Goal: Task Accomplishment & Management: Manage account settings

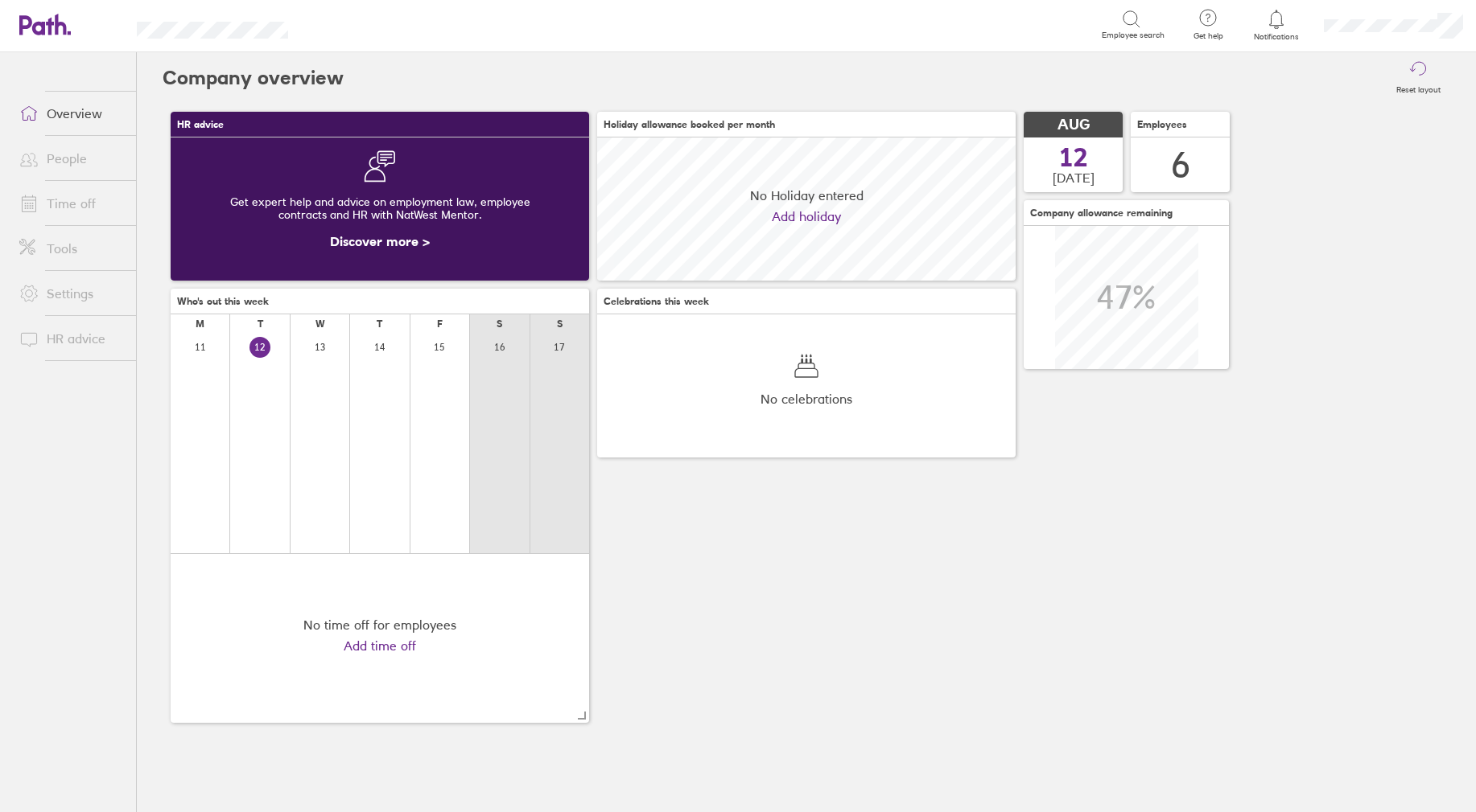
scroll to position [143, 419]
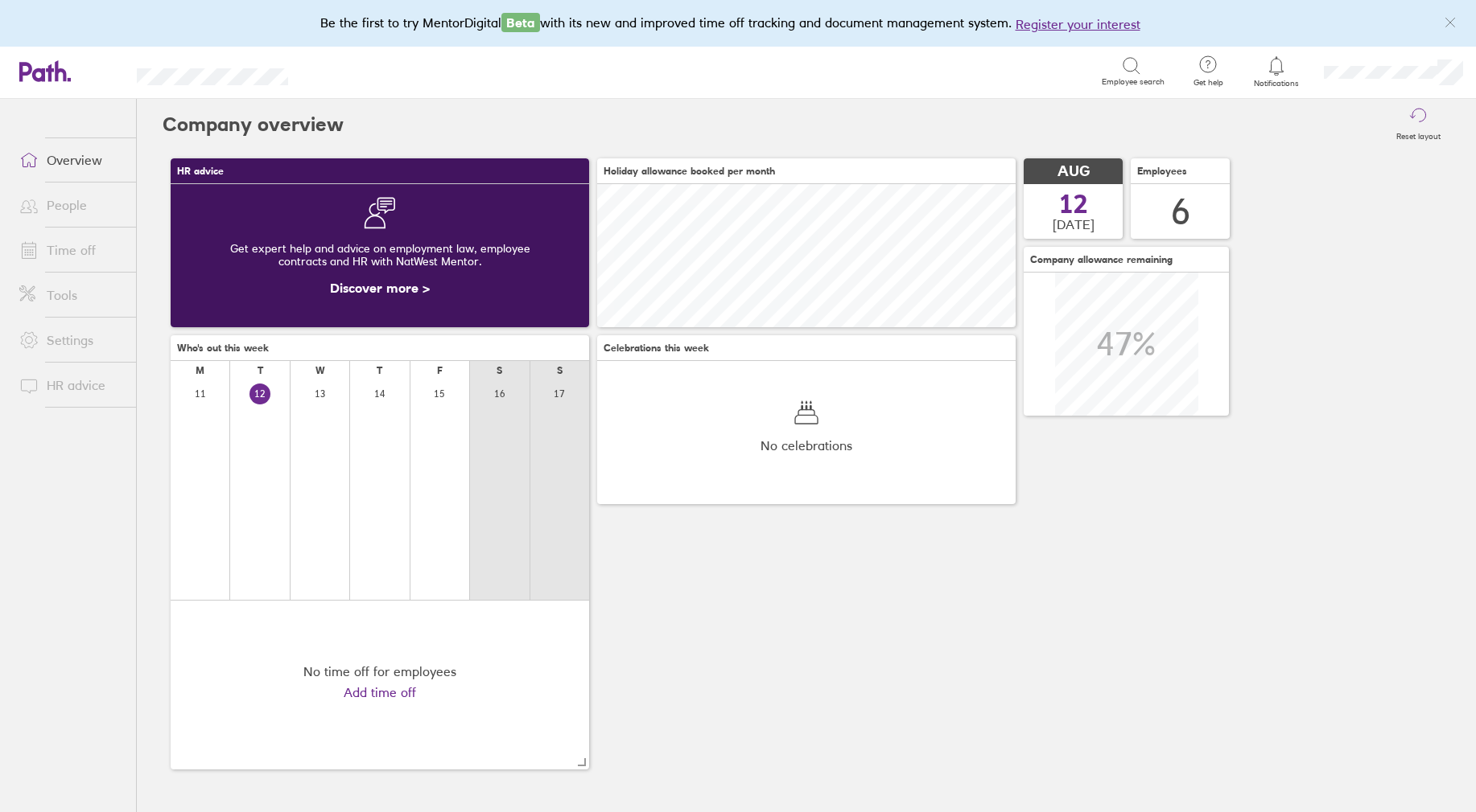
click at [64, 202] on link "People" at bounding box center [71, 205] width 129 height 33
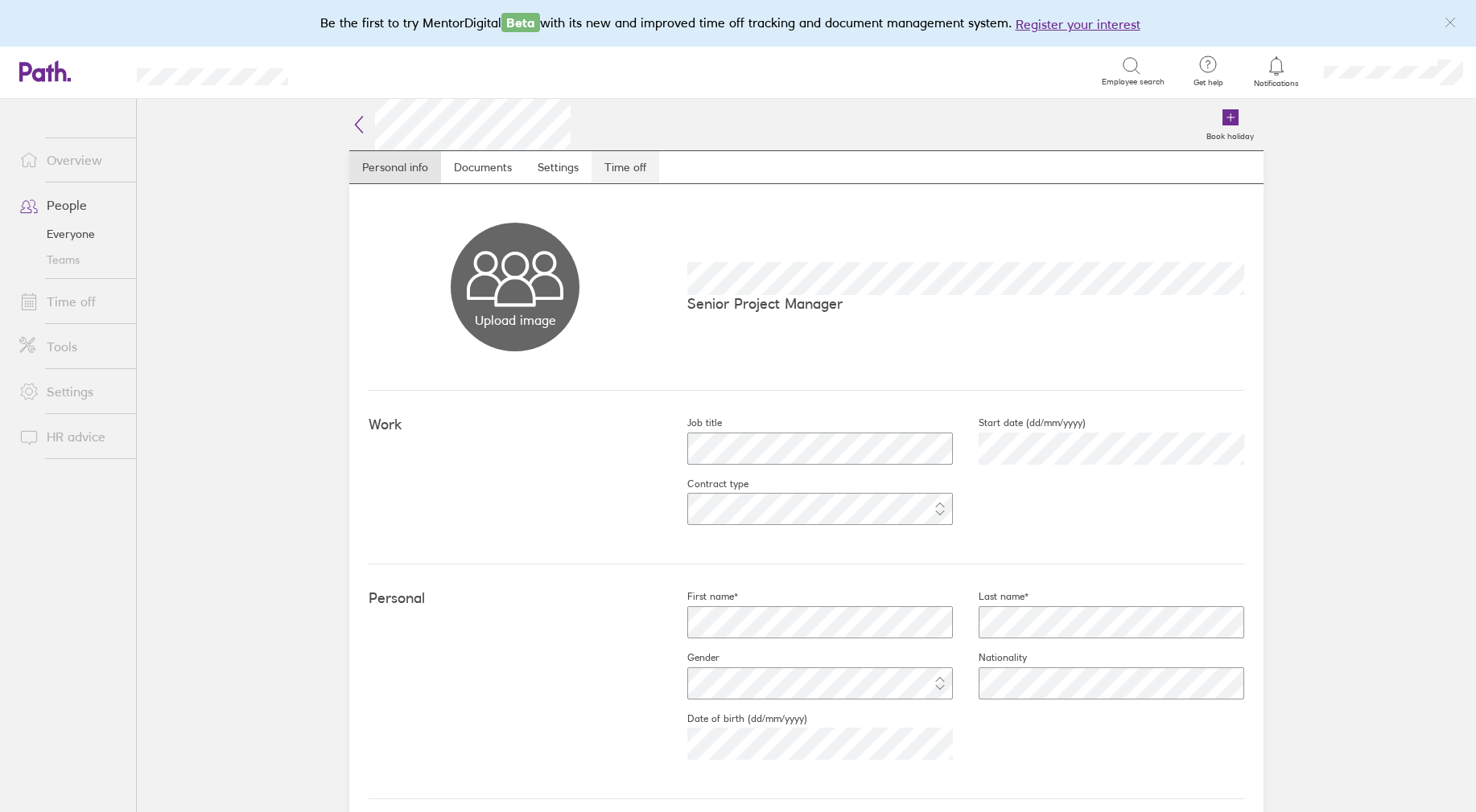
click at [615, 167] on link "Time off" at bounding box center [625, 167] width 68 height 33
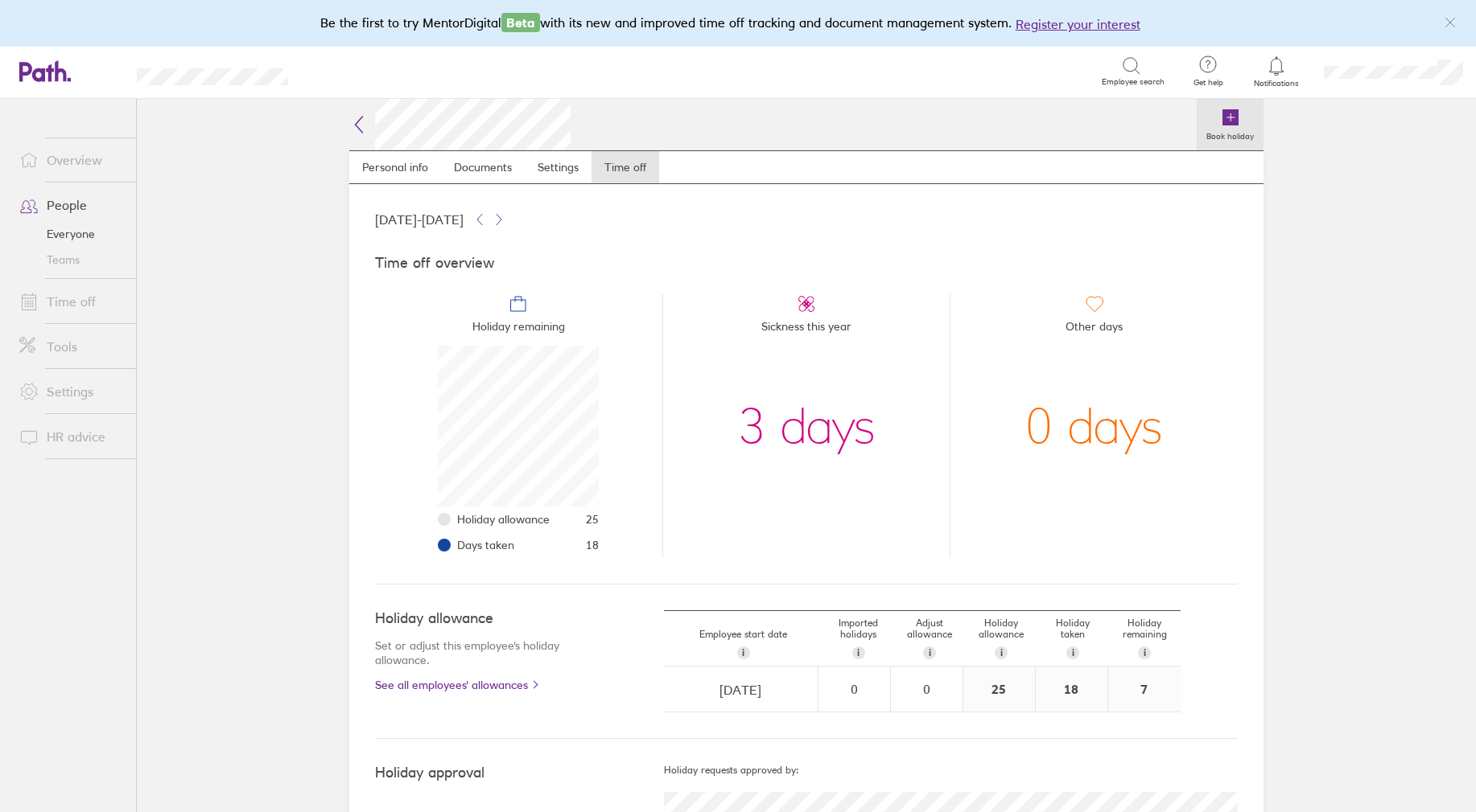
click at [1225, 110] on icon at bounding box center [1230, 117] width 16 height 16
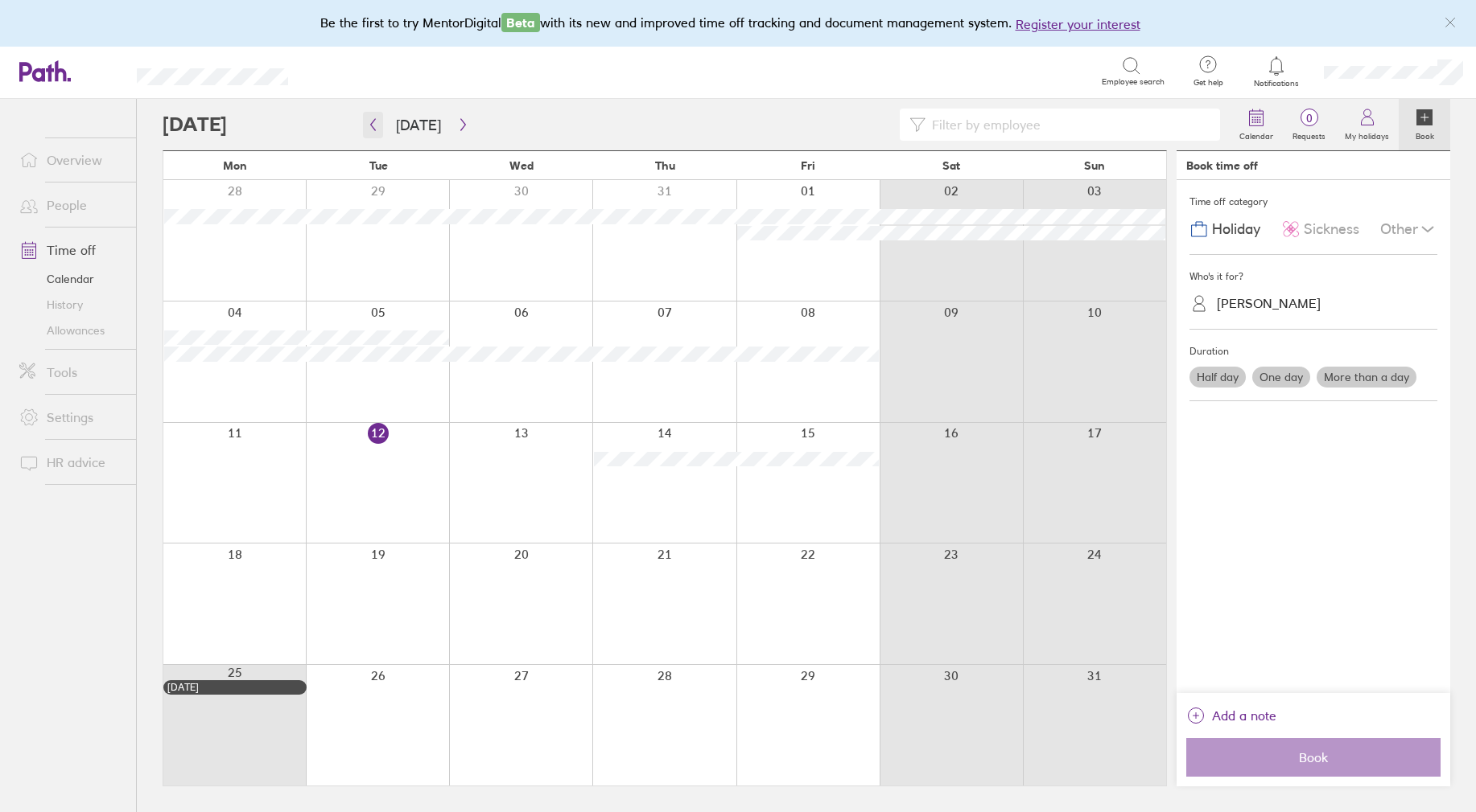
click at [376, 130] on icon "button" at bounding box center [372, 125] width 12 height 13
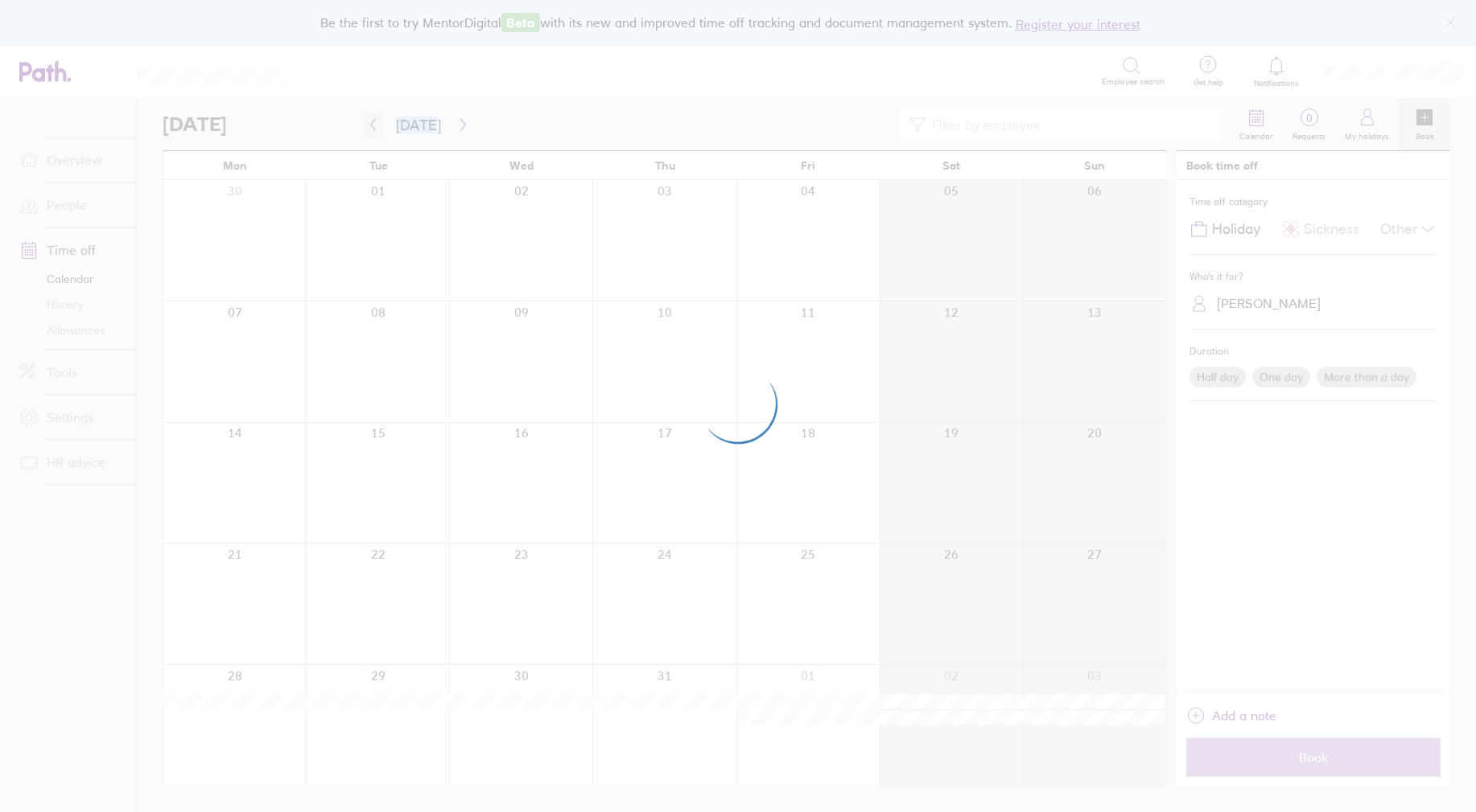
click at [376, 130] on div at bounding box center [738, 406] width 1476 height 812
click at [374, 126] on div at bounding box center [738, 406] width 1476 height 812
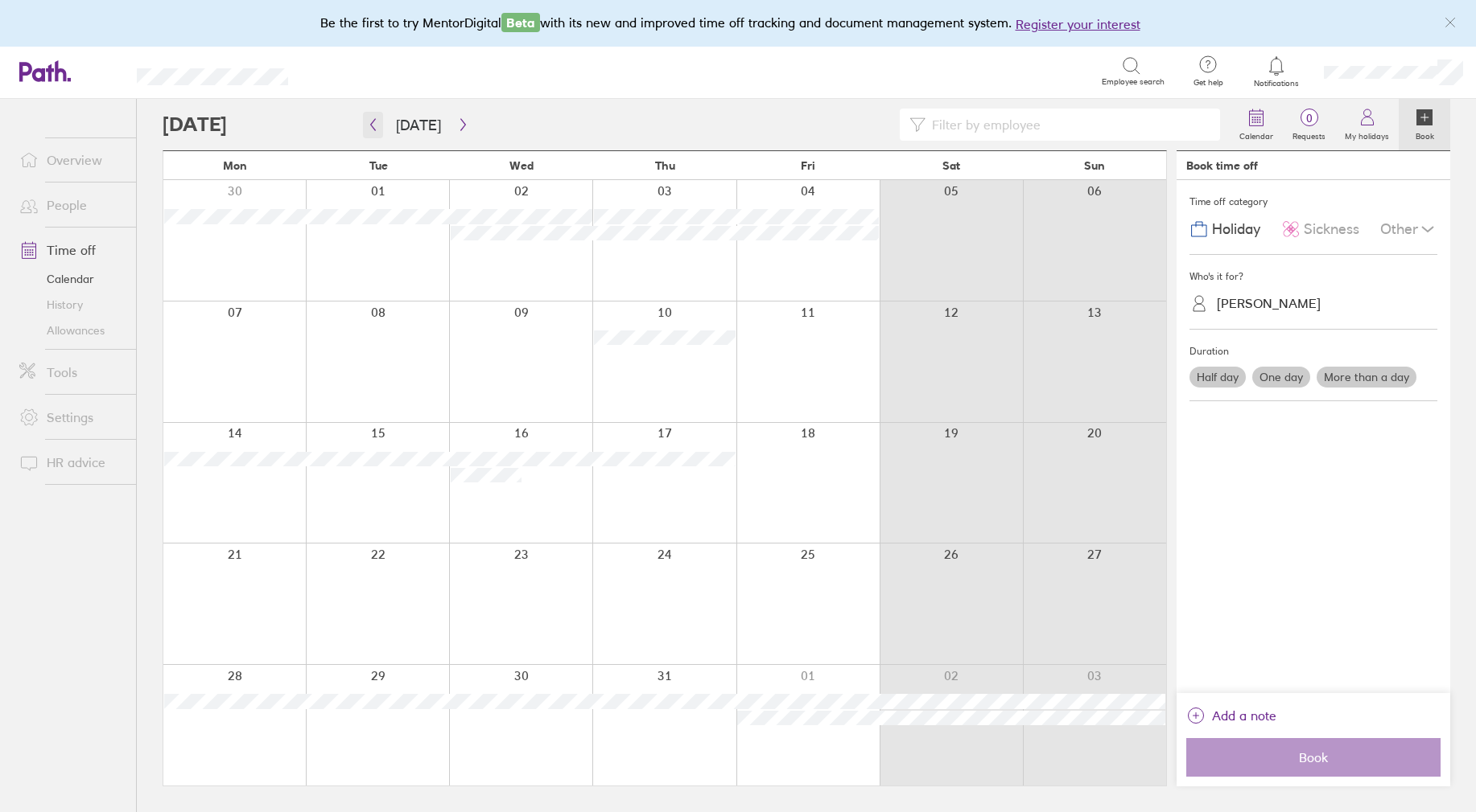
click at [373, 129] on icon "button" at bounding box center [372, 125] width 12 height 13
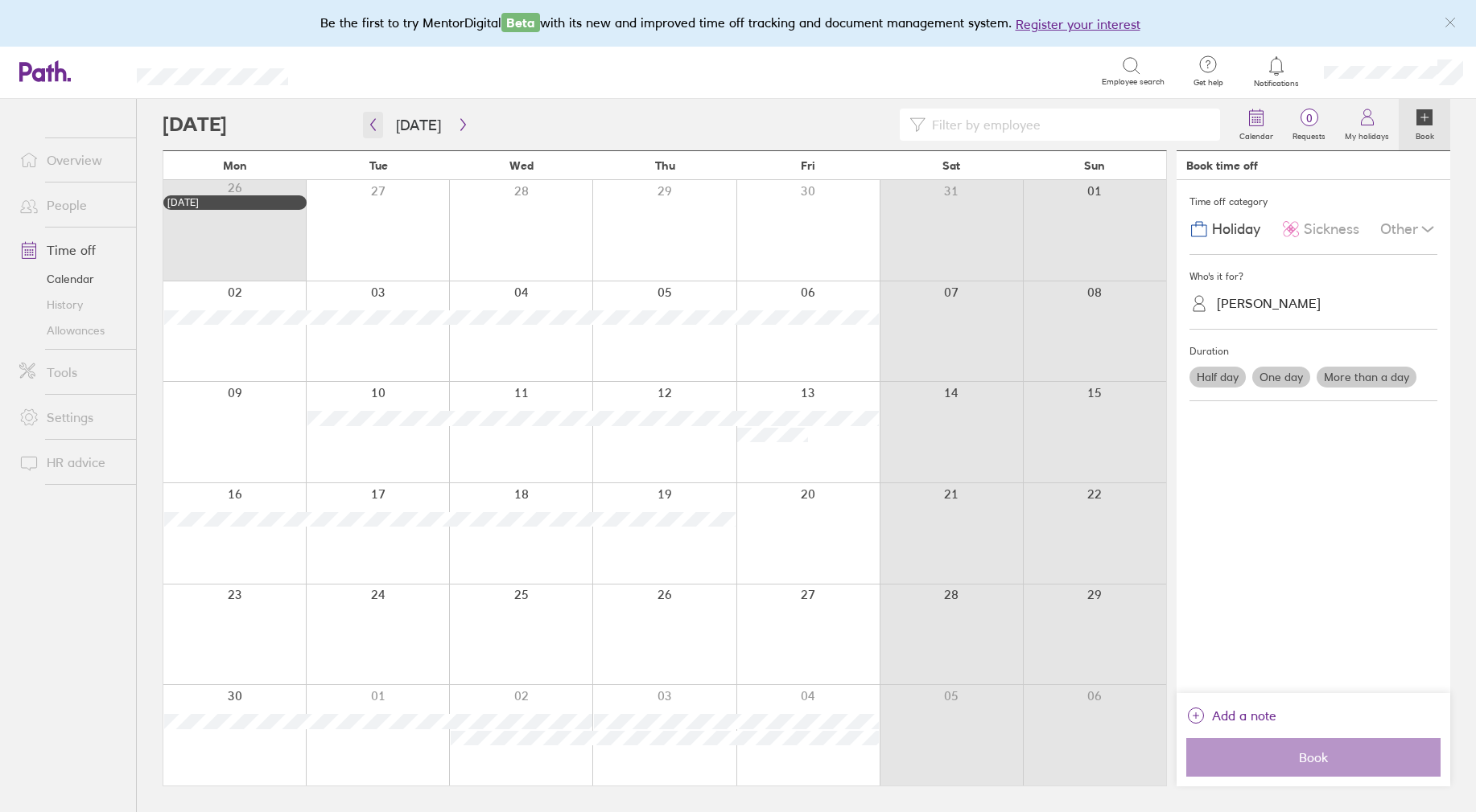
click at [371, 127] on icon "button" at bounding box center [372, 125] width 12 height 13
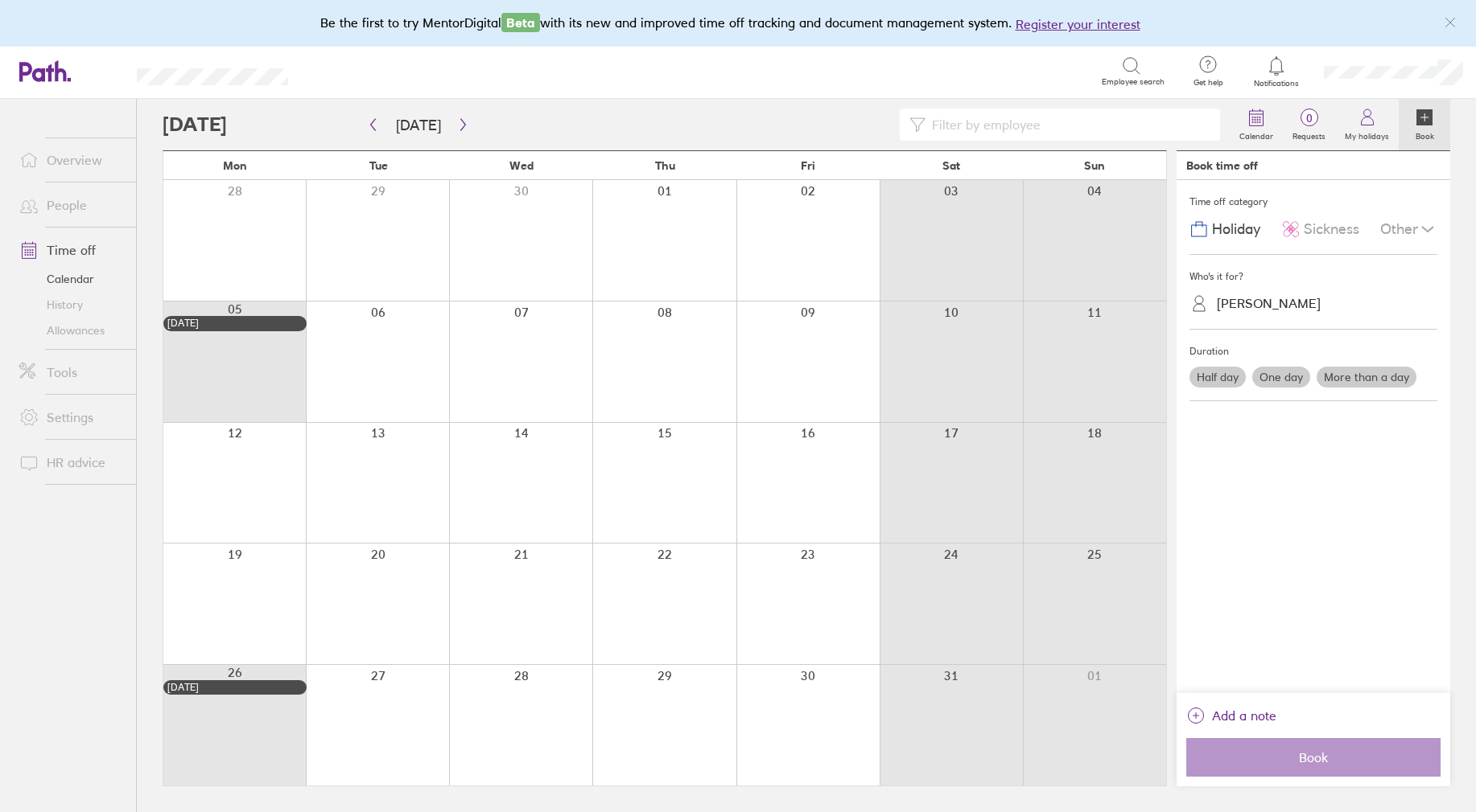
click at [71, 307] on link "History" at bounding box center [71, 305] width 129 height 26
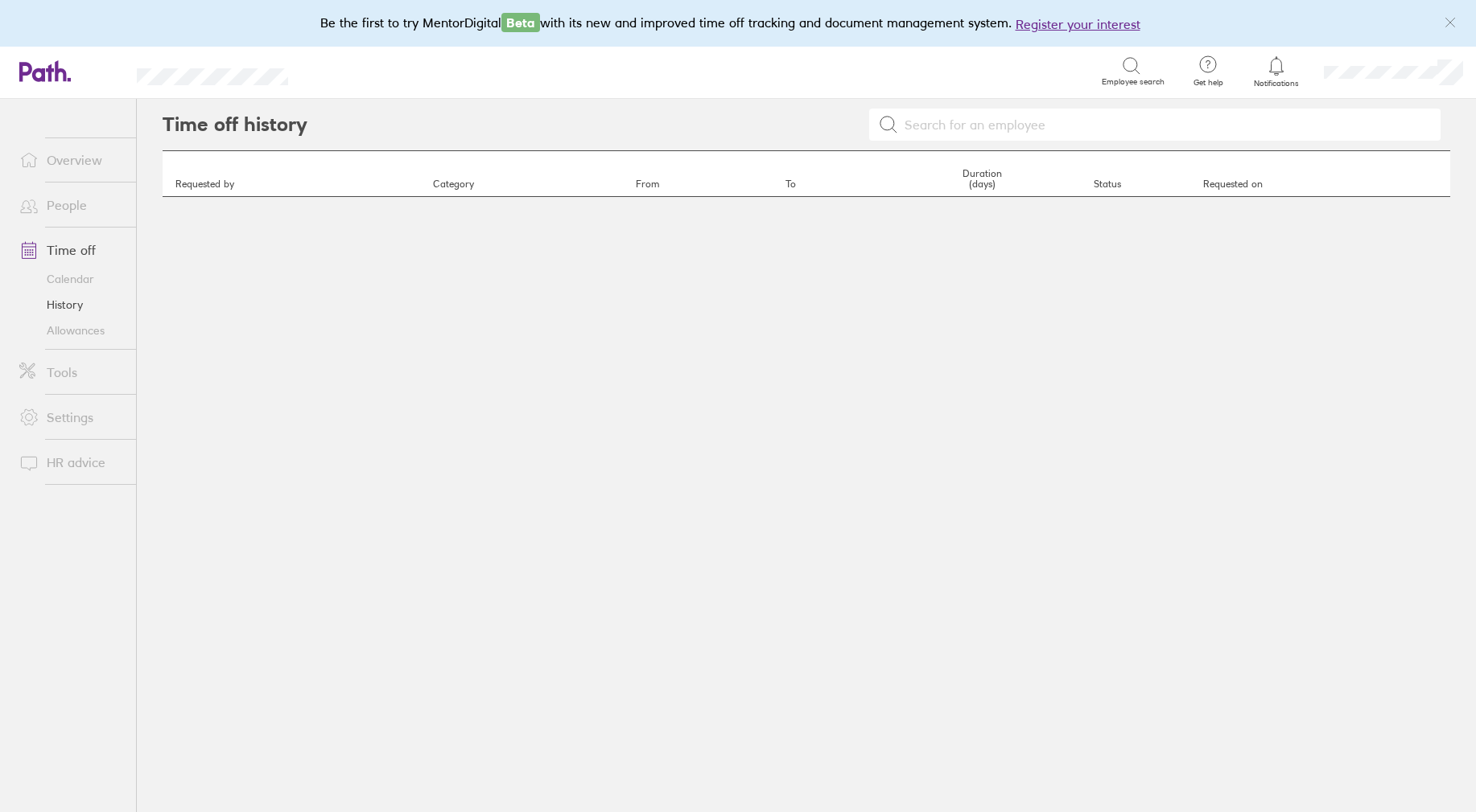
click at [74, 330] on link "Allowances" at bounding box center [71, 331] width 129 height 26
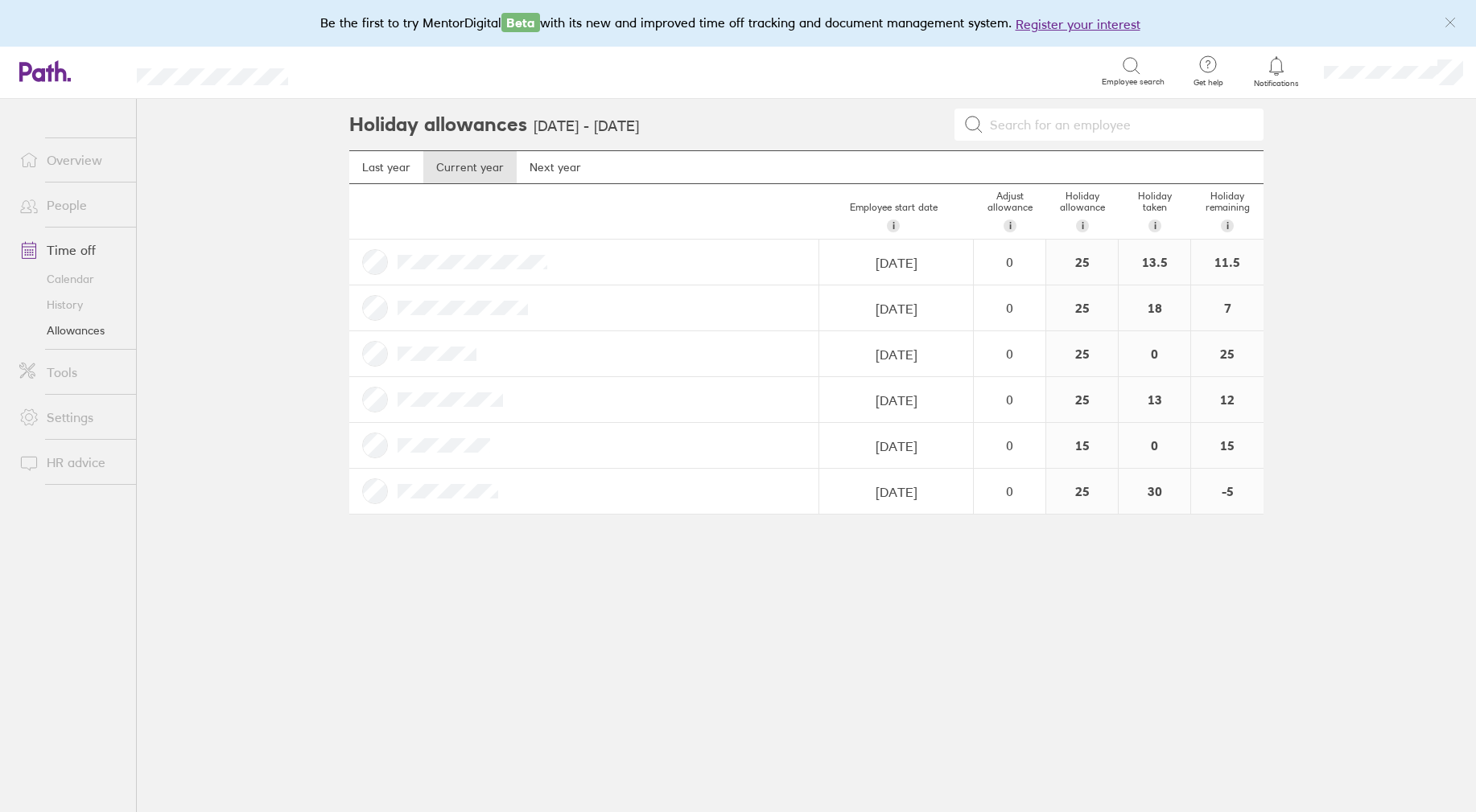
click at [374, 313] on div at bounding box center [584, 308] width 470 height 45
click at [80, 281] on link "Calendar" at bounding box center [71, 279] width 129 height 26
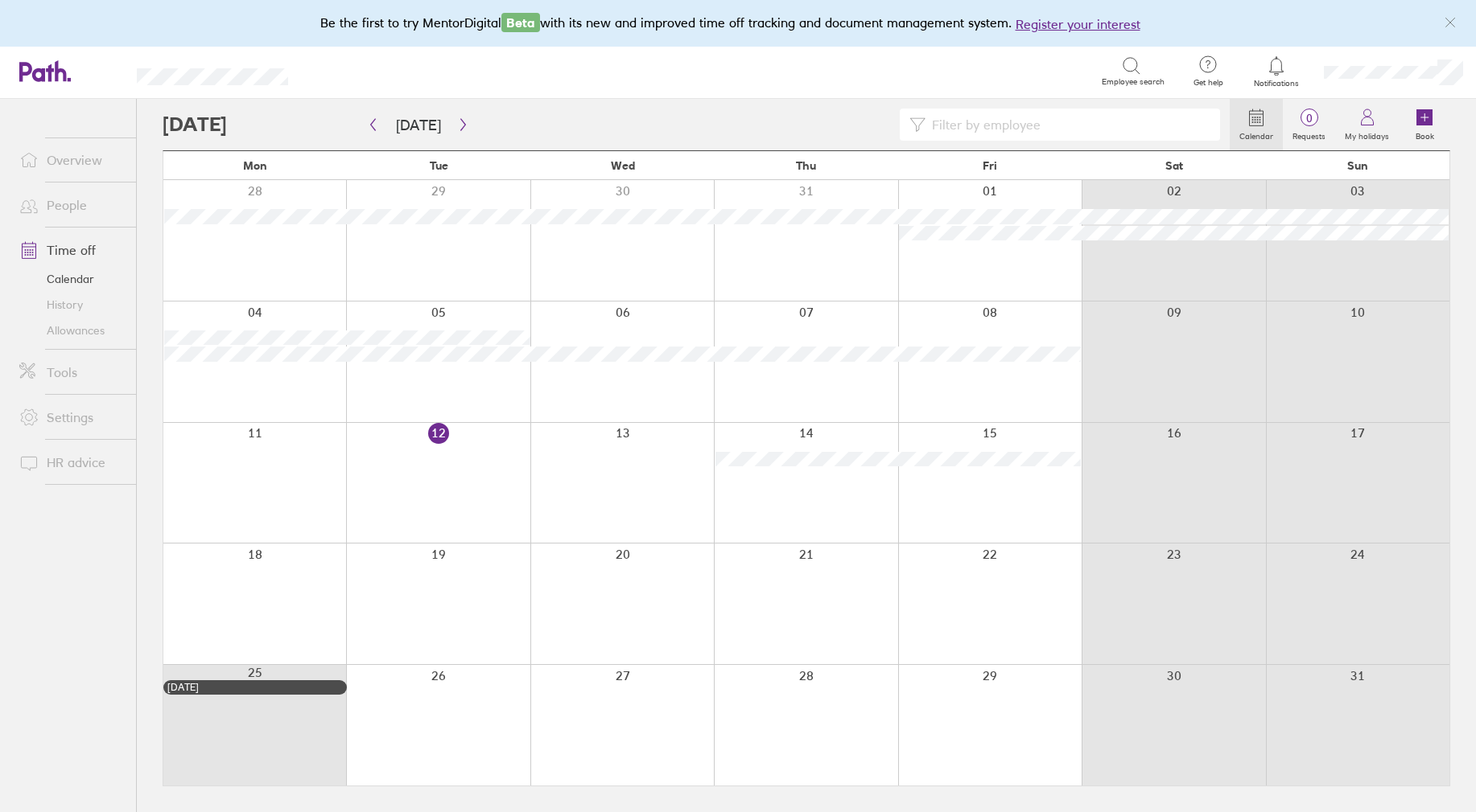
click at [1264, 125] on icon at bounding box center [1256, 118] width 14 height 15
click at [1422, 117] on icon at bounding box center [1425, 117] width 7 height 0
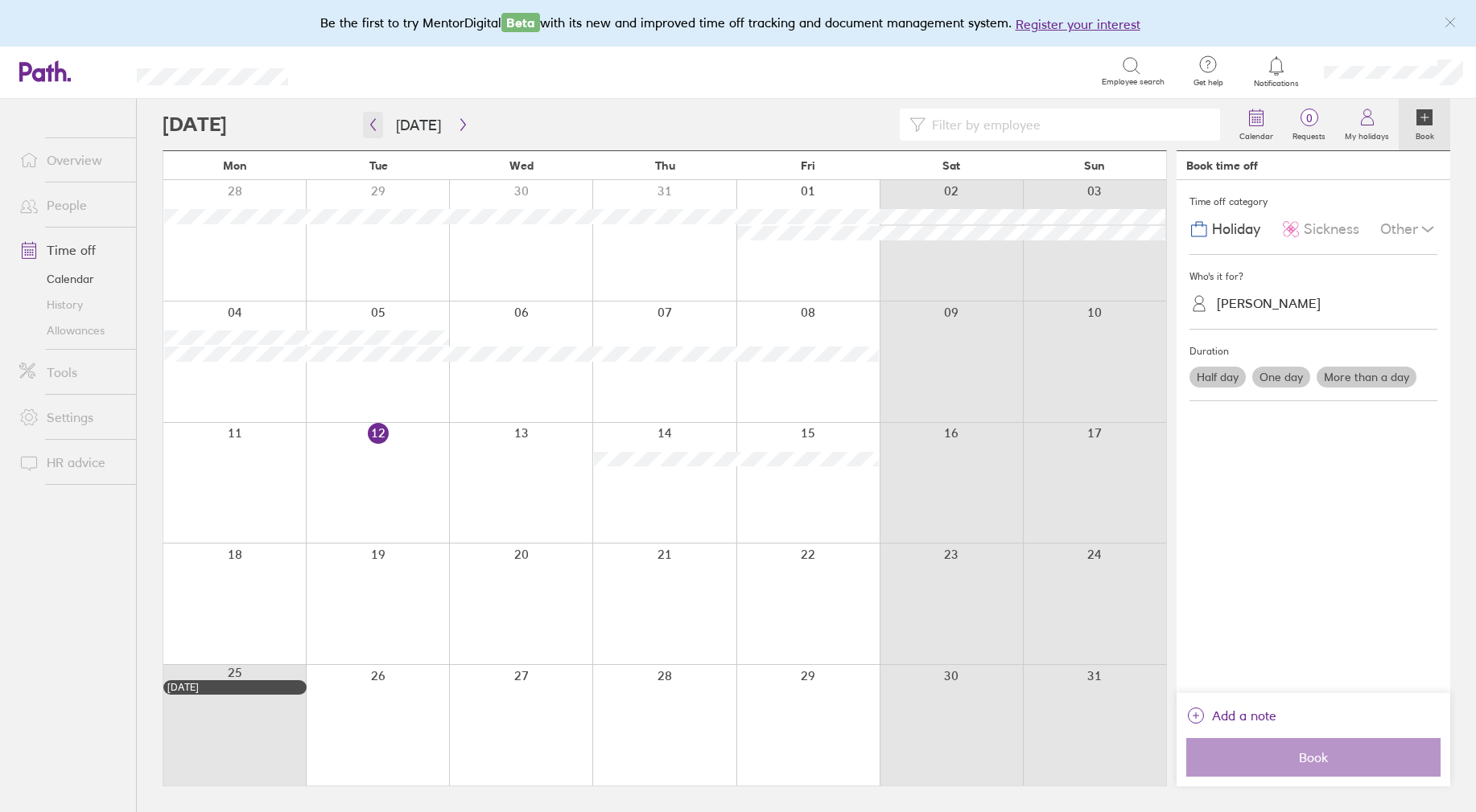
click at [375, 119] on icon "button" at bounding box center [372, 125] width 12 height 13
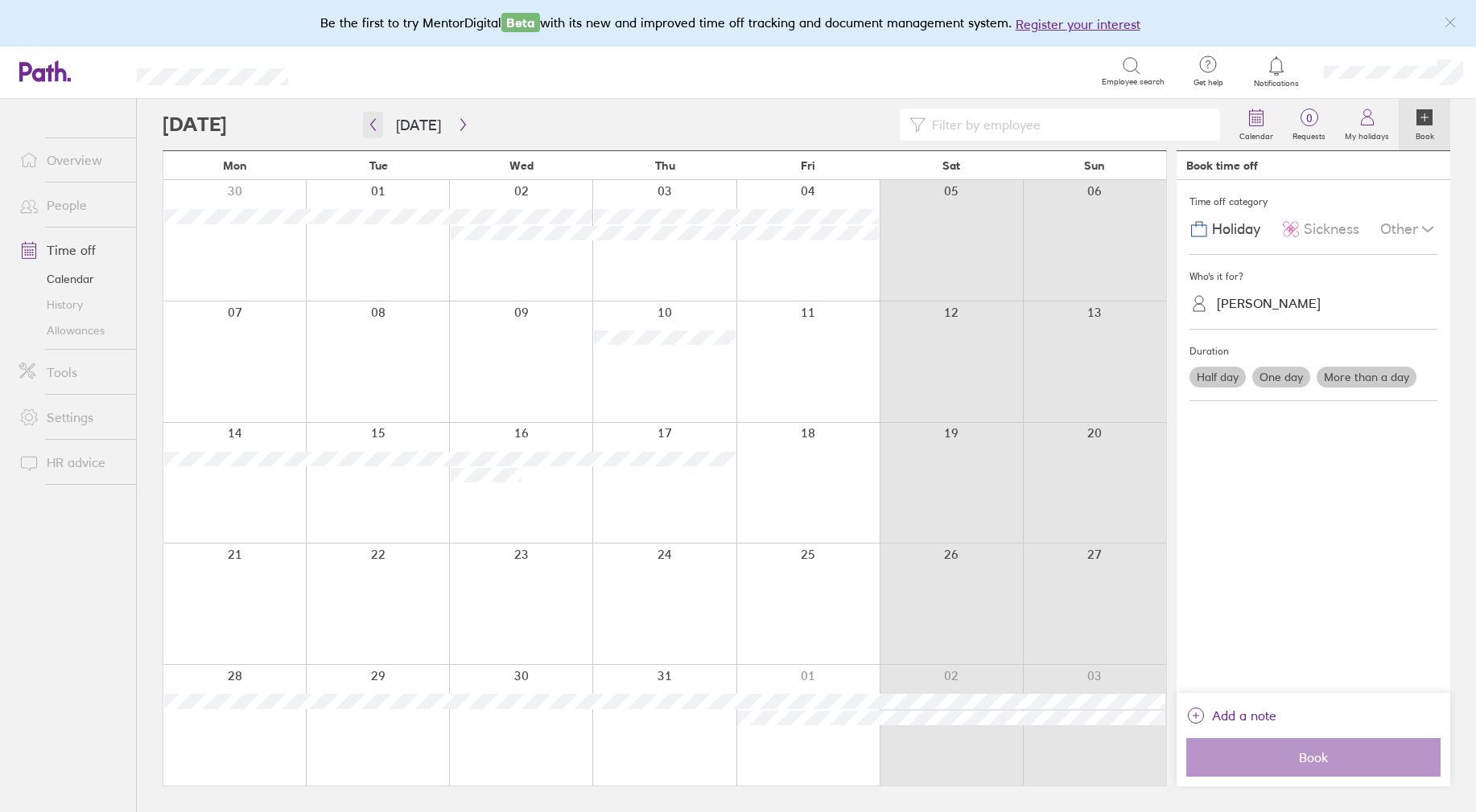
click at [372, 124] on icon "button" at bounding box center [372, 125] width 12 height 13
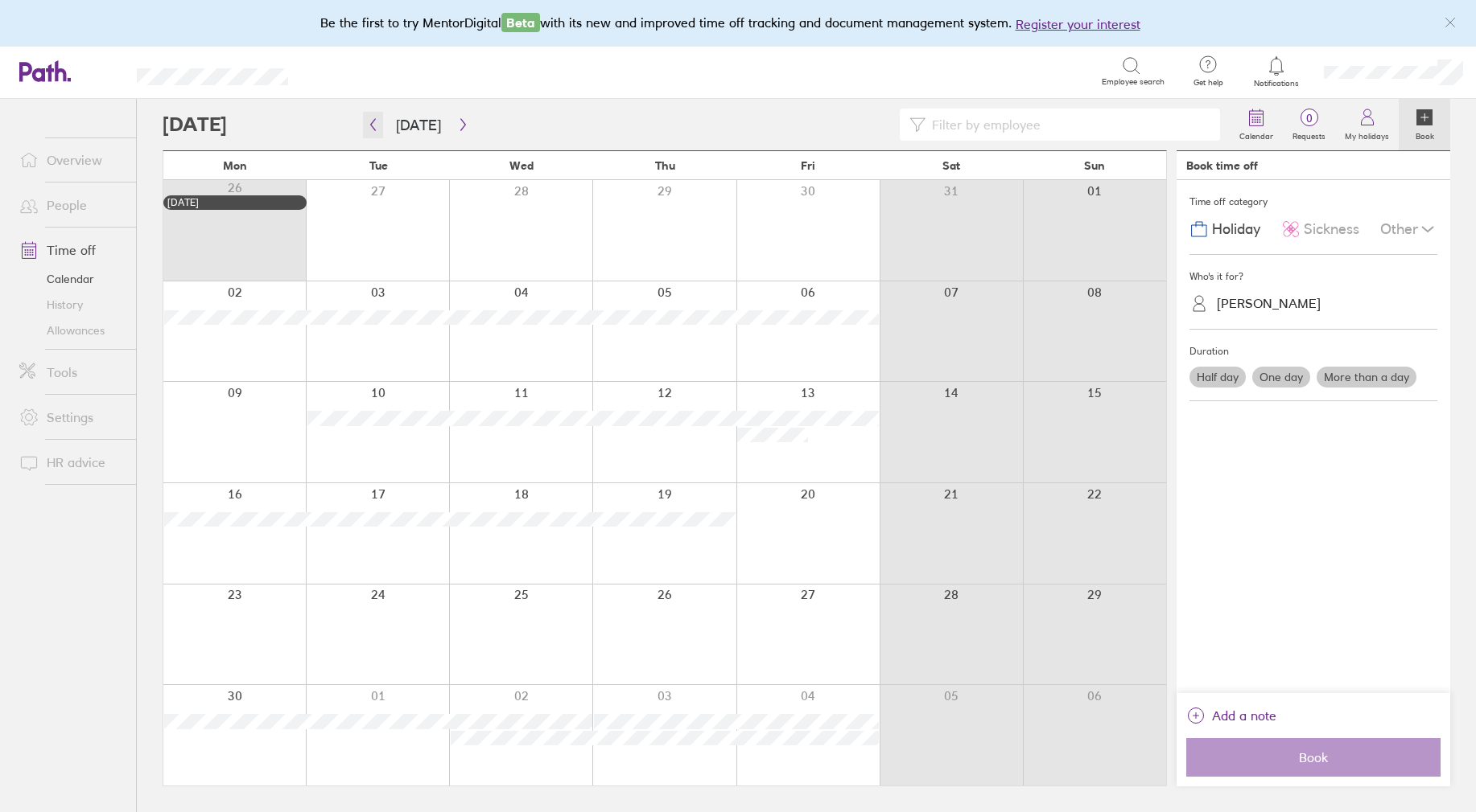
click at [373, 123] on icon "button" at bounding box center [372, 125] width 12 height 13
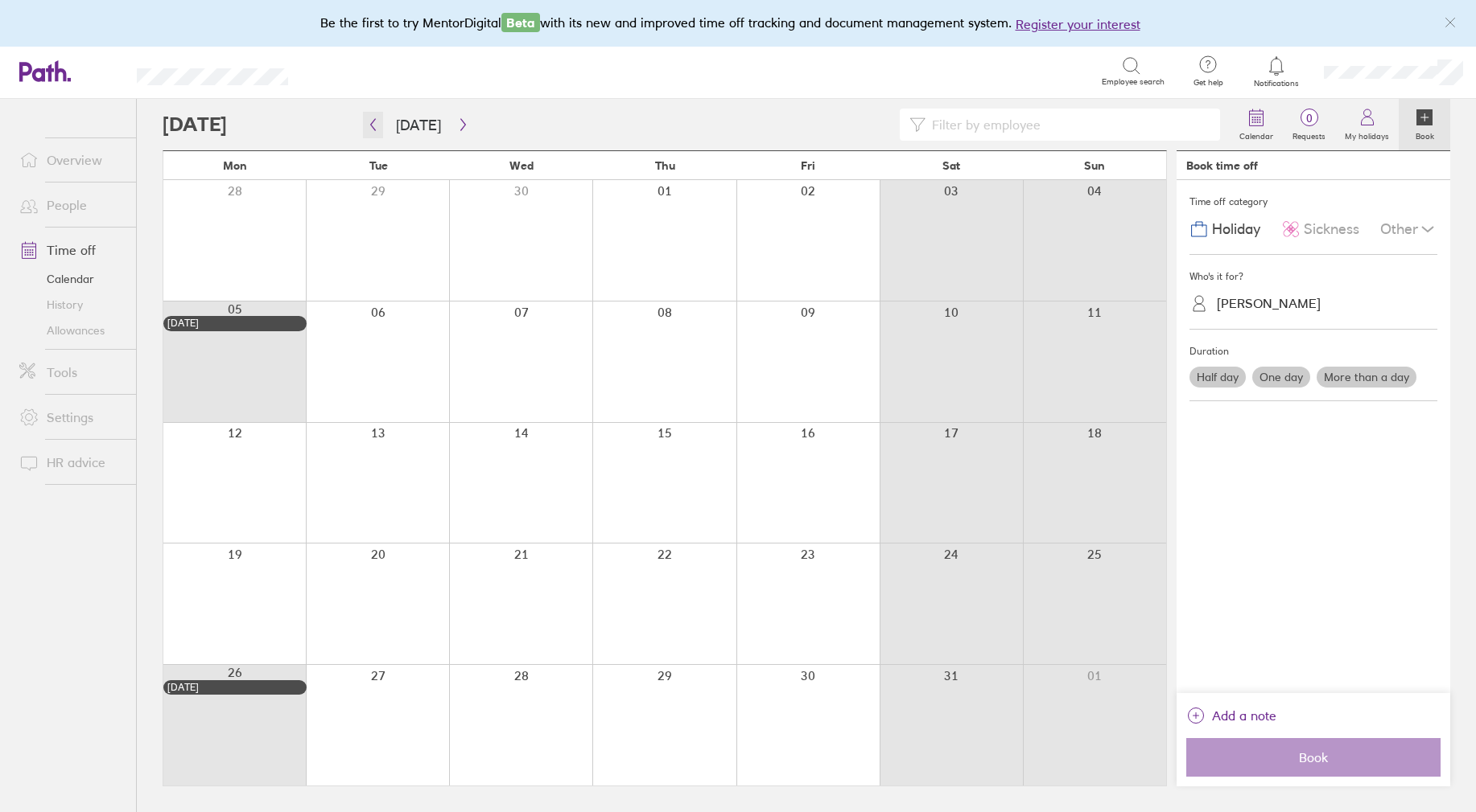
click at [373, 123] on icon "button" at bounding box center [372, 125] width 12 height 13
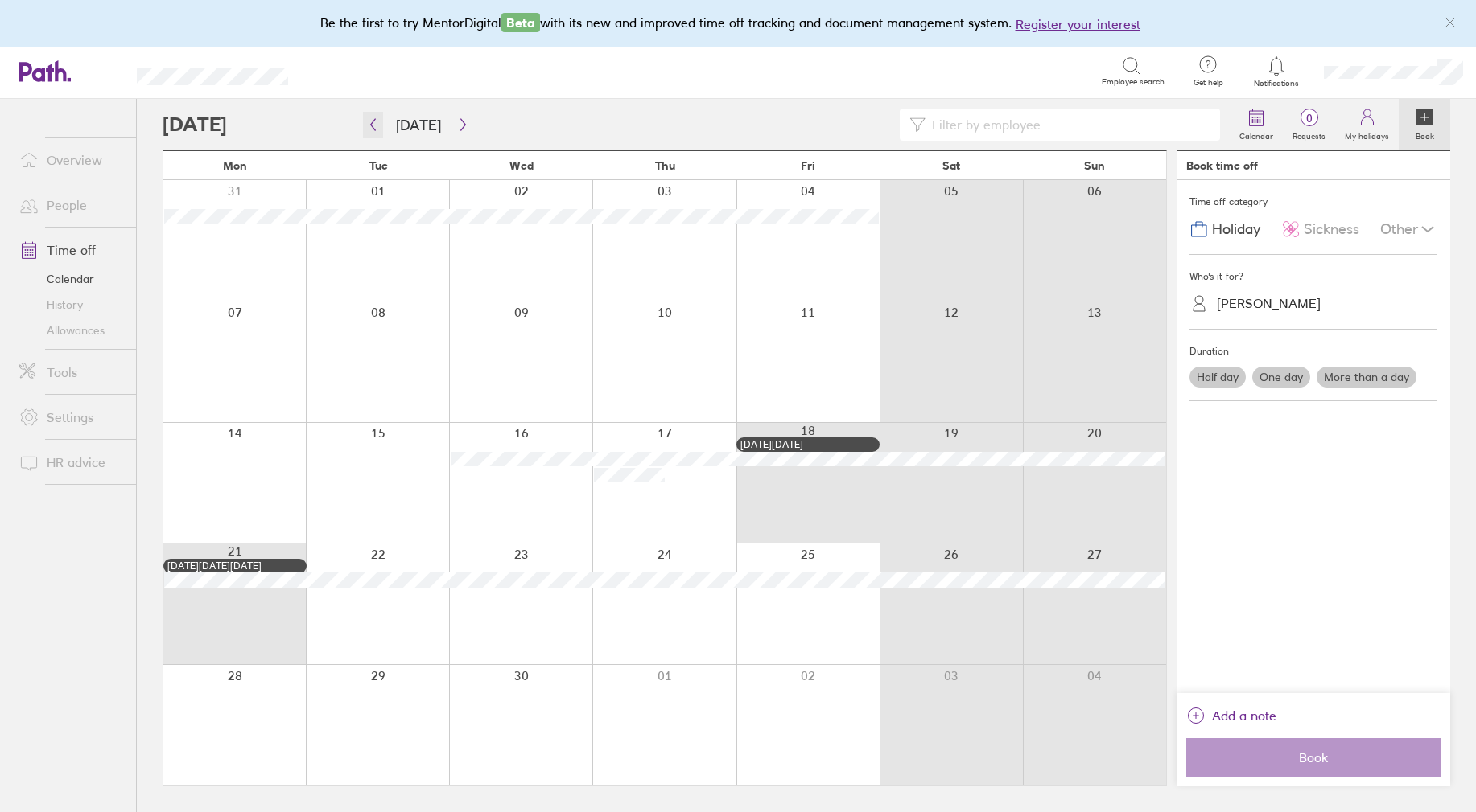
click at [372, 123] on icon "button" at bounding box center [372, 125] width 12 height 13
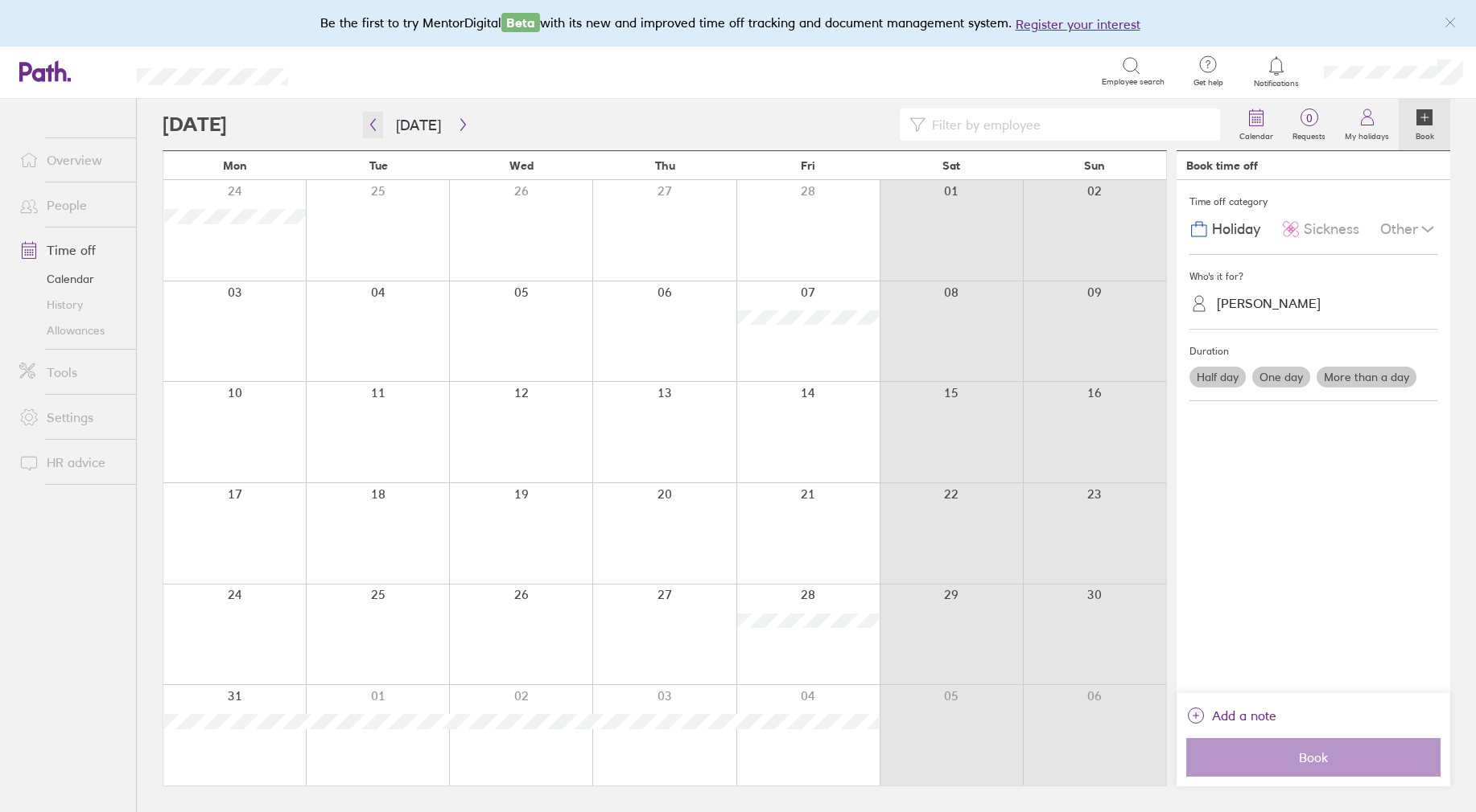
click at [372, 123] on icon "button" at bounding box center [372, 125] width 12 height 13
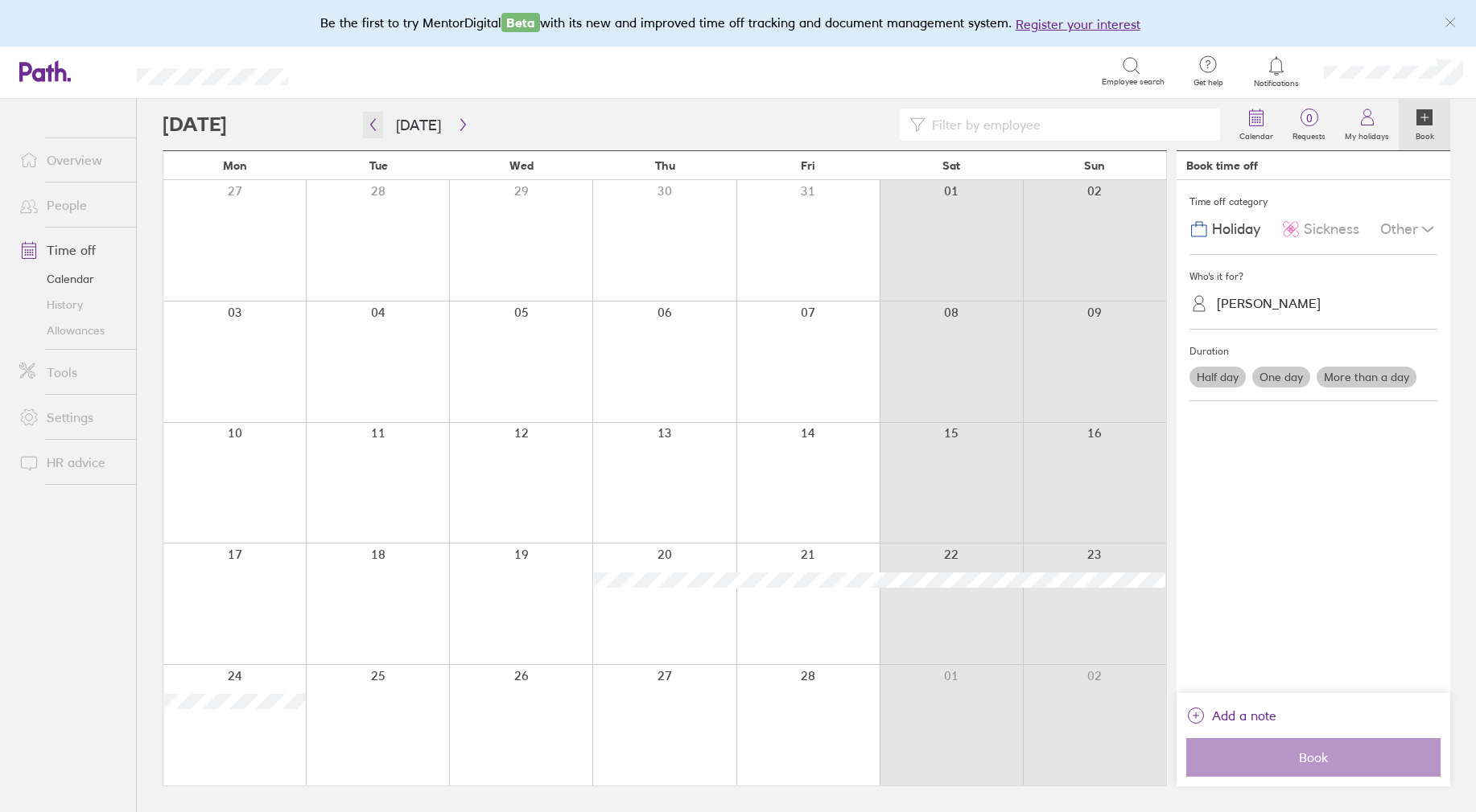
click at [372, 125] on icon "button" at bounding box center [372, 125] width 12 height 13
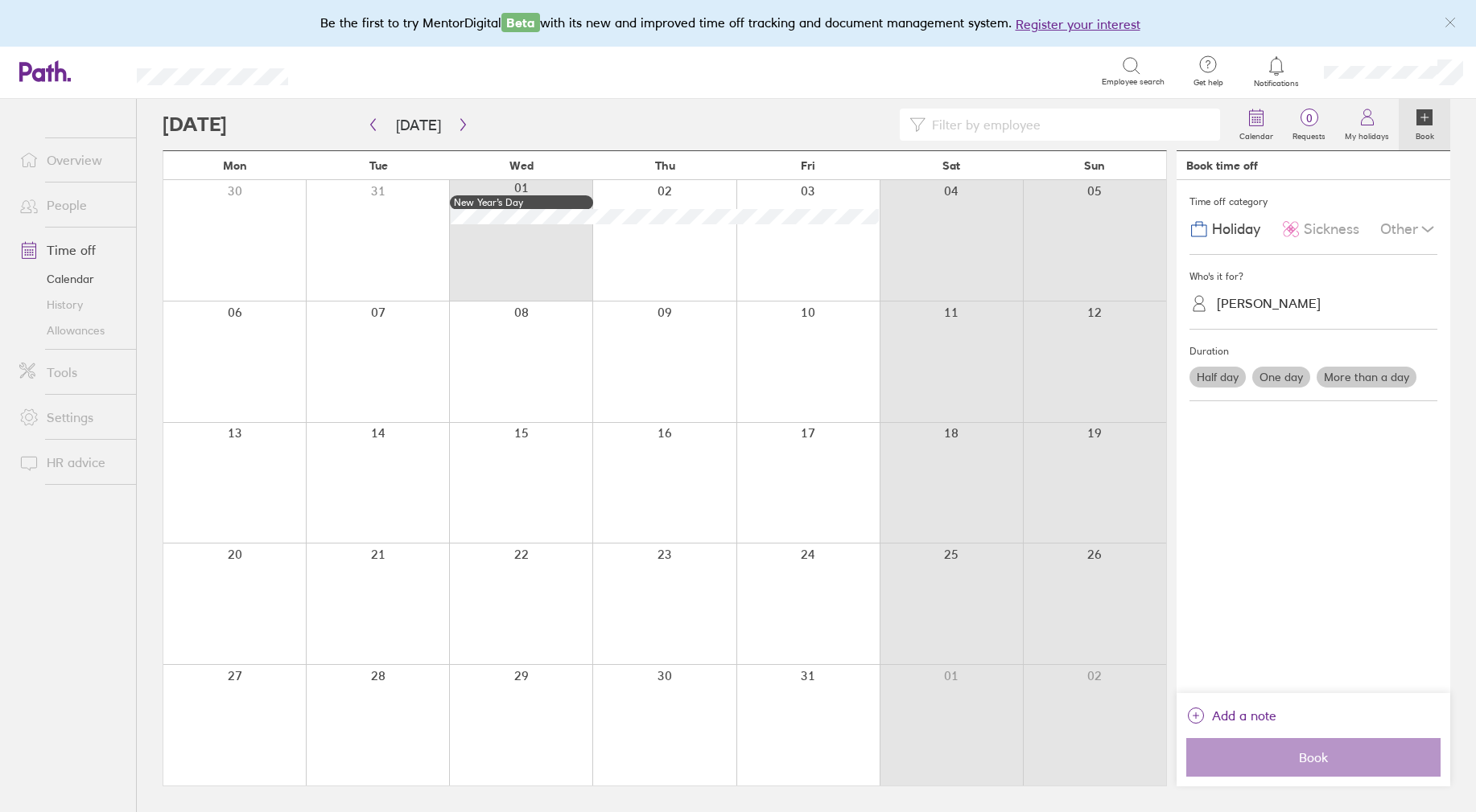
click at [1245, 308] on div "[PERSON_NAME]" at bounding box center [1268, 303] width 104 height 15
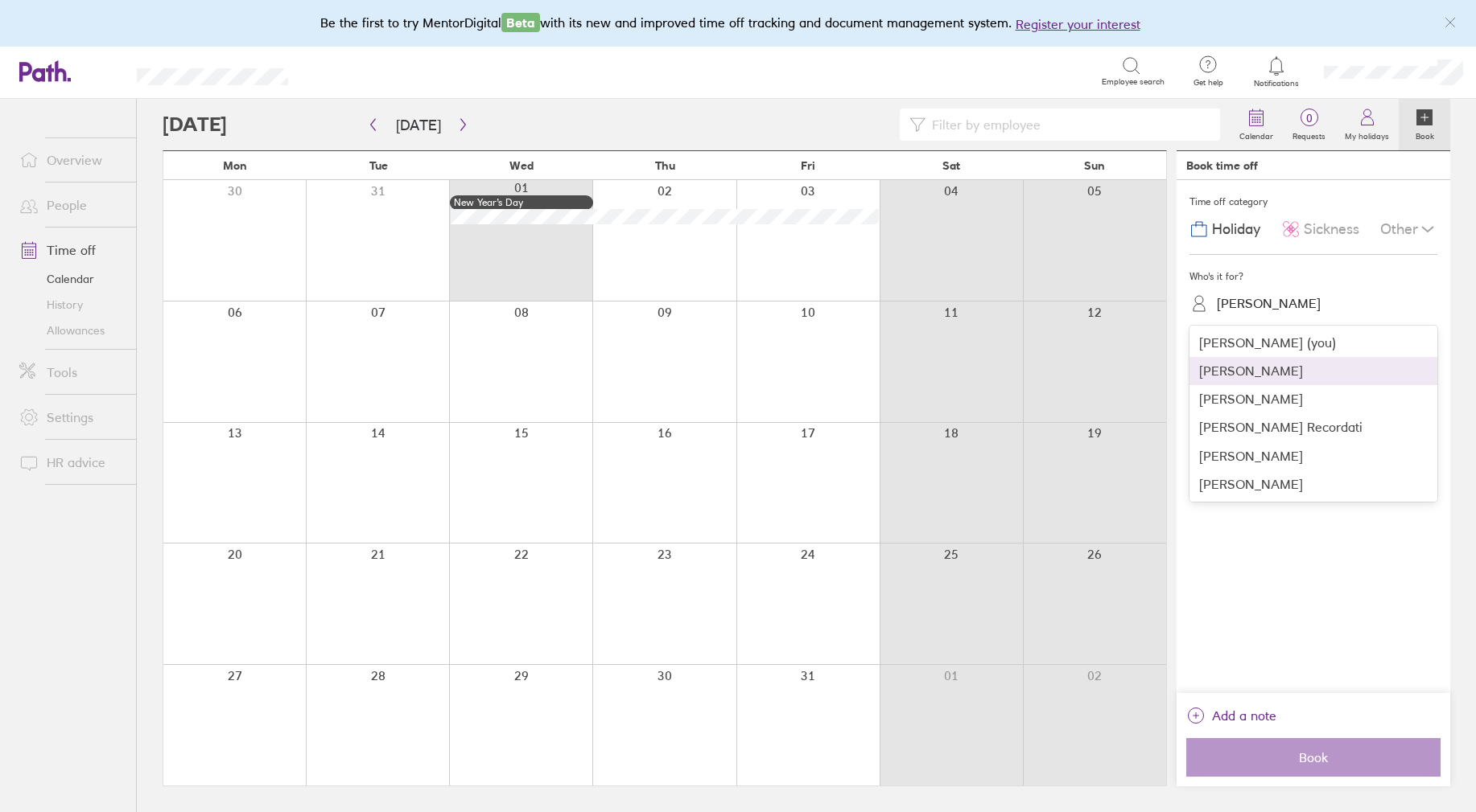
click at [1246, 371] on div "[PERSON_NAME]" at bounding box center [1313, 371] width 248 height 28
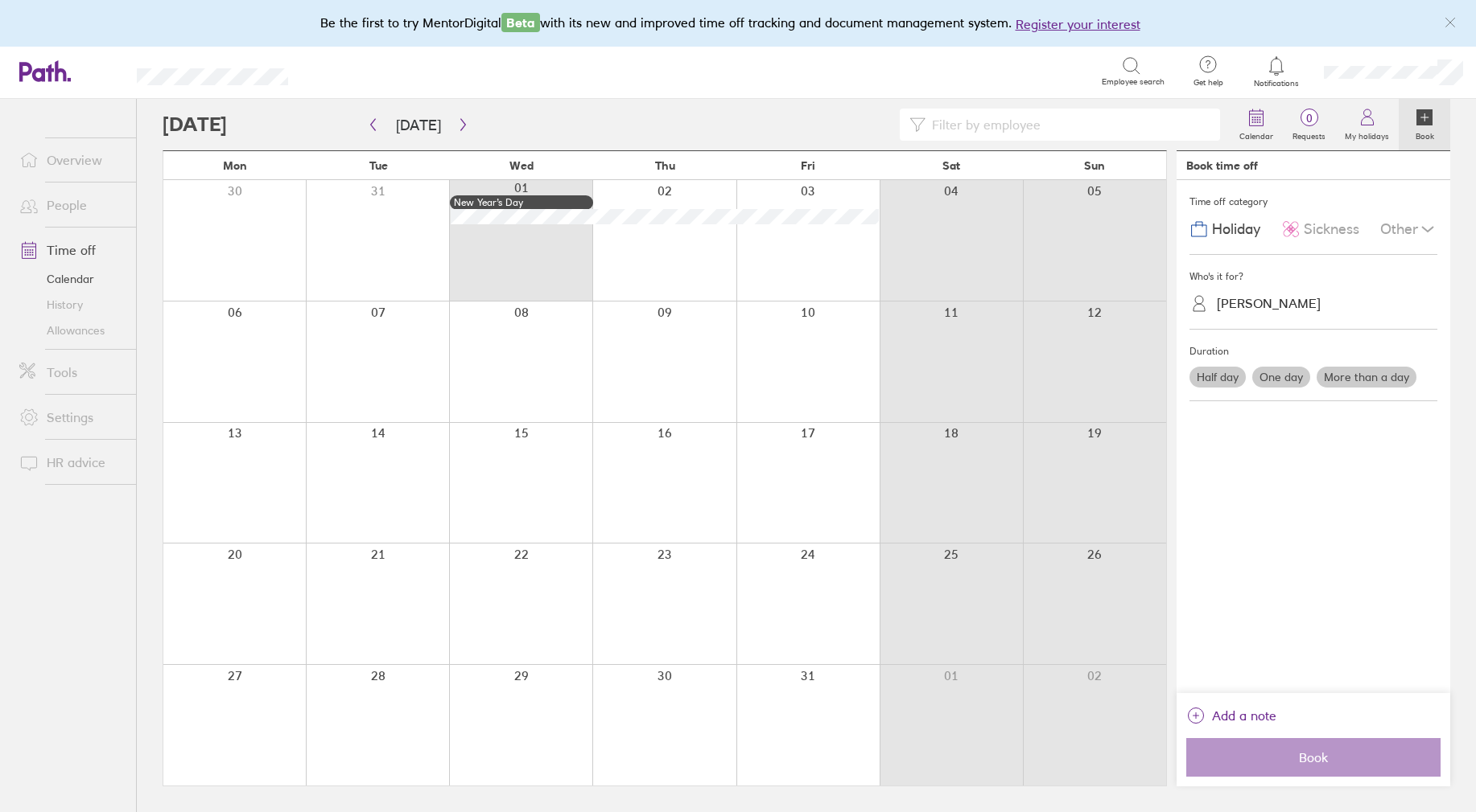
click at [1228, 374] on label "Half day" at bounding box center [1217, 377] width 57 height 20
click at [0, 0] on input "Half day" at bounding box center [0, 0] width 0 height 0
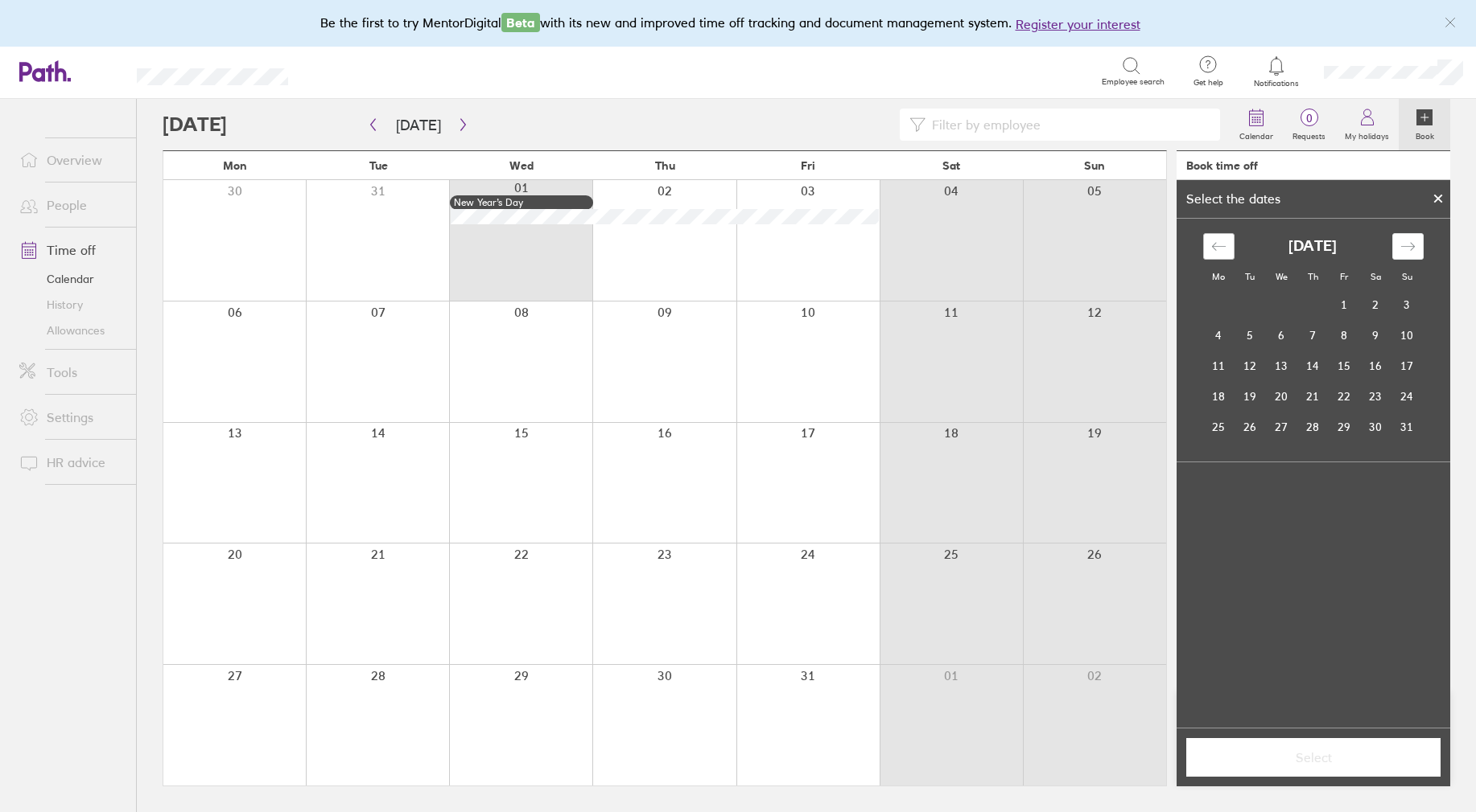
click at [1228, 251] on div "Move backward to switch to the previous month." at bounding box center [1219, 246] width 32 height 27
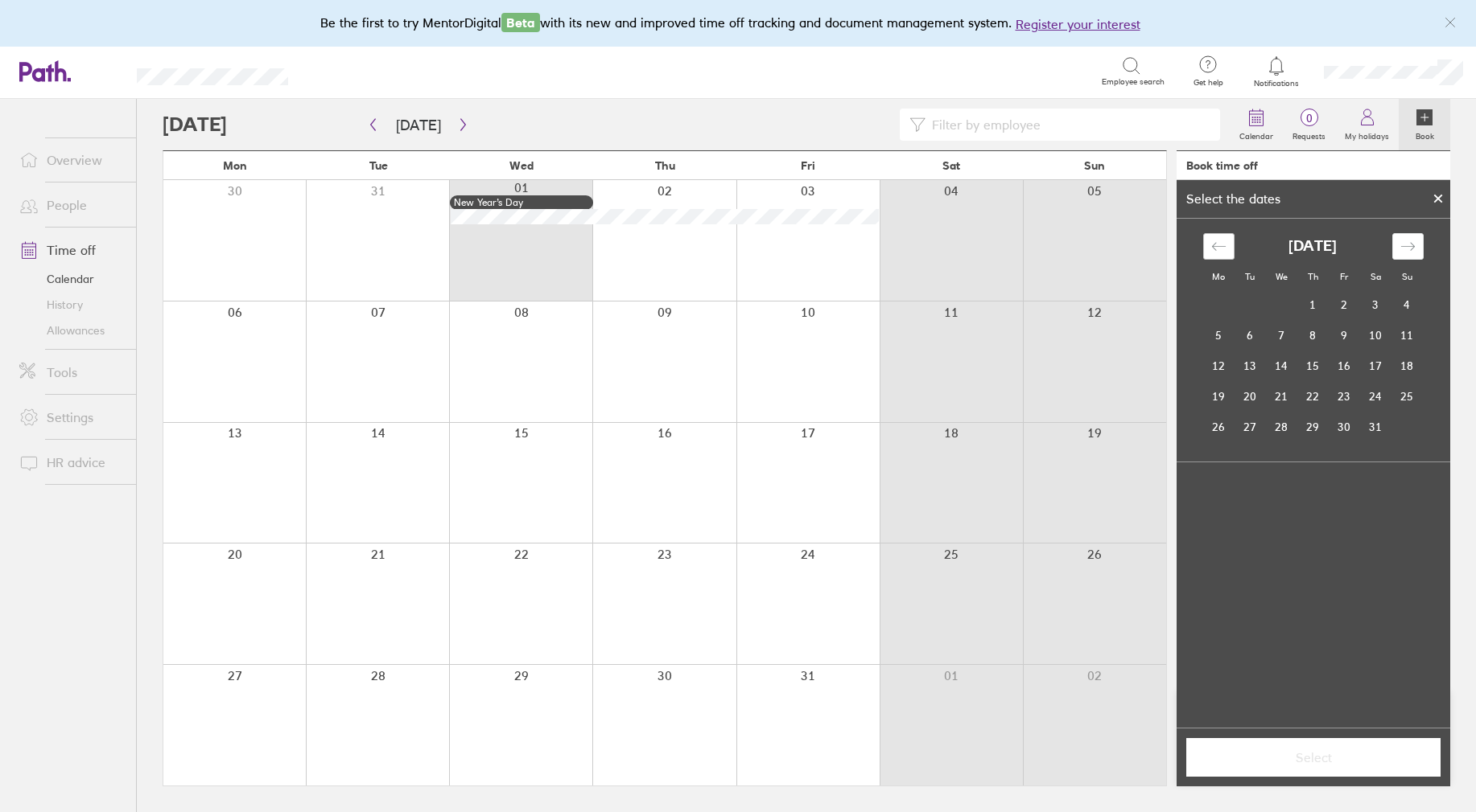
click at [1228, 251] on div "Move backward to switch to the previous month." at bounding box center [1219, 246] width 32 height 27
click at [1342, 333] on td "10" at bounding box center [1345, 335] width 32 height 31
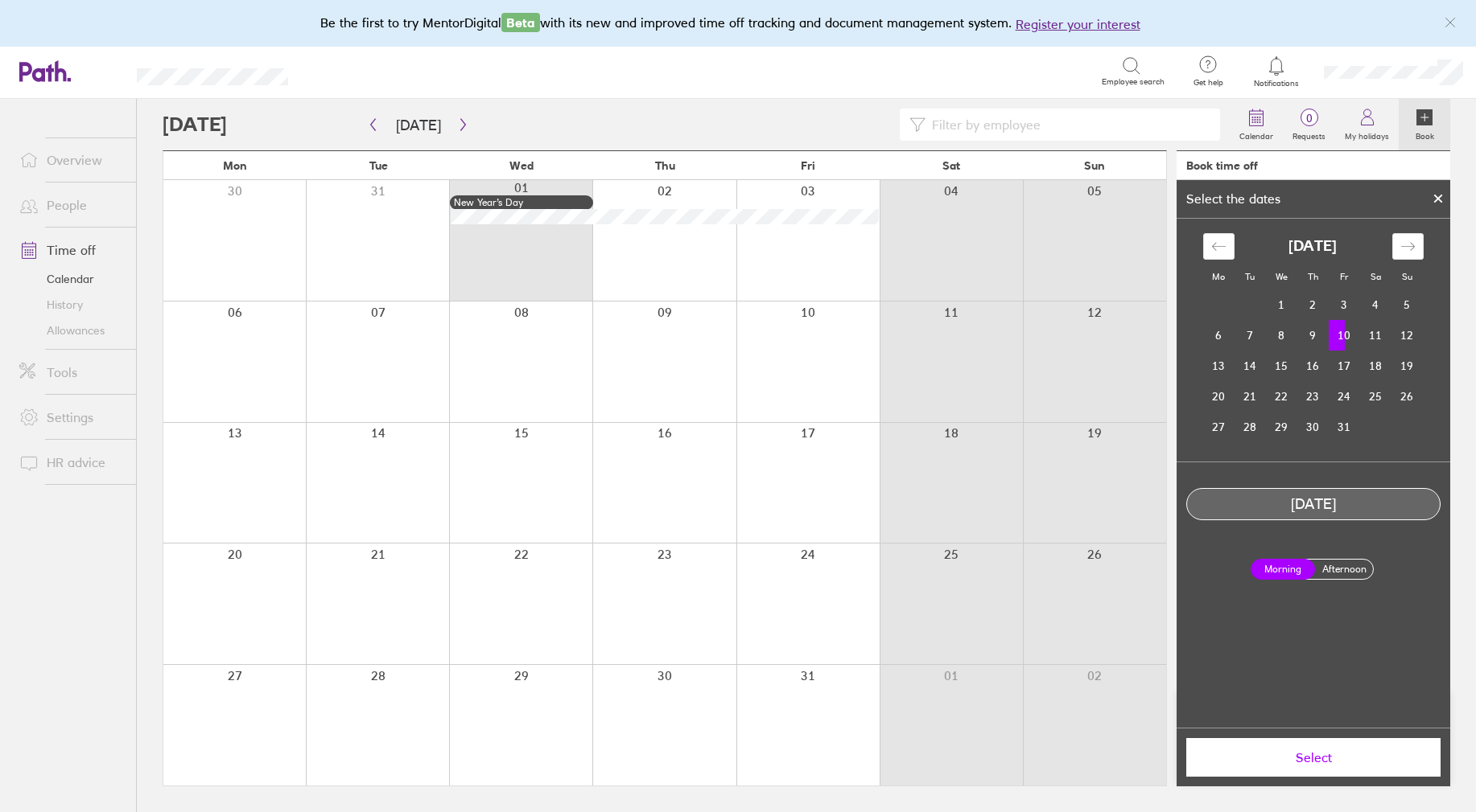
click at [1348, 569] on label "Afternoon" at bounding box center [1344, 569] width 64 height 20
click at [0, 0] on input "Afternoon" at bounding box center [0, 0] width 0 height 0
click at [1304, 760] on span "Select" at bounding box center [1313, 758] width 232 height 15
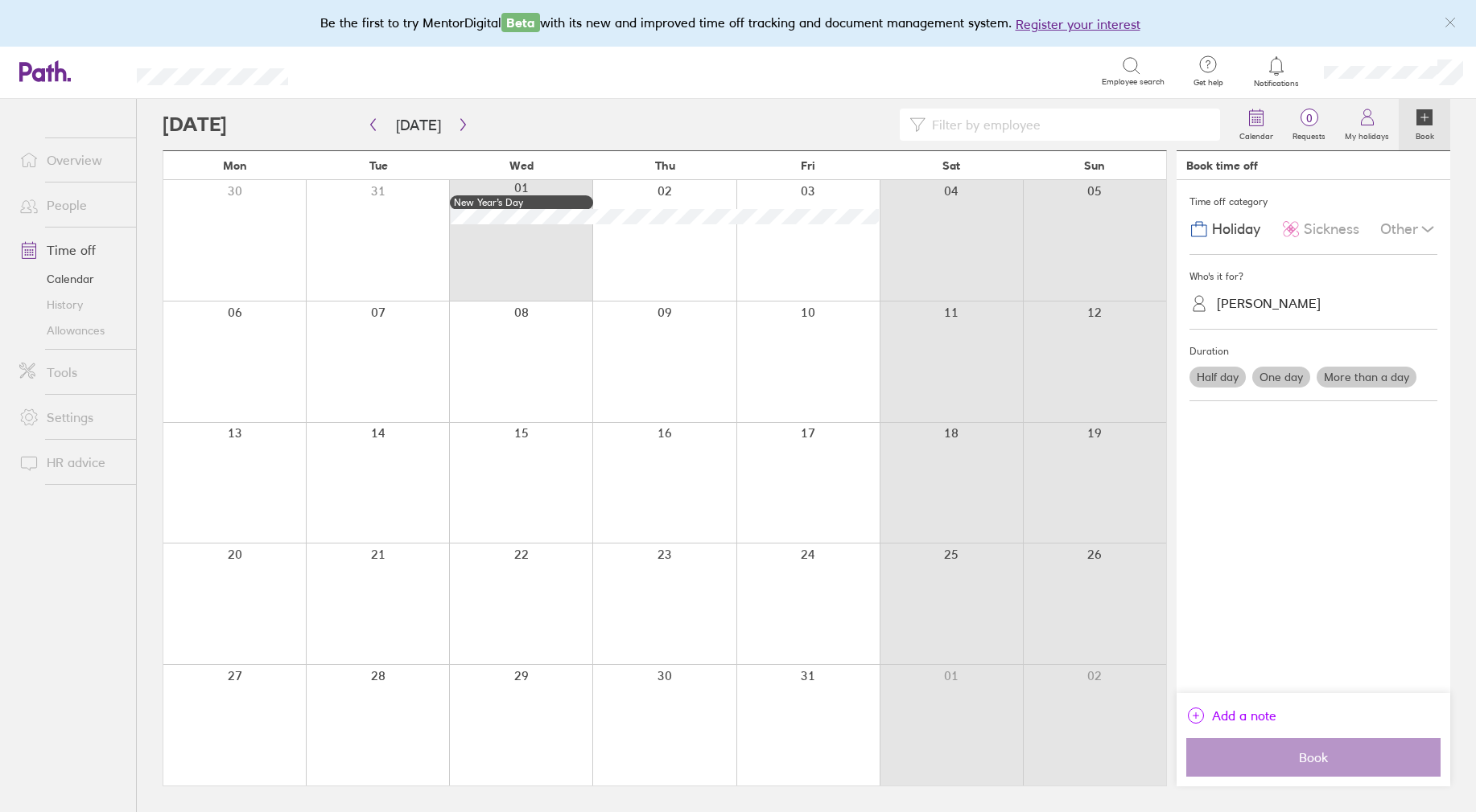
click at [1224, 717] on span "Add a note" at bounding box center [1243, 716] width 64 height 26
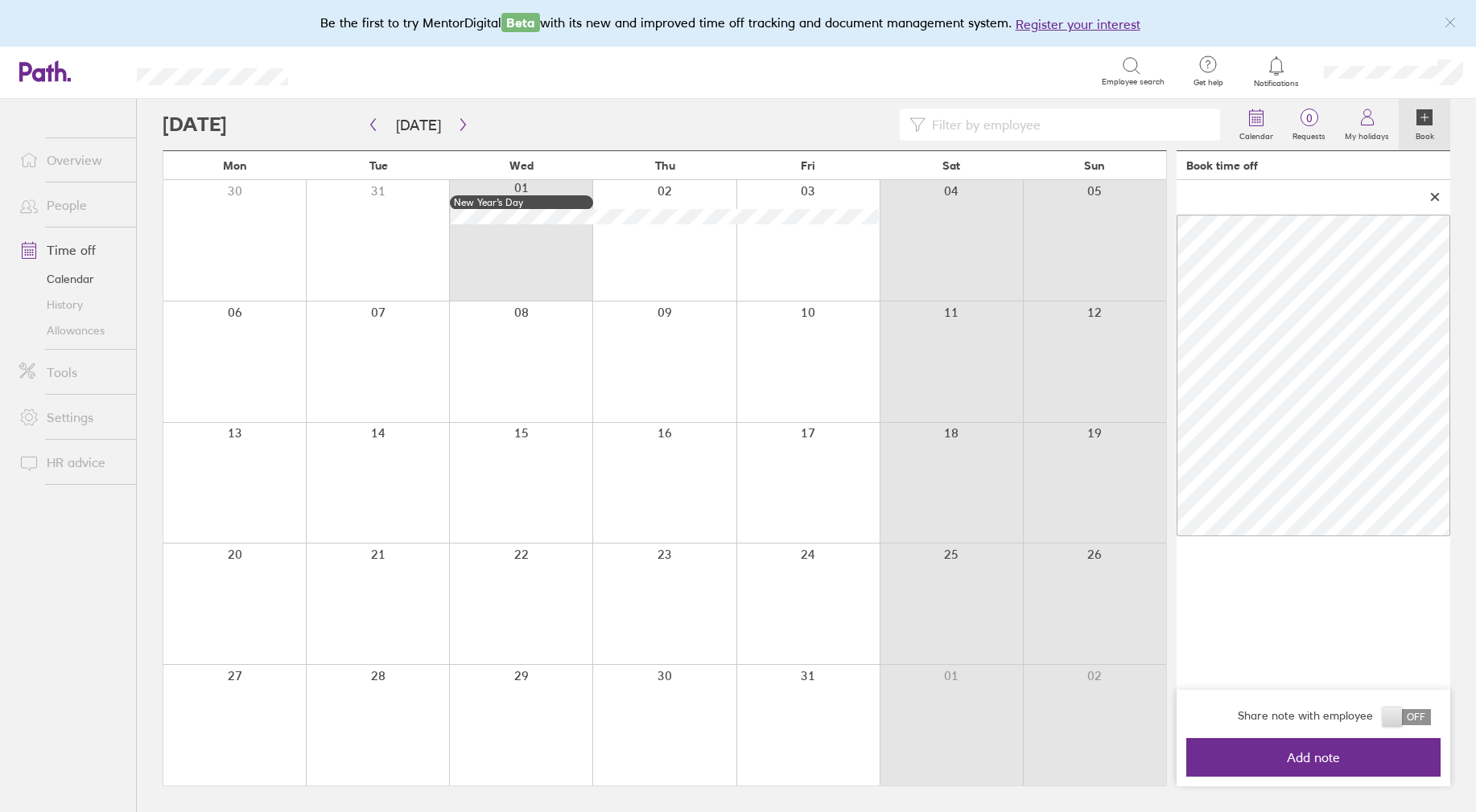
click at [1419, 721] on span at bounding box center [1407, 717] width 48 height 16
click at [1431, 722] on input "checkbox" at bounding box center [1431, 722] width 0 height 0
click at [1361, 761] on span "Add note" at bounding box center [1313, 758] width 232 height 15
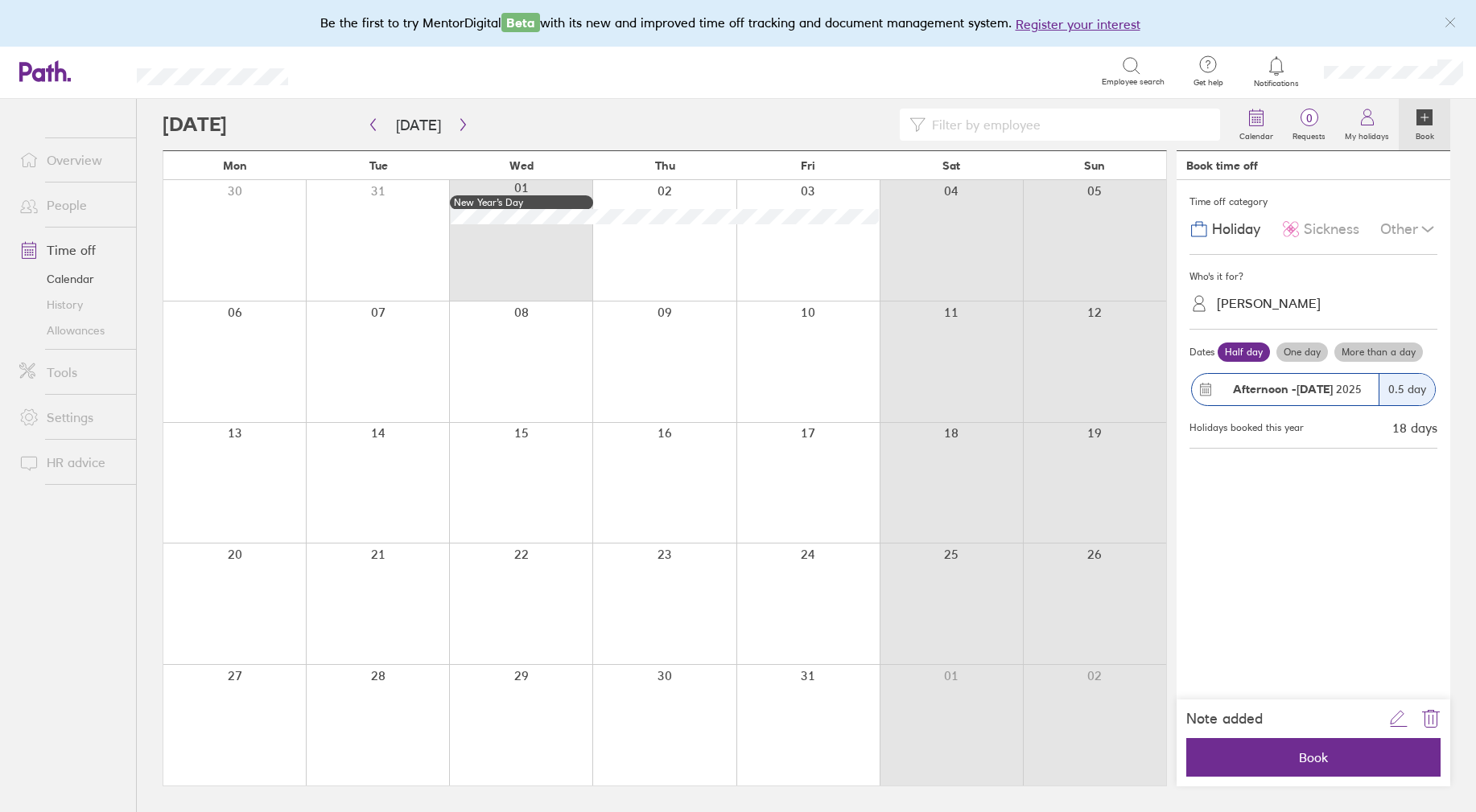
click at [1361, 761] on span "Book" at bounding box center [1313, 758] width 232 height 15
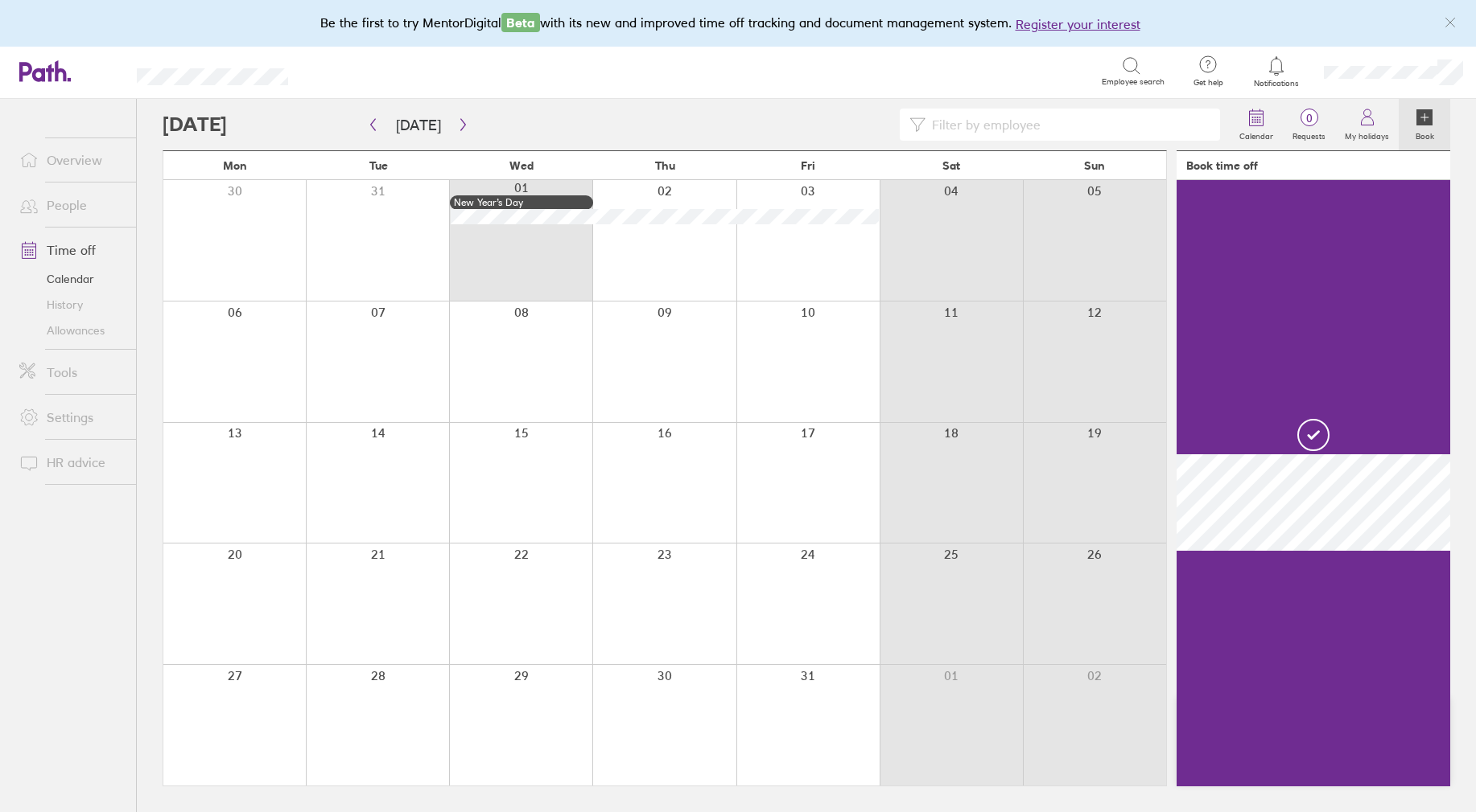
click at [1422, 119] on icon at bounding box center [1424, 117] width 16 height 16
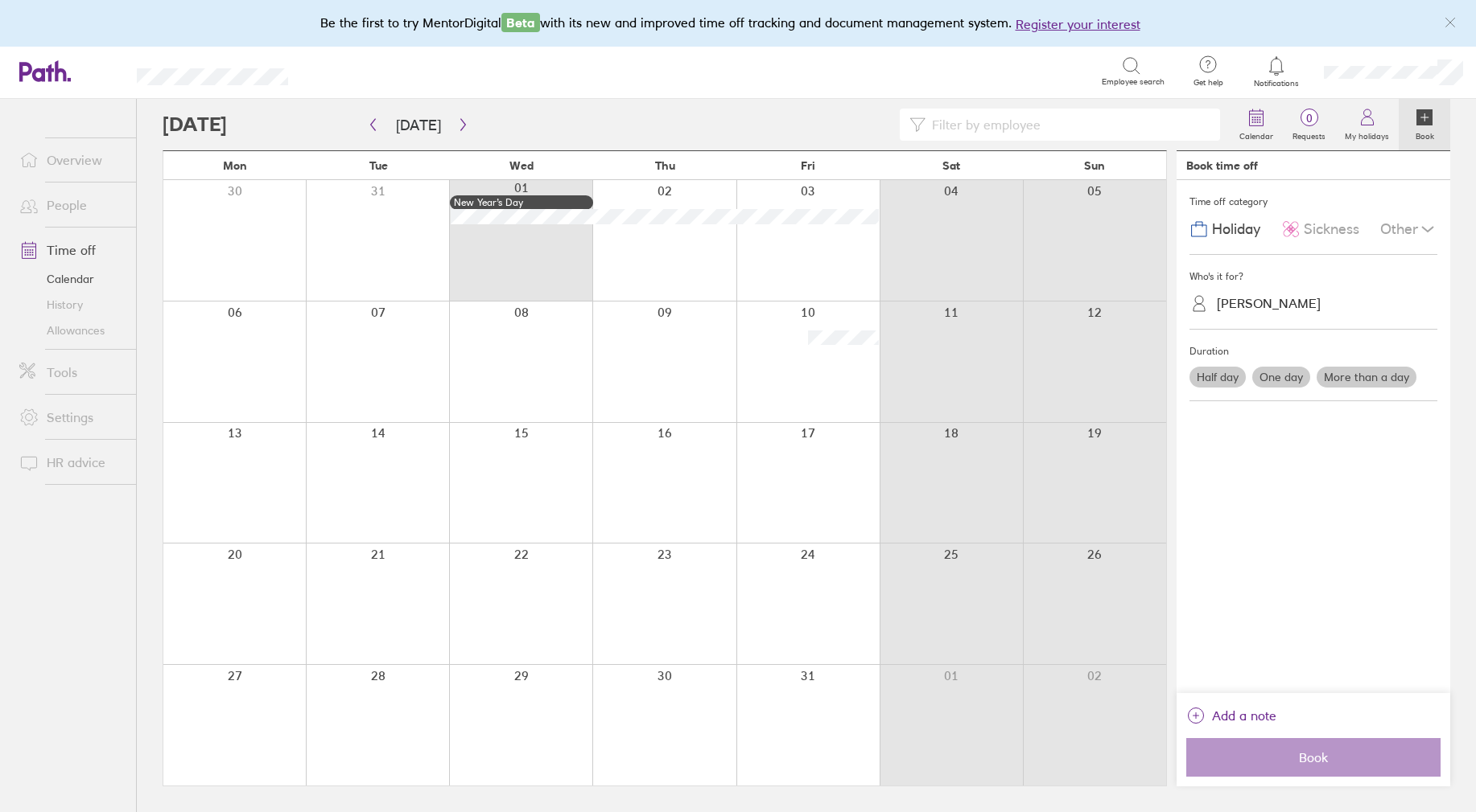
click at [1228, 382] on label "Half day" at bounding box center [1217, 377] width 57 height 20
click at [0, 0] on input "Half day" at bounding box center [0, 0] width 0 height 0
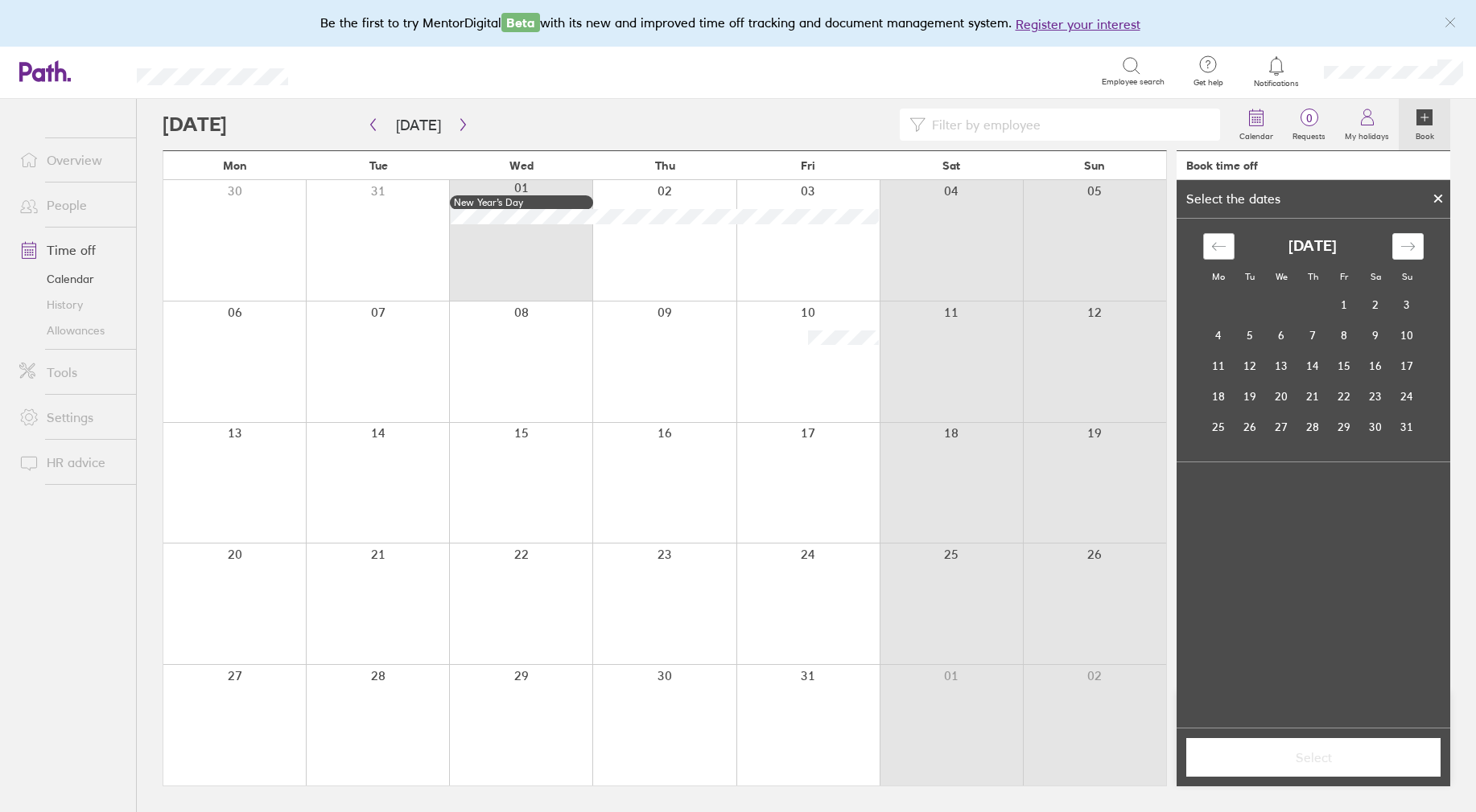
click at [1211, 244] on icon "Move backward to switch to the previous month." at bounding box center [1218, 246] width 15 height 15
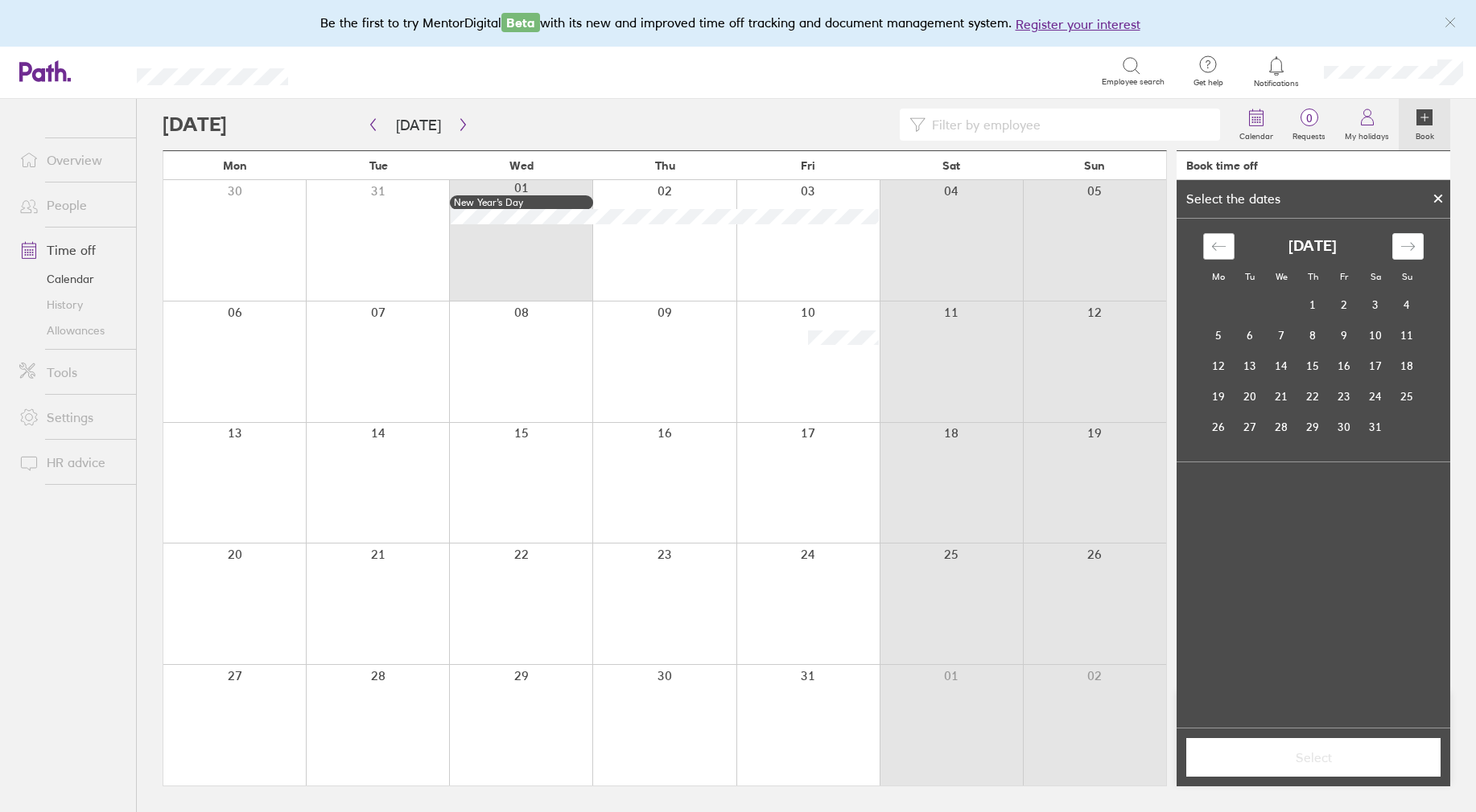
click at [1211, 244] on icon "Move backward to switch to the previous month." at bounding box center [1218, 246] width 15 height 15
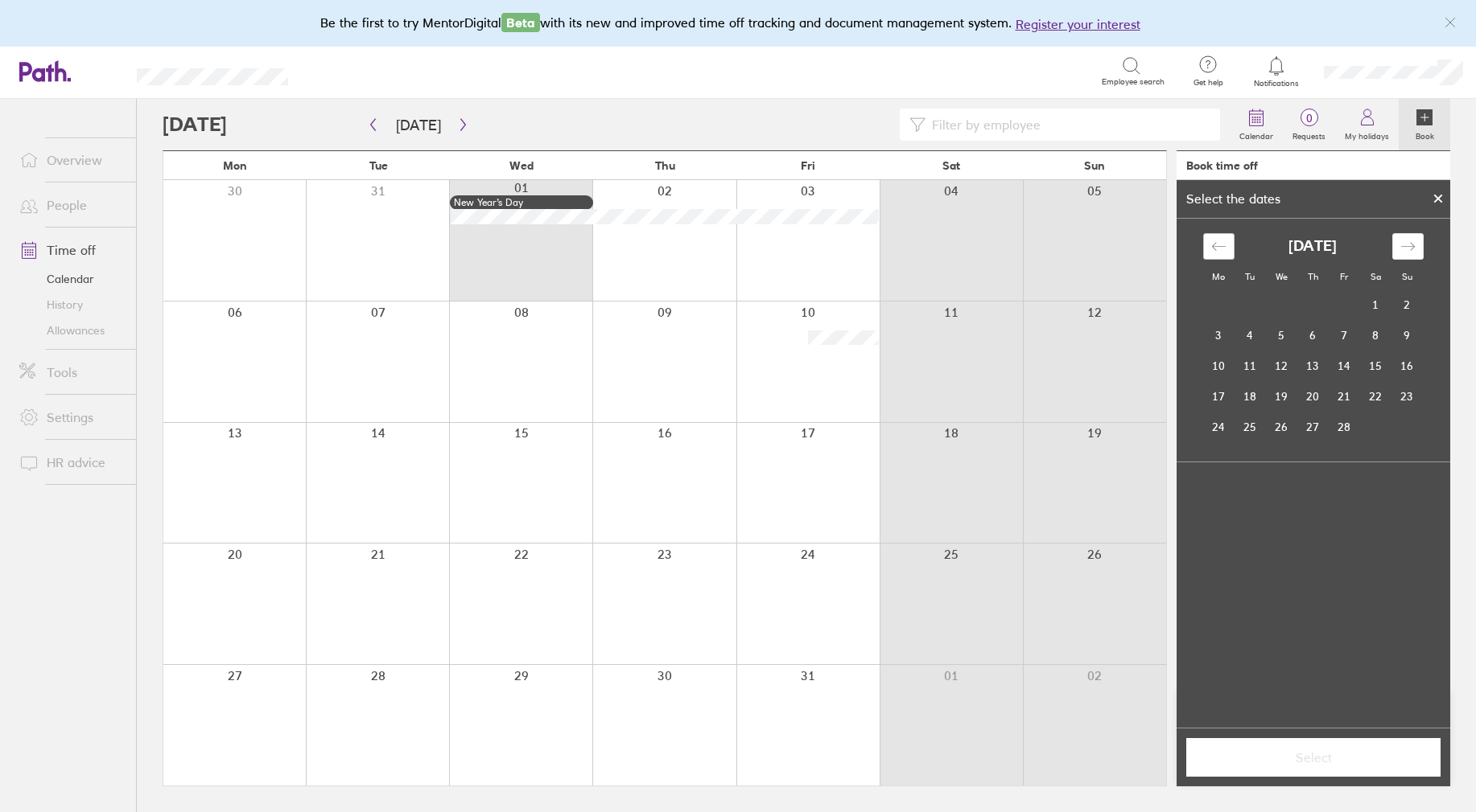
click at [1211, 244] on icon "Move backward to switch to the previous month." at bounding box center [1218, 246] width 15 height 15
click at [1308, 394] on td "23" at bounding box center [1313, 396] width 32 height 31
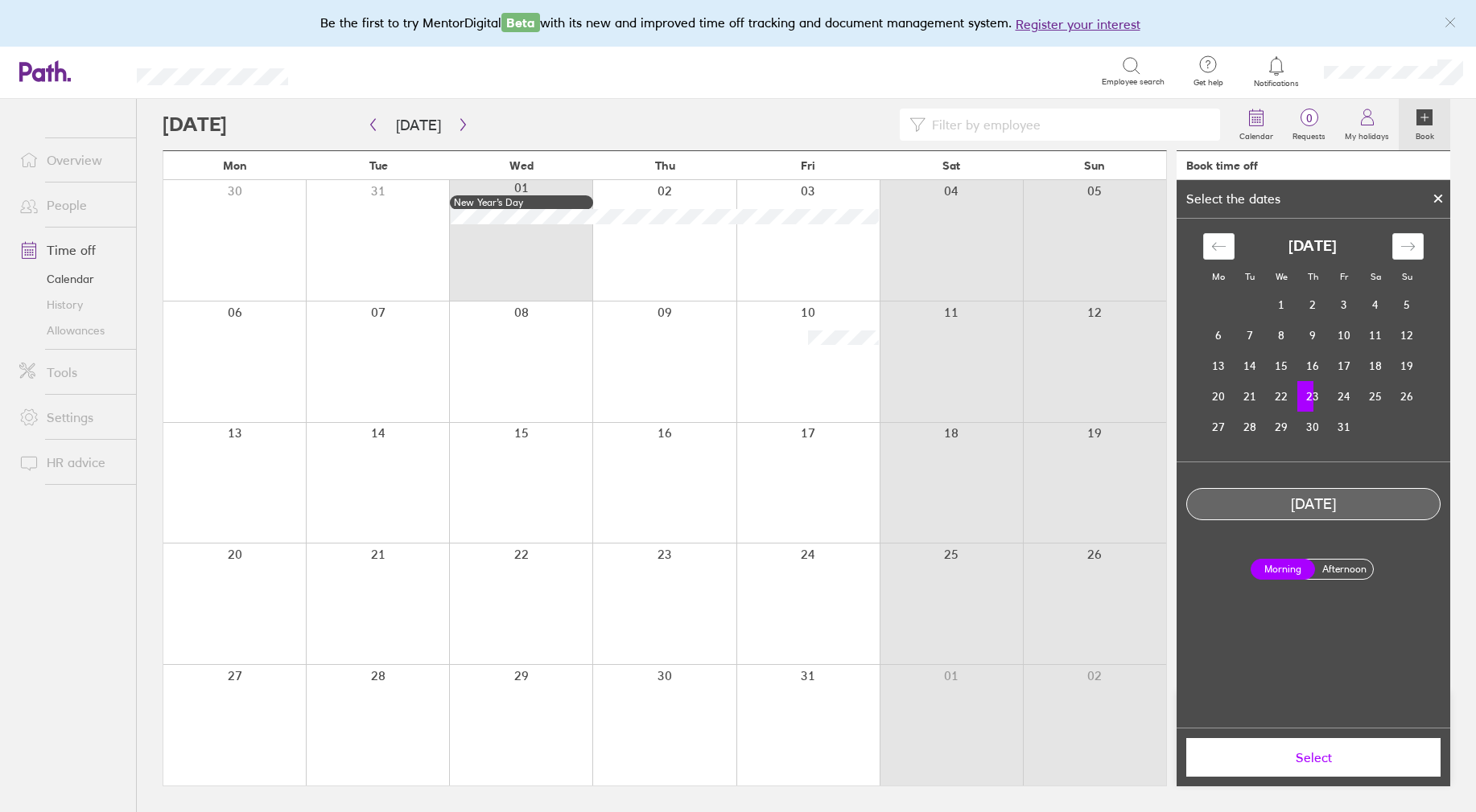
click at [1332, 567] on label "Afternoon" at bounding box center [1344, 569] width 64 height 20
click at [0, 0] on input "Afternoon" at bounding box center [0, 0] width 0 height 0
click at [1318, 759] on span "Select" at bounding box center [1313, 758] width 232 height 15
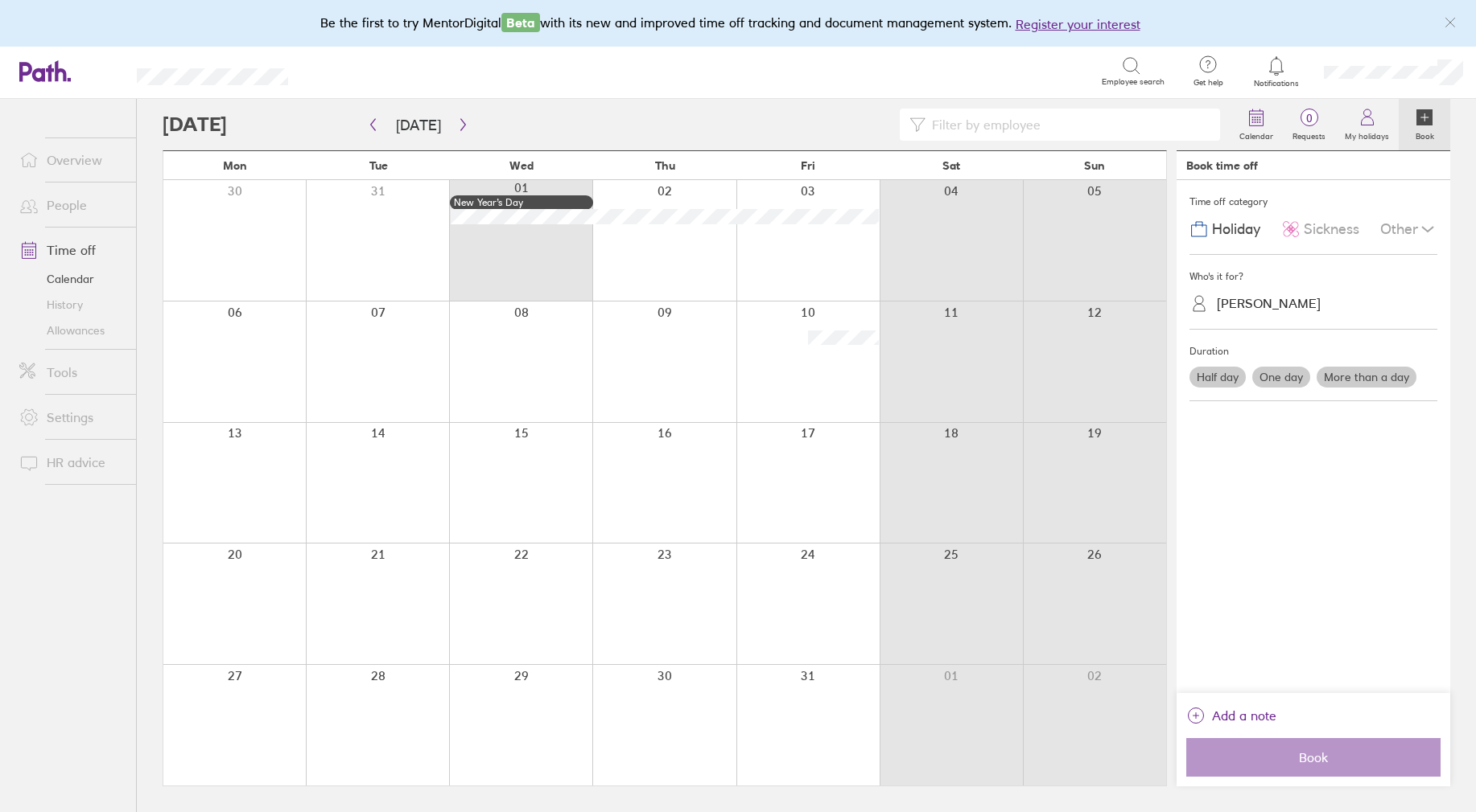
click at [1246, 471] on div "Time off category Holiday Sickness Other Who's it for? [PERSON_NAME] Duration H…" at bounding box center [1313, 437] width 274 height 513
click at [1243, 716] on span "Add a note" at bounding box center [1243, 716] width 64 height 26
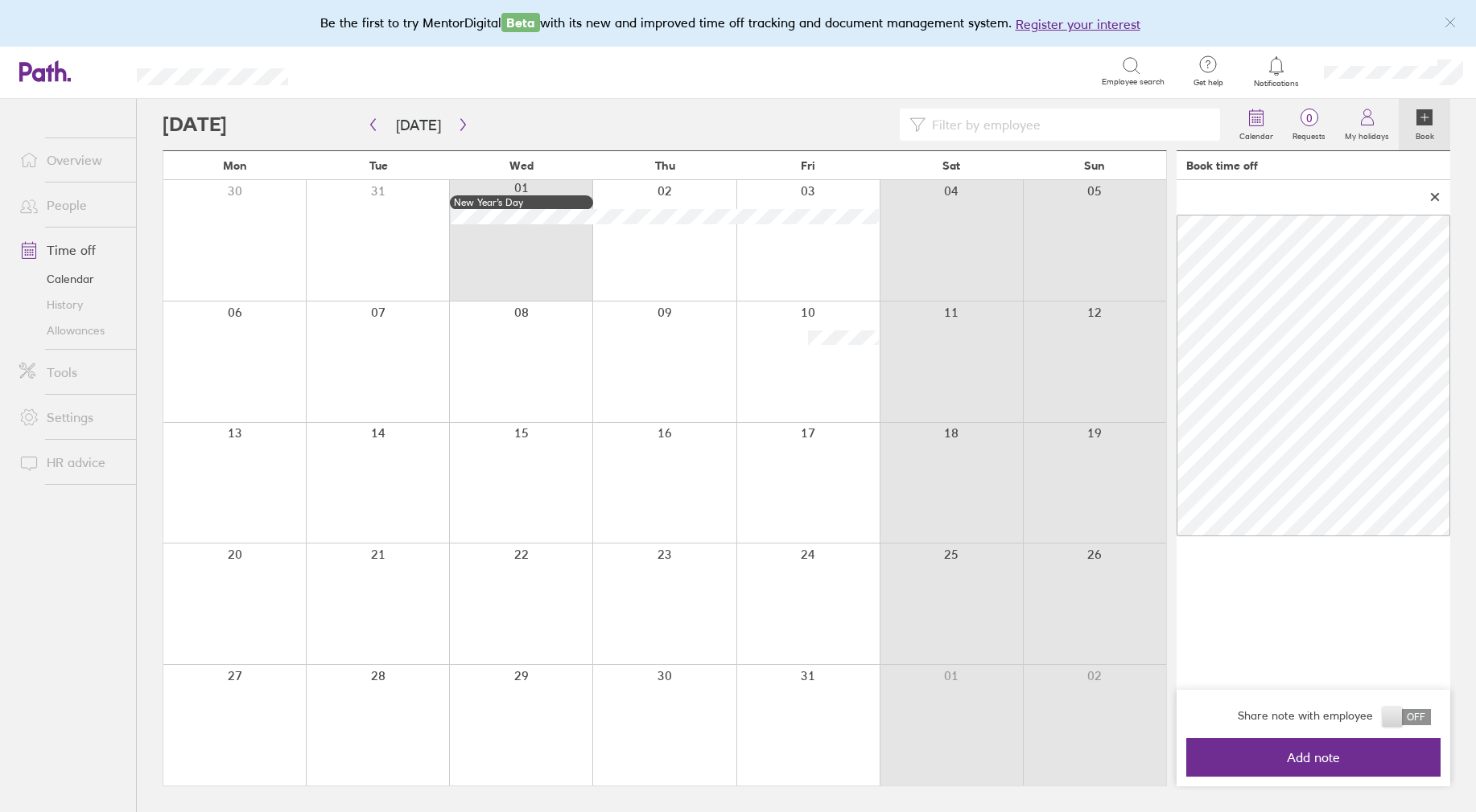
click at [1413, 719] on span at bounding box center [1407, 717] width 48 height 16
click at [1431, 722] on input "checkbox" at bounding box center [1431, 722] width 0 height 0
click at [1377, 758] on span "Add note" at bounding box center [1313, 758] width 232 height 15
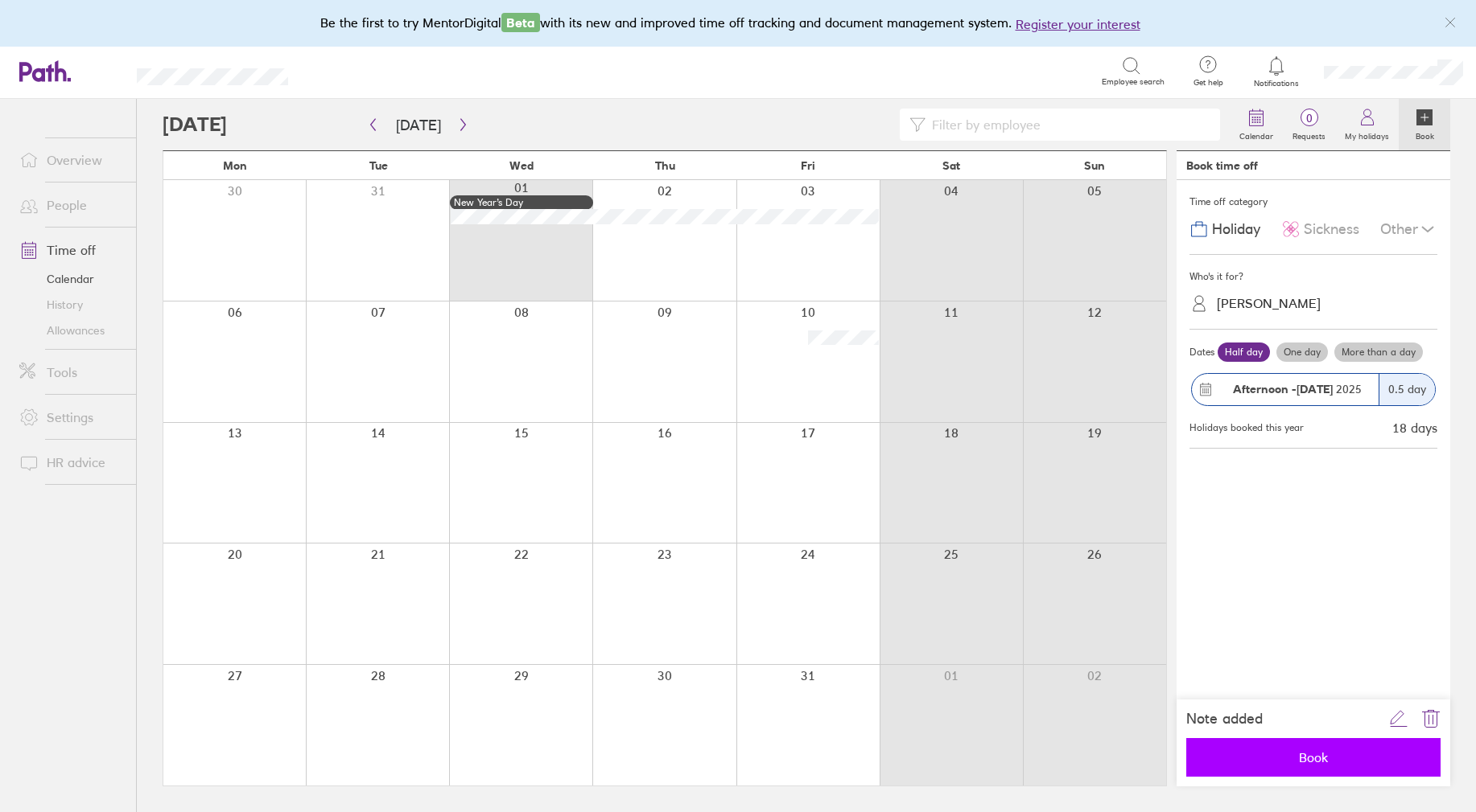
click at [1299, 765] on span "Book" at bounding box center [1313, 758] width 232 height 15
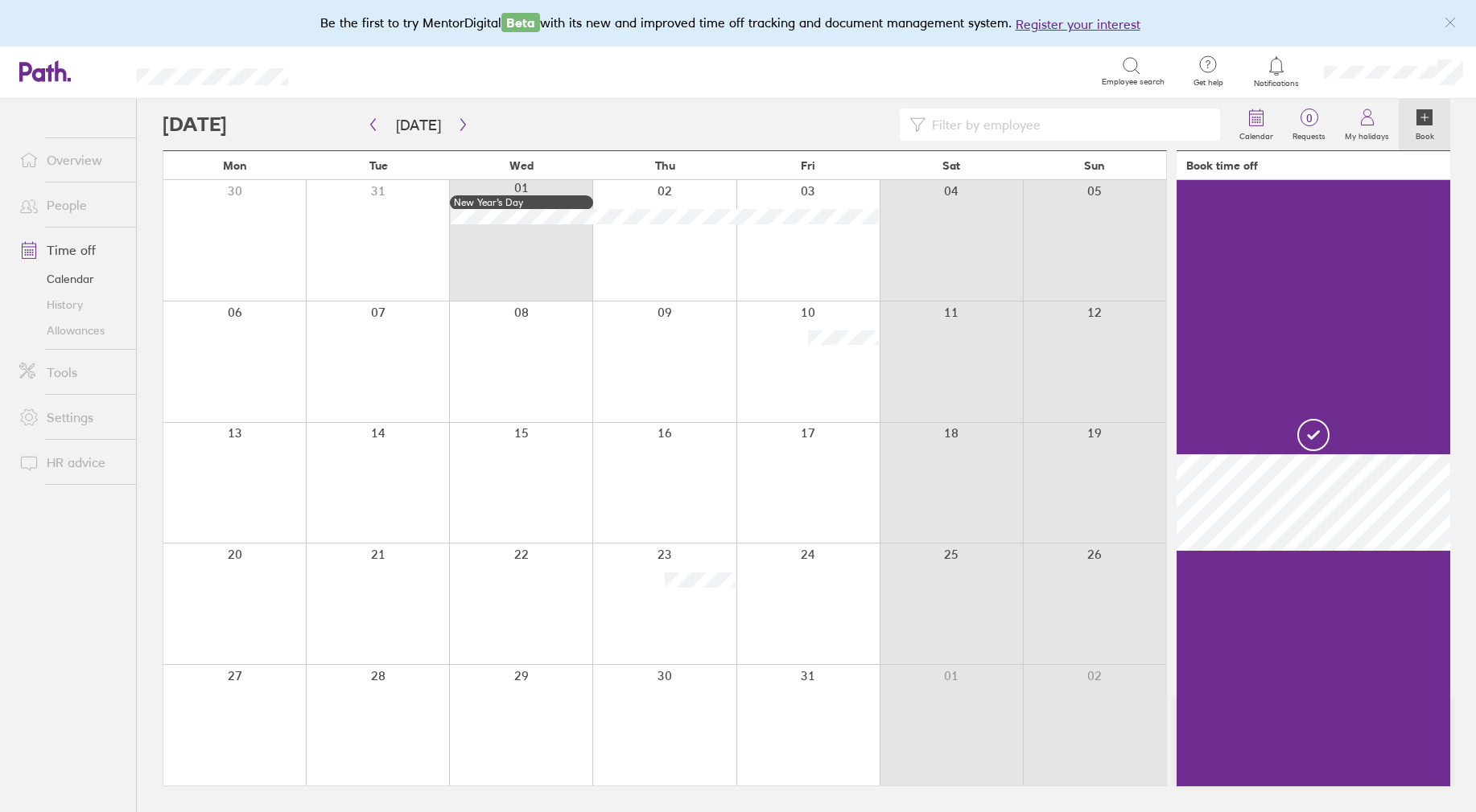
click at [1429, 113] on icon at bounding box center [1424, 117] width 16 height 16
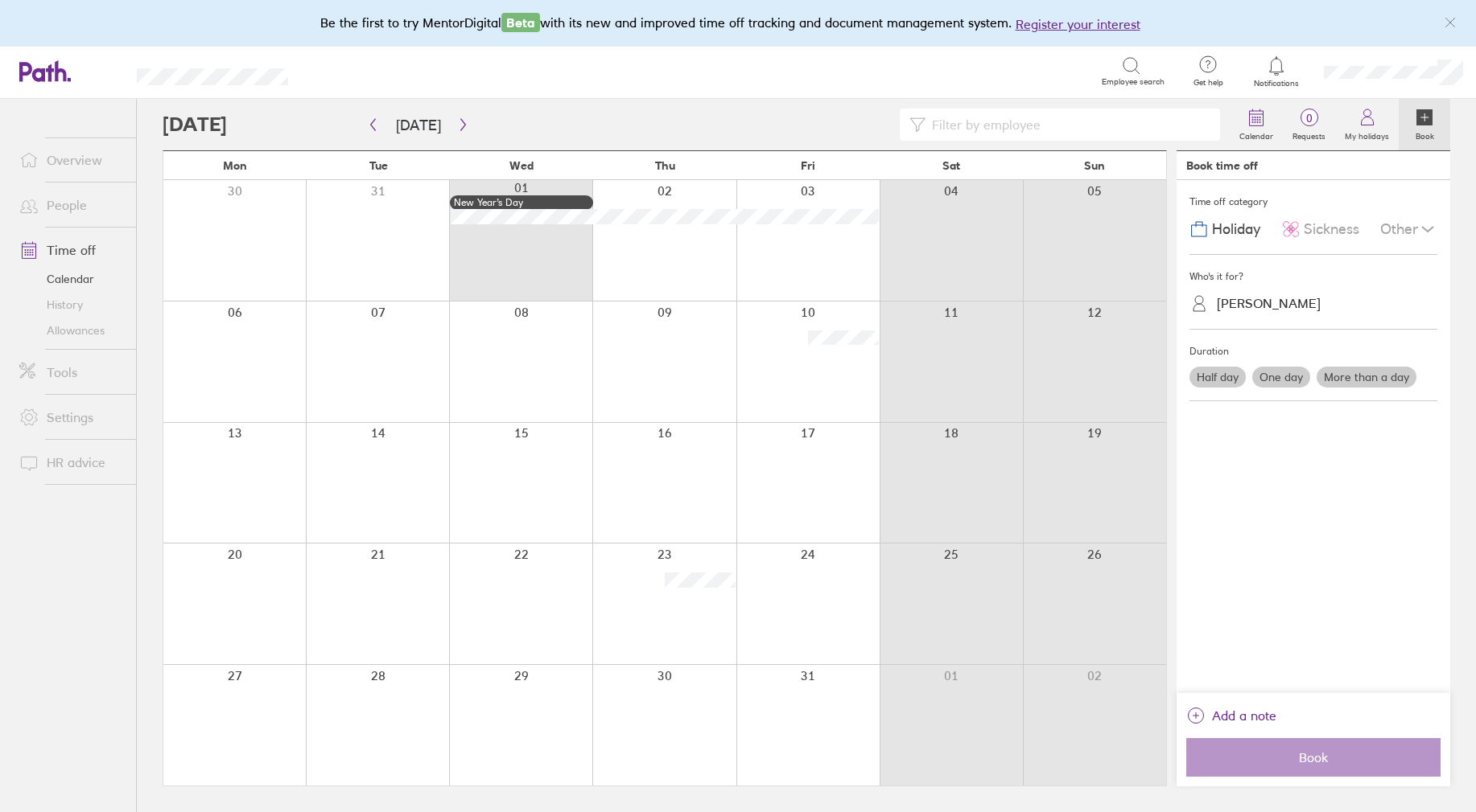
click at [1282, 378] on label "One day" at bounding box center [1281, 377] width 58 height 20
click at [0, 0] on input "One day" at bounding box center [0, 0] width 0 height 0
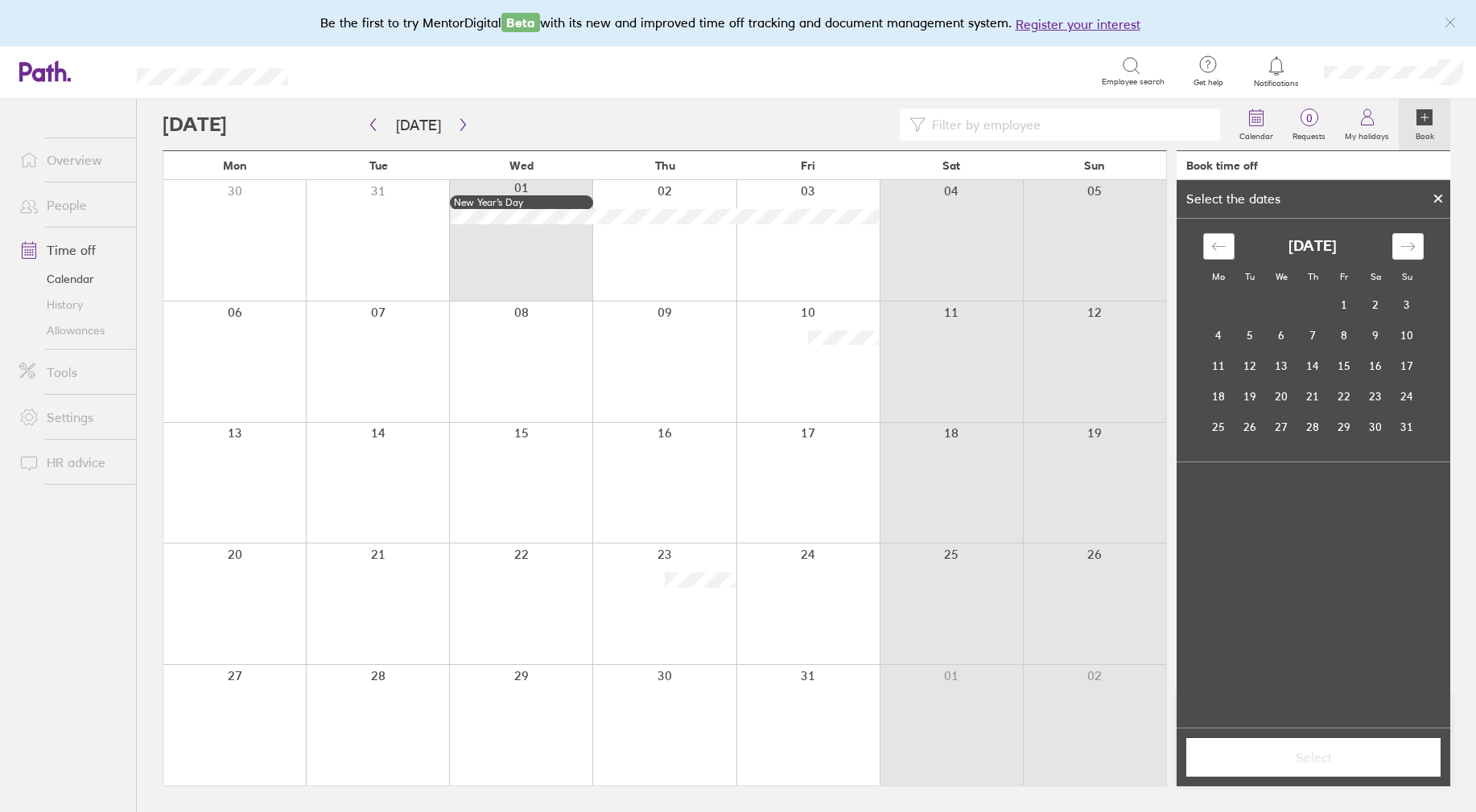
click at [1225, 246] on icon "Move backward to switch to the previous month." at bounding box center [1217, 246] width 14 height 8
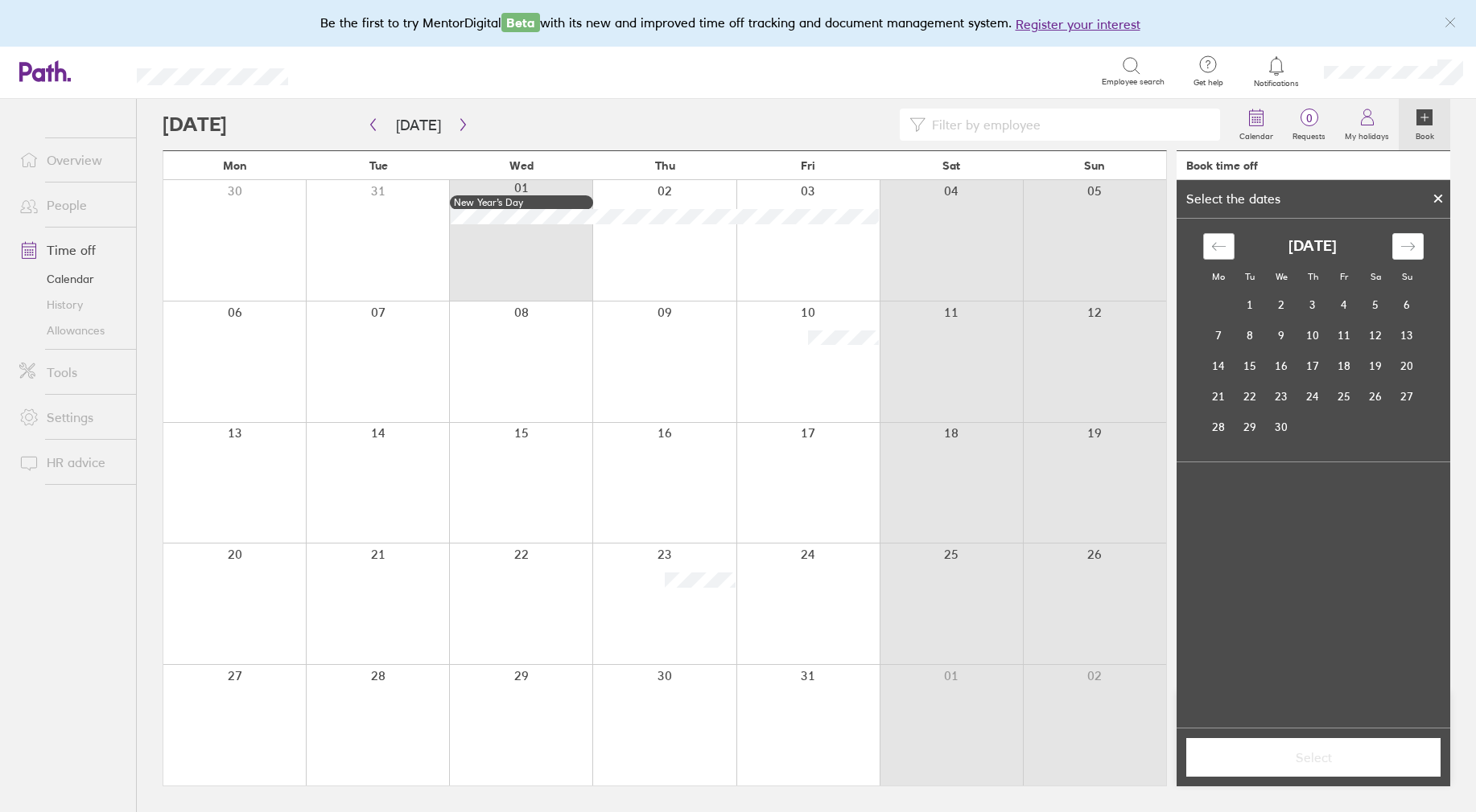
click at [1225, 246] on icon "Move backward to switch to the previous month." at bounding box center [1218, 246] width 15 height 15
click at [1209, 230] on div "[DATE] 1 2 3 4 5 6 7 8 9 10 11 12 13 14 15 16 17 18 19 20 21 22 23 24 25 26 27 …" at bounding box center [1313, 345] width 241 height 254
click at [1214, 241] on icon "Move backward to switch to the previous month." at bounding box center [1218, 246] width 15 height 15
click at [1283, 366] on td "12" at bounding box center [1281, 366] width 32 height 31
click at [1303, 755] on span "Select" at bounding box center [1313, 758] width 232 height 15
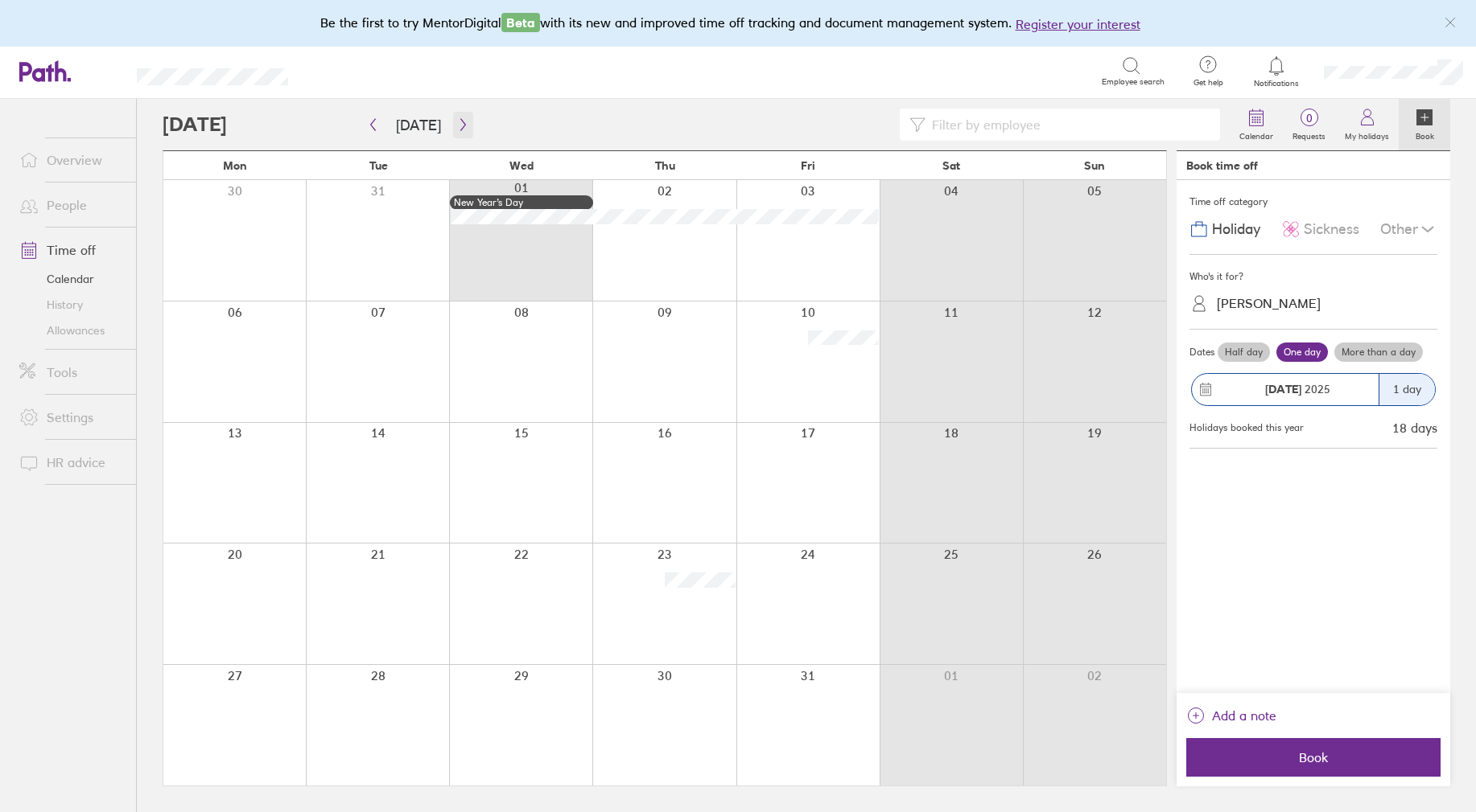
click at [461, 126] on icon "button" at bounding box center [463, 125] width 12 height 13
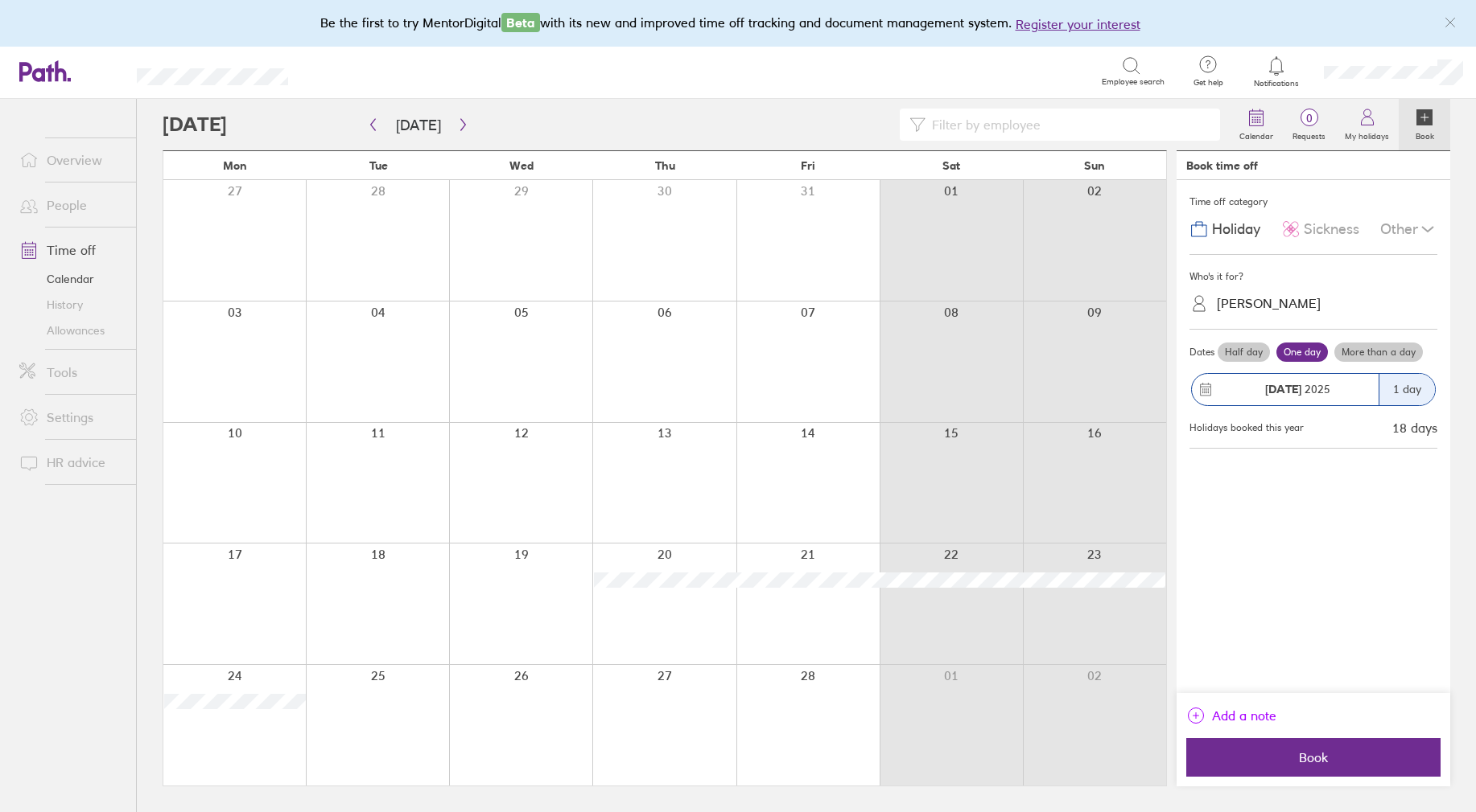
click at [1249, 719] on span "Add a note" at bounding box center [1243, 716] width 64 height 26
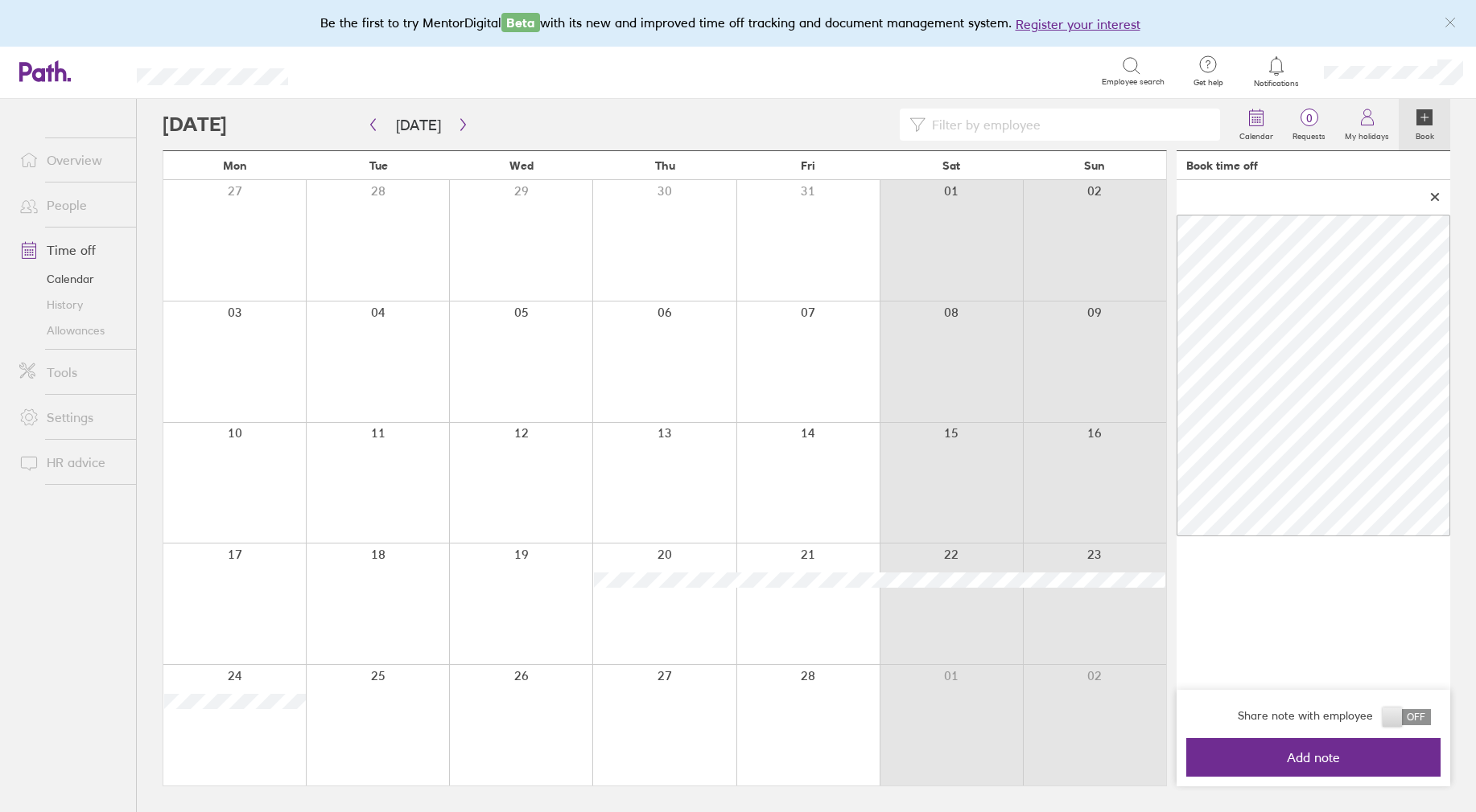
click at [1410, 712] on span at bounding box center [1407, 717] width 48 height 16
click at [1431, 722] on input "checkbox" at bounding box center [1431, 722] width 0 height 0
click at [1356, 759] on span "Add note" at bounding box center [1313, 758] width 232 height 15
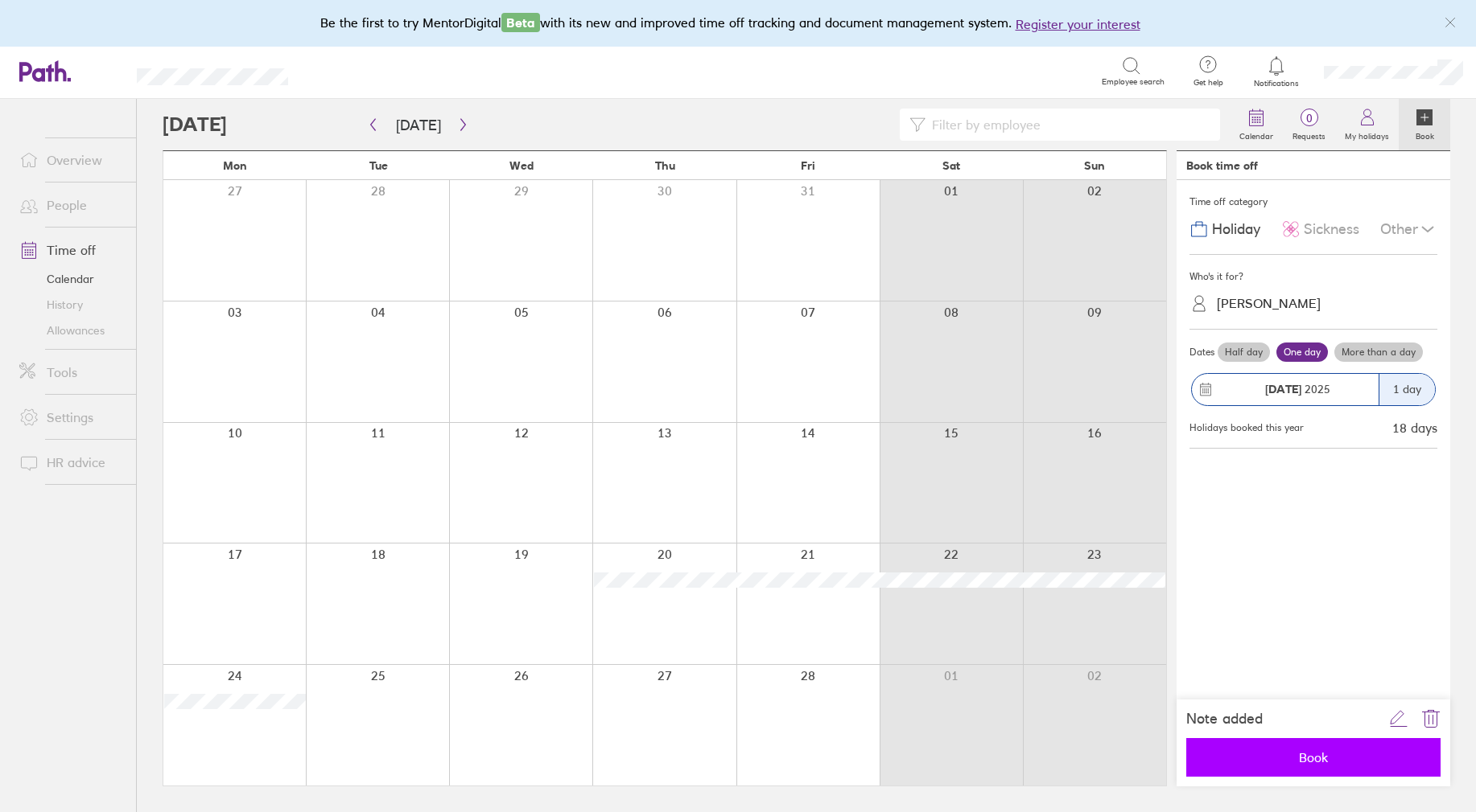
click at [1324, 748] on button "Book" at bounding box center [1313, 758] width 254 height 39
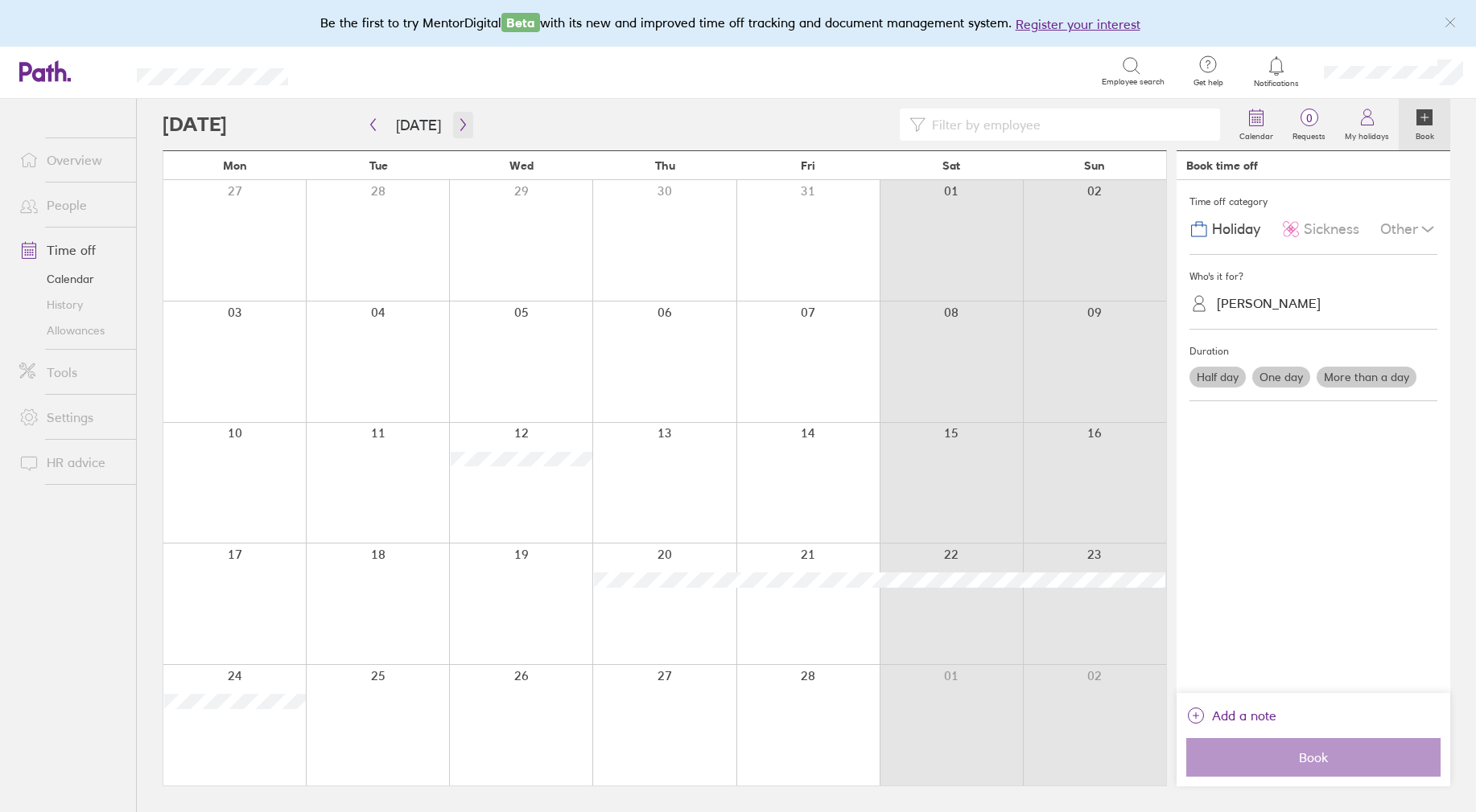
click at [457, 128] on icon "button" at bounding box center [463, 125] width 12 height 13
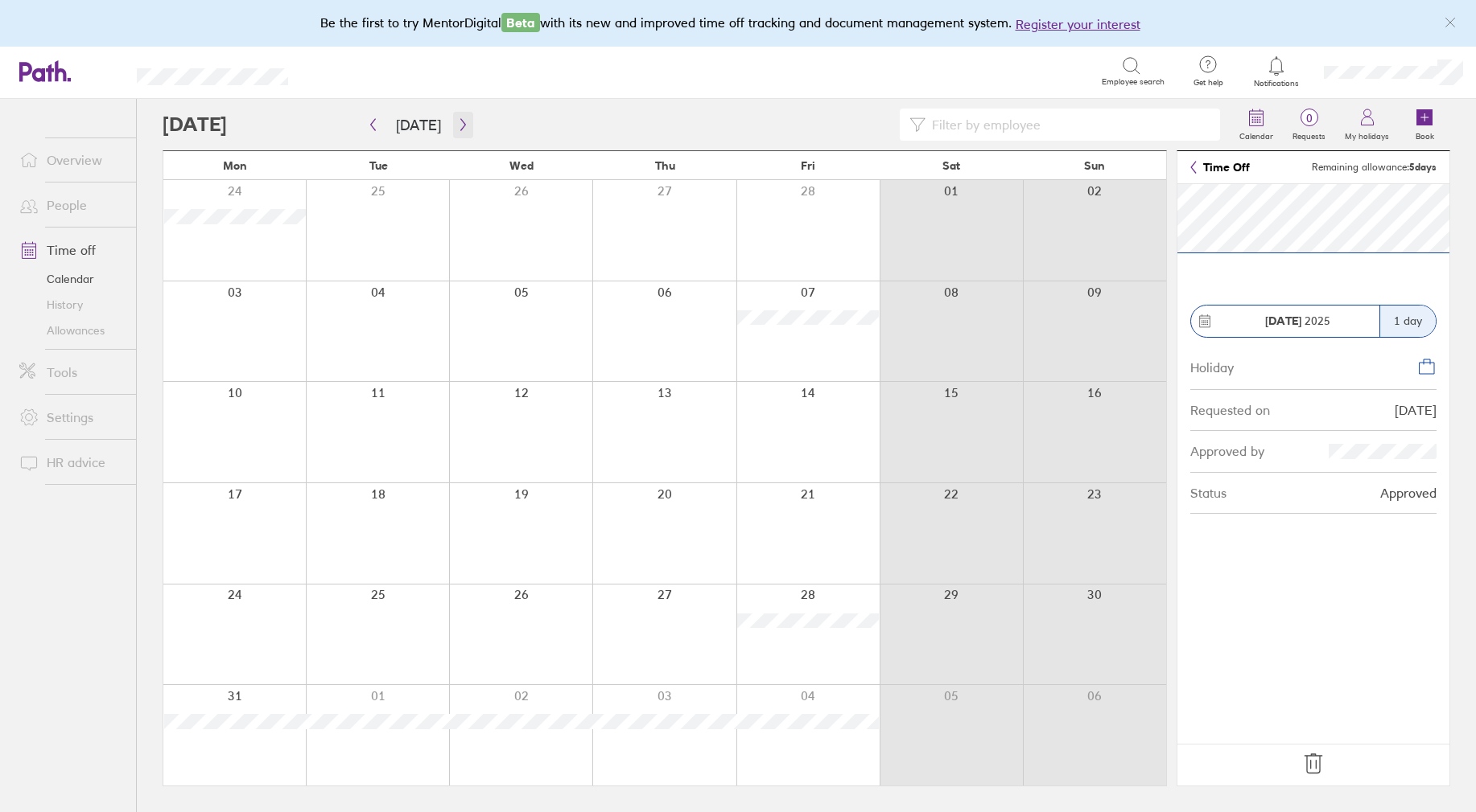
click at [461, 126] on icon "button" at bounding box center [463, 125] width 12 height 13
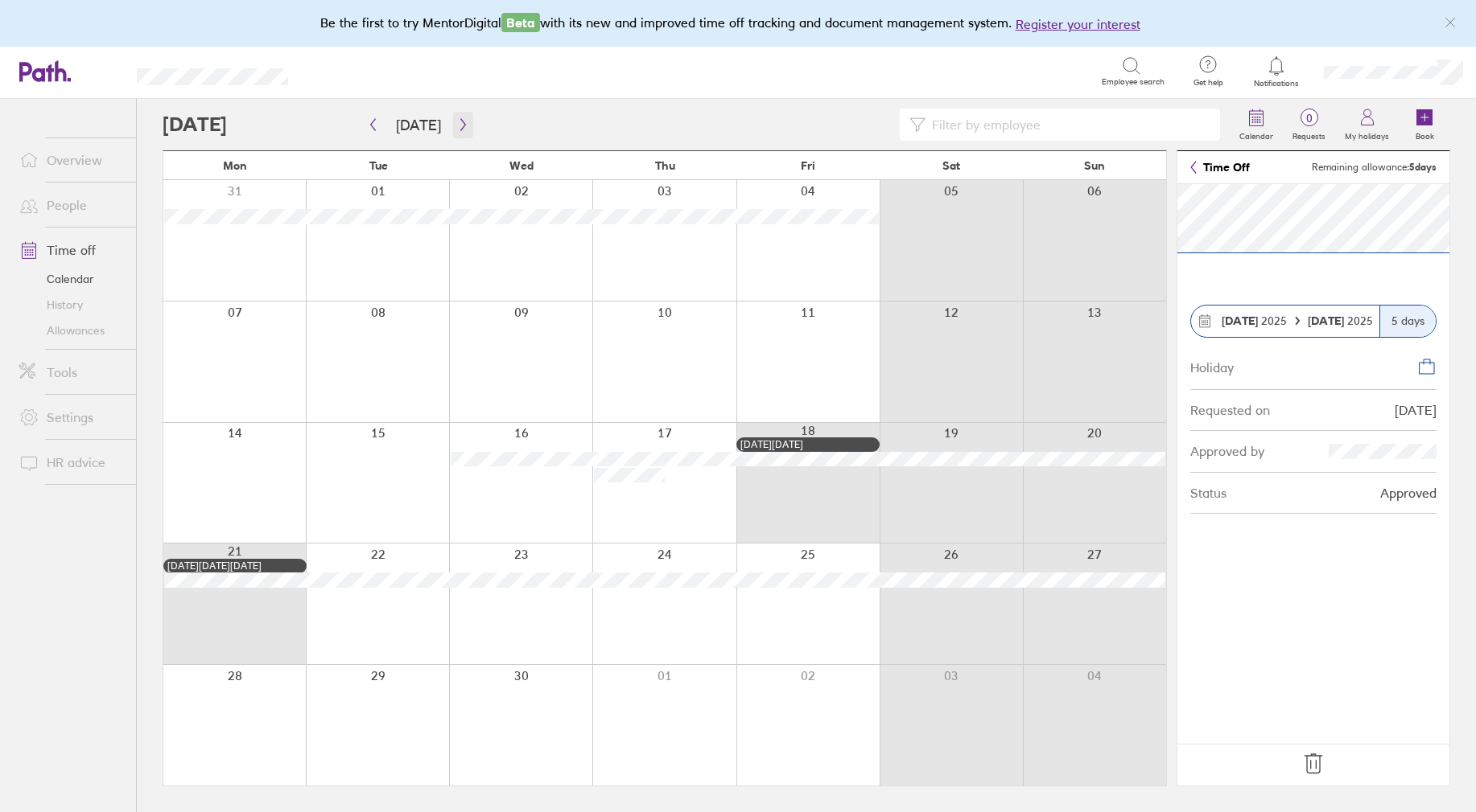
click at [457, 123] on icon "button" at bounding box center [463, 125] width 12 height 13
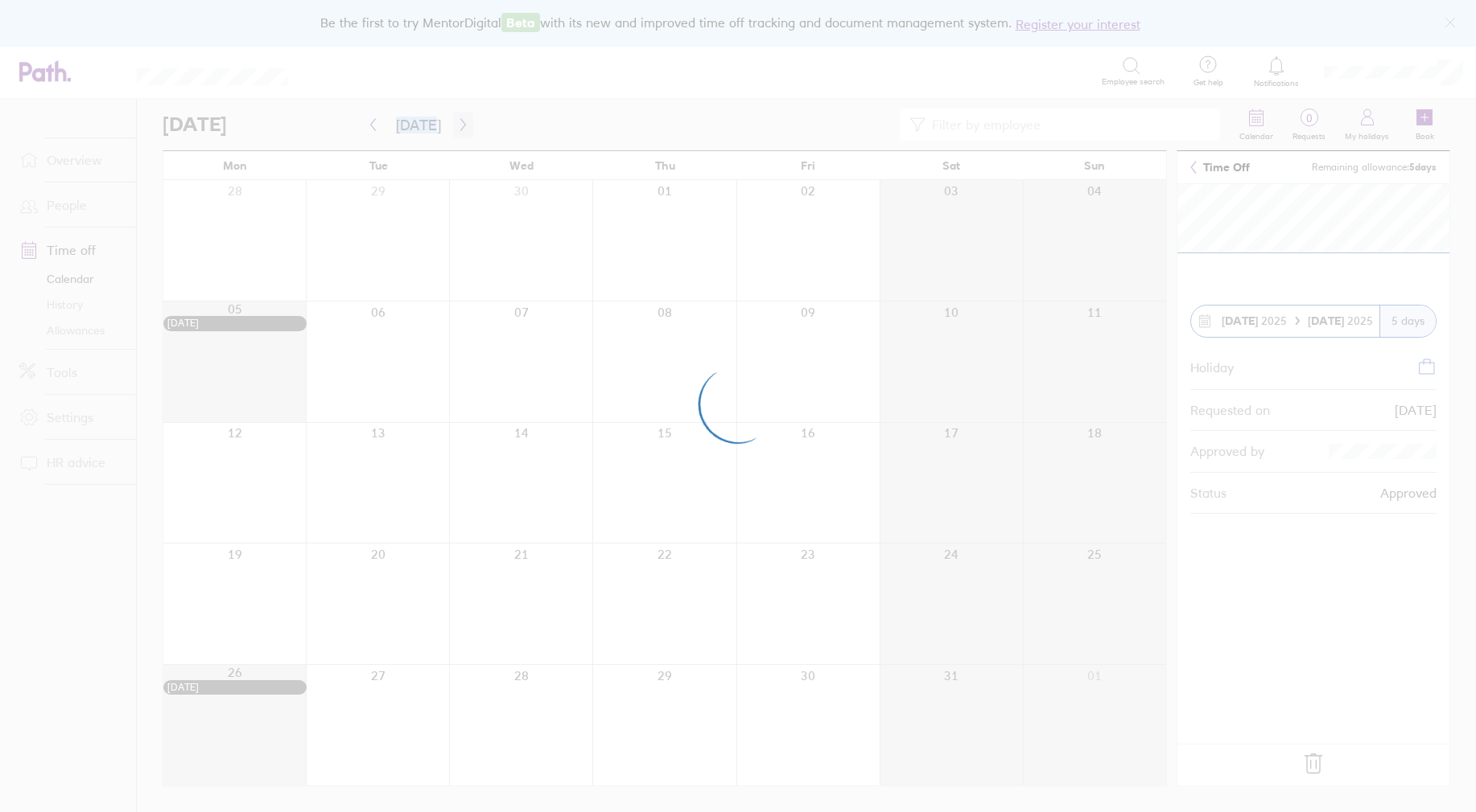
click at [456, 123] on div at bounding box center [738, 406] width 1476 height 812
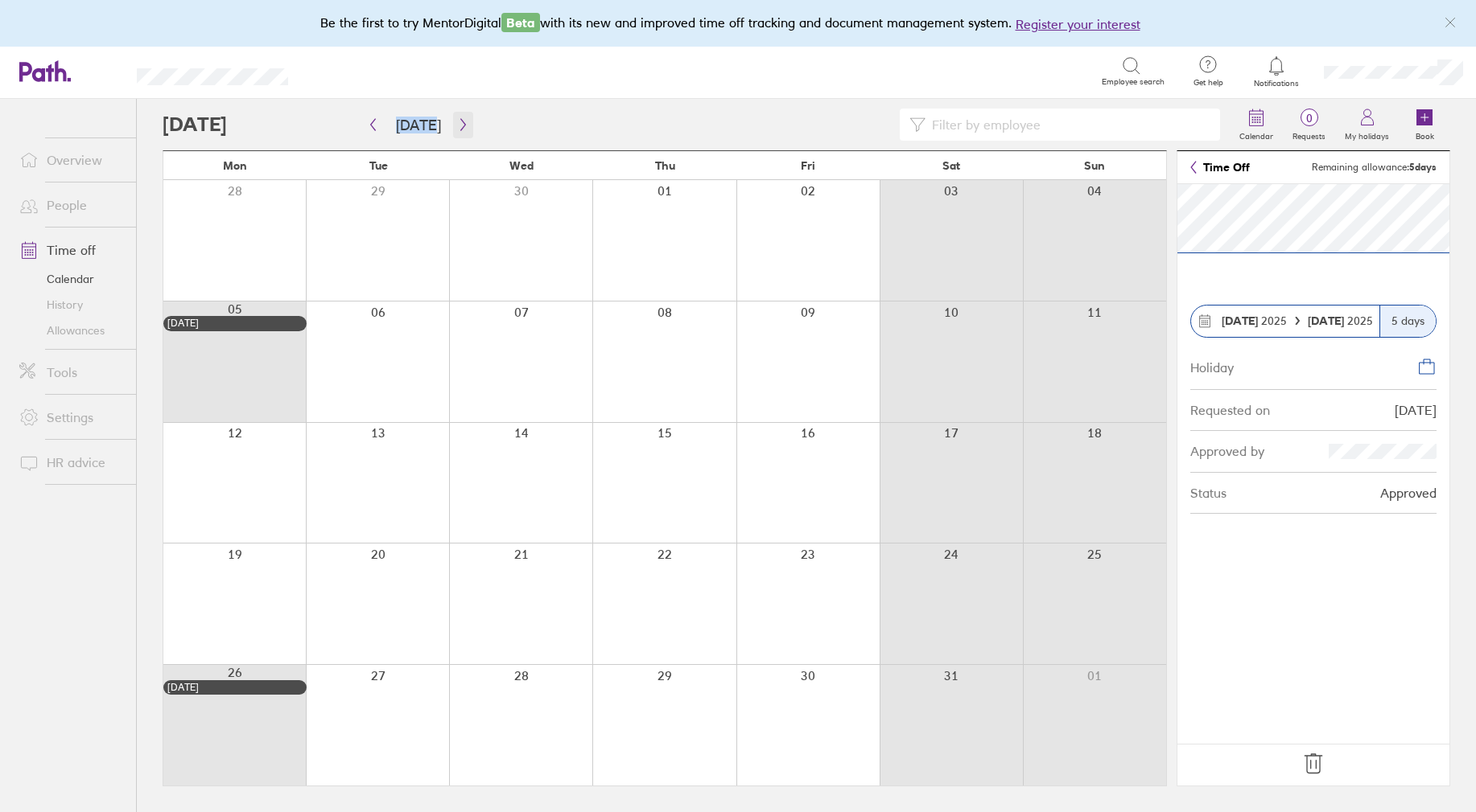
click at [461, 126] on icon "button" at bounding box center [463, 125] width 12 height 13
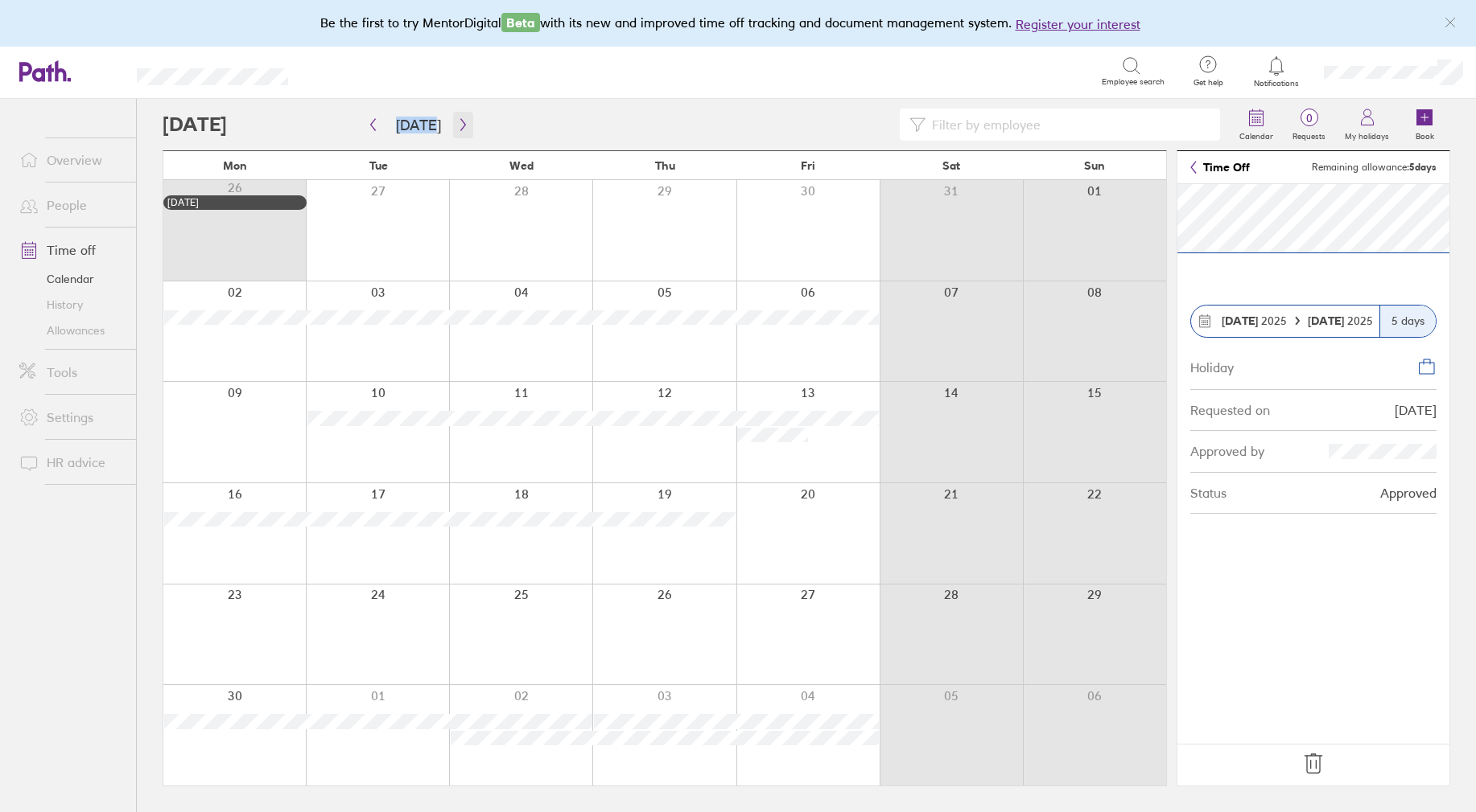
click at [462, 122] on icon "button" at bounding box center [463, 125] width 12 height 13
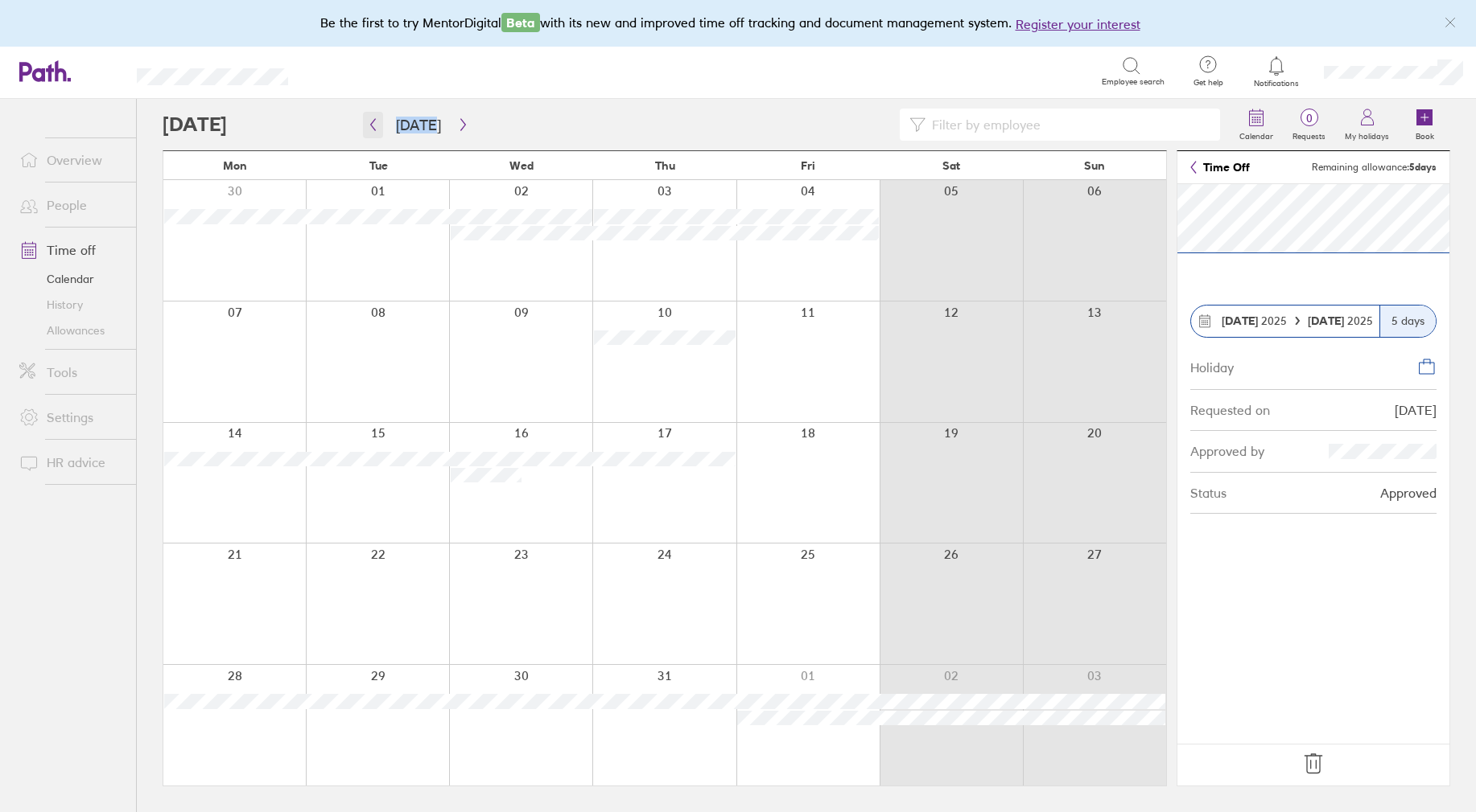
click at [371, 122] on icon "button" at bounding box center [372, 125] width 12 height 13
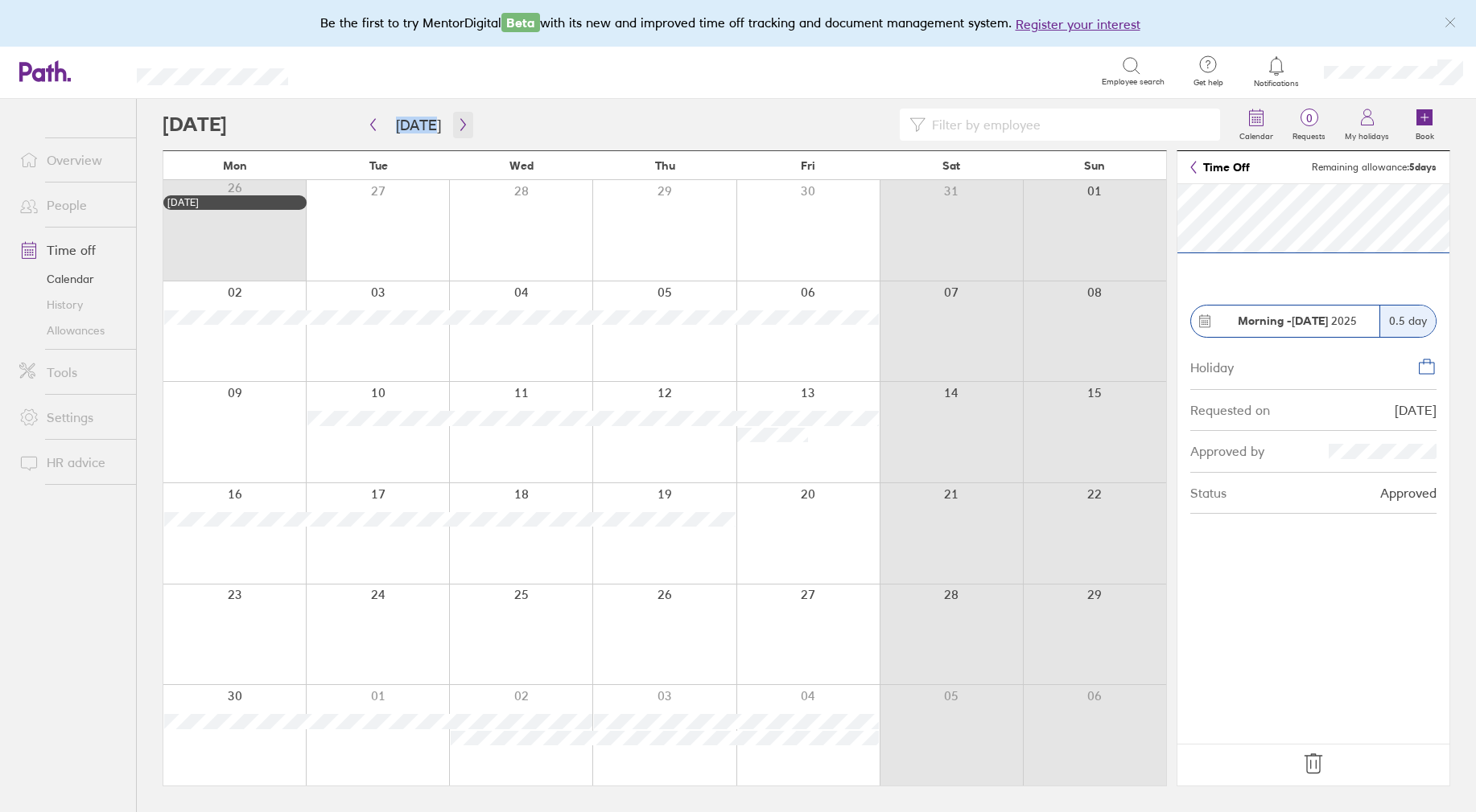
click at [457, 124] on icon "button" at bounding box center [463, 125] width 12 height 13
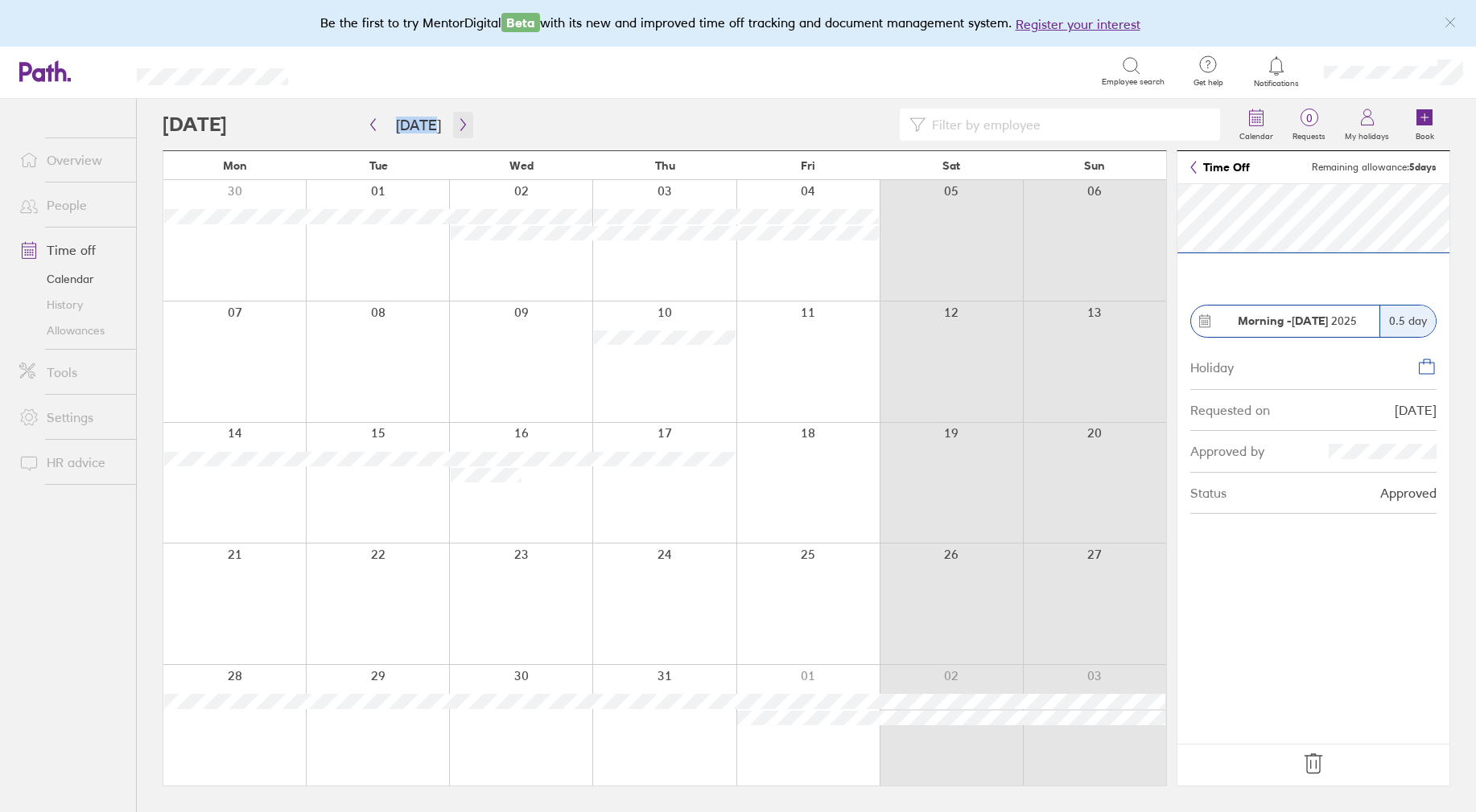
click at [457, 128] on icon "button" at bounding box center [463, 125] width 12 height 13
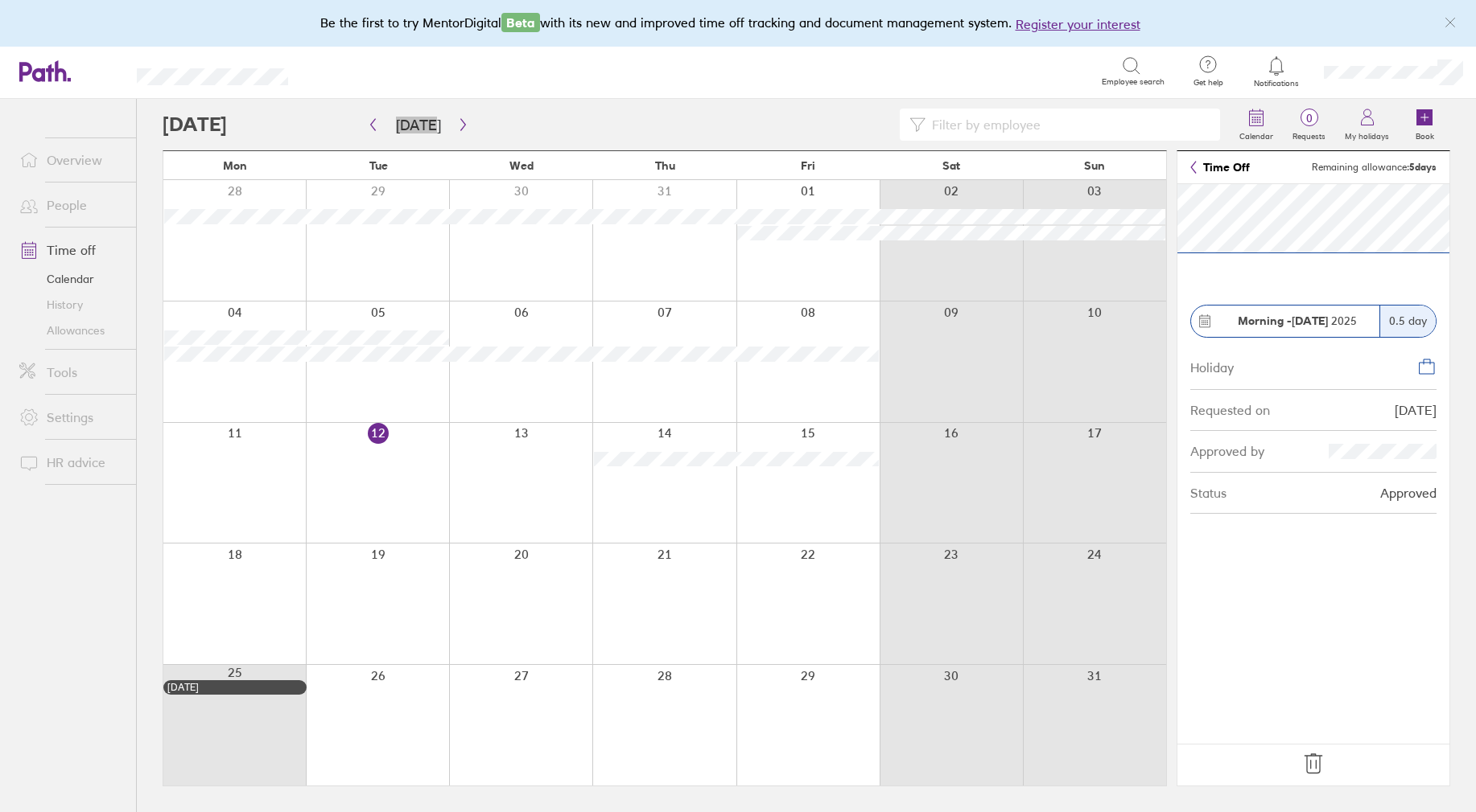
click at [68, 333] on link "Allowances" at bounding box center [71, 331] width 129 height 26
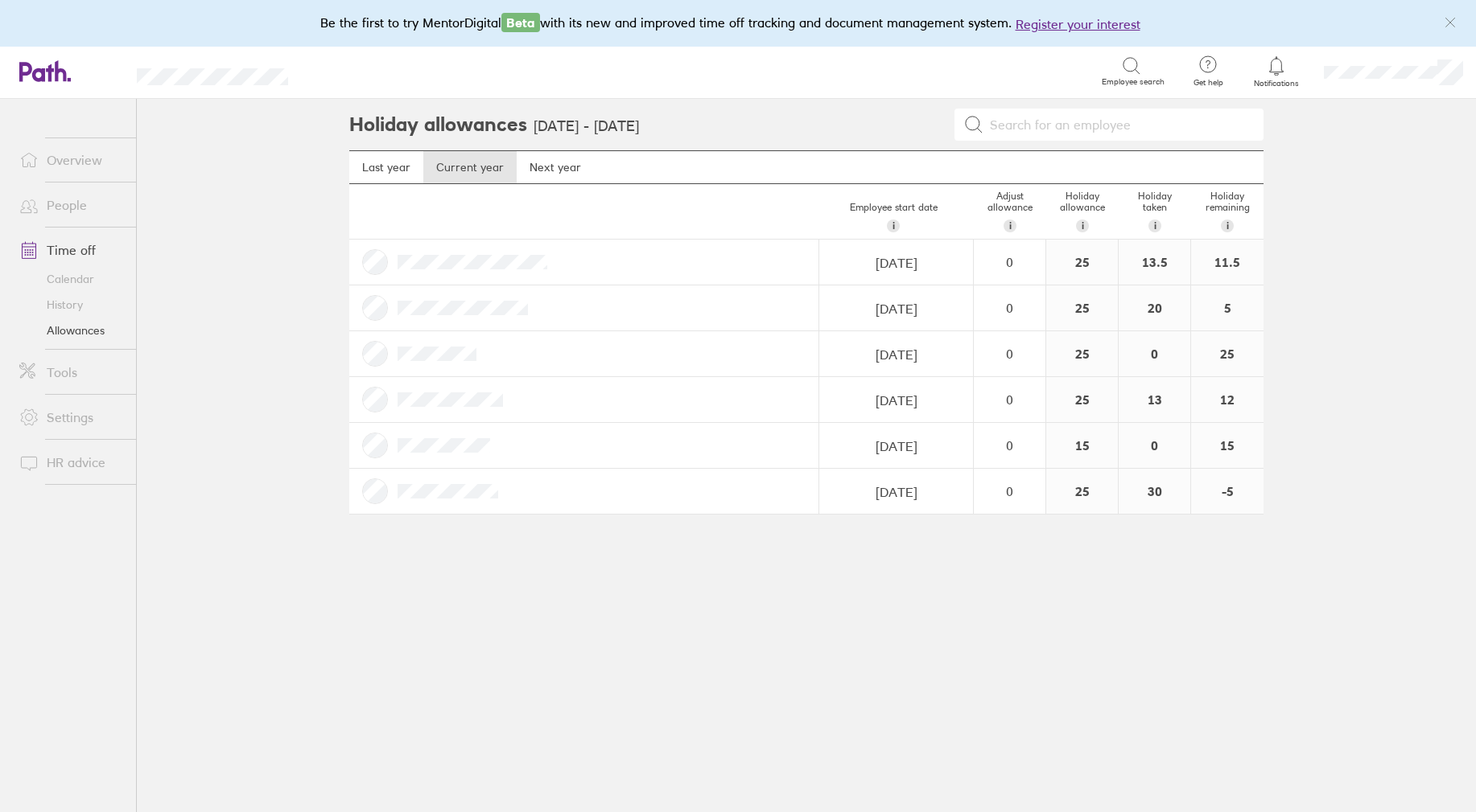
click at [71, 252] on link "Time off" at bounding box center [71, 250] width 129 height 33
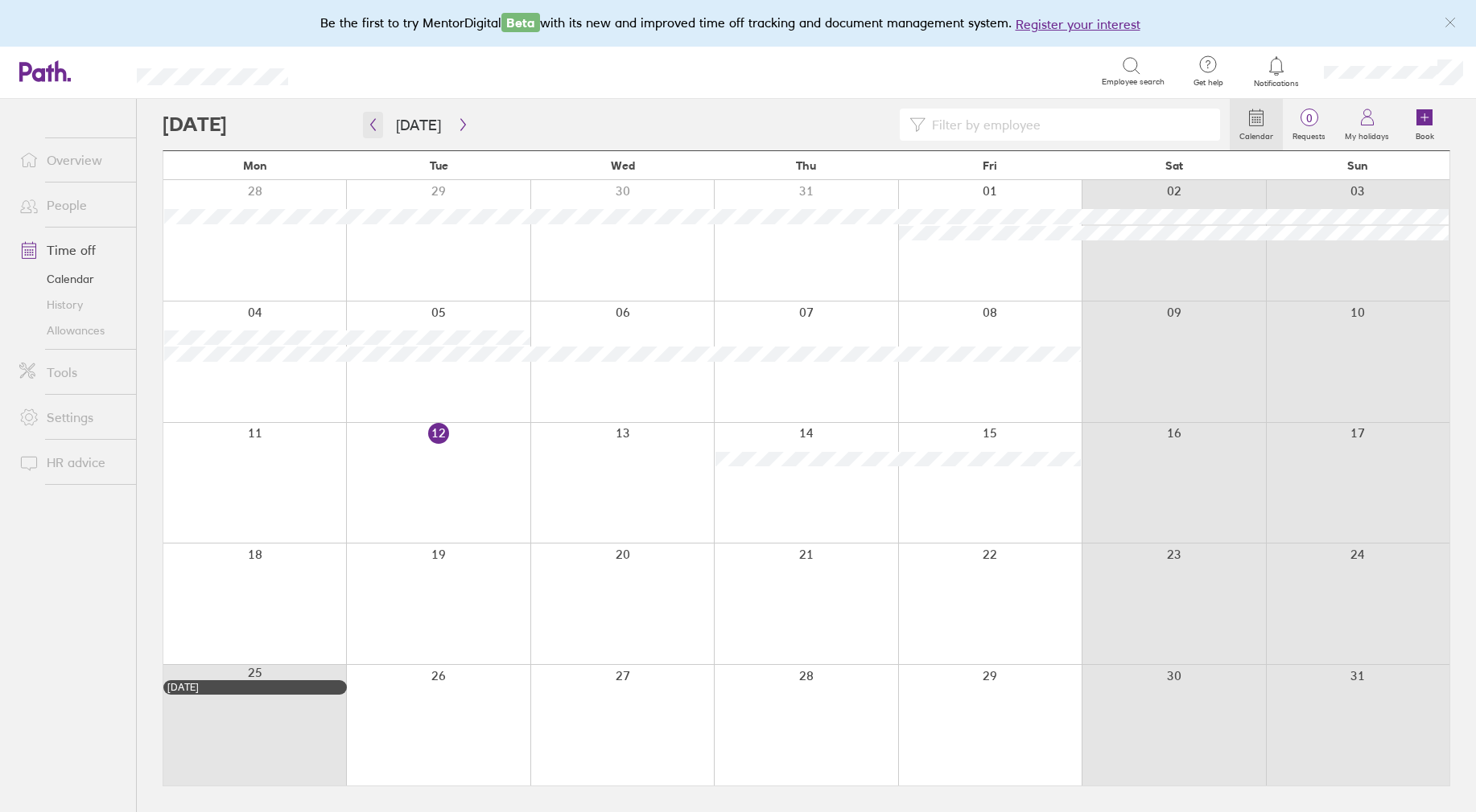
click at [369, 123] on icon "button" at bounding box center [372, 125] width 12 height 13
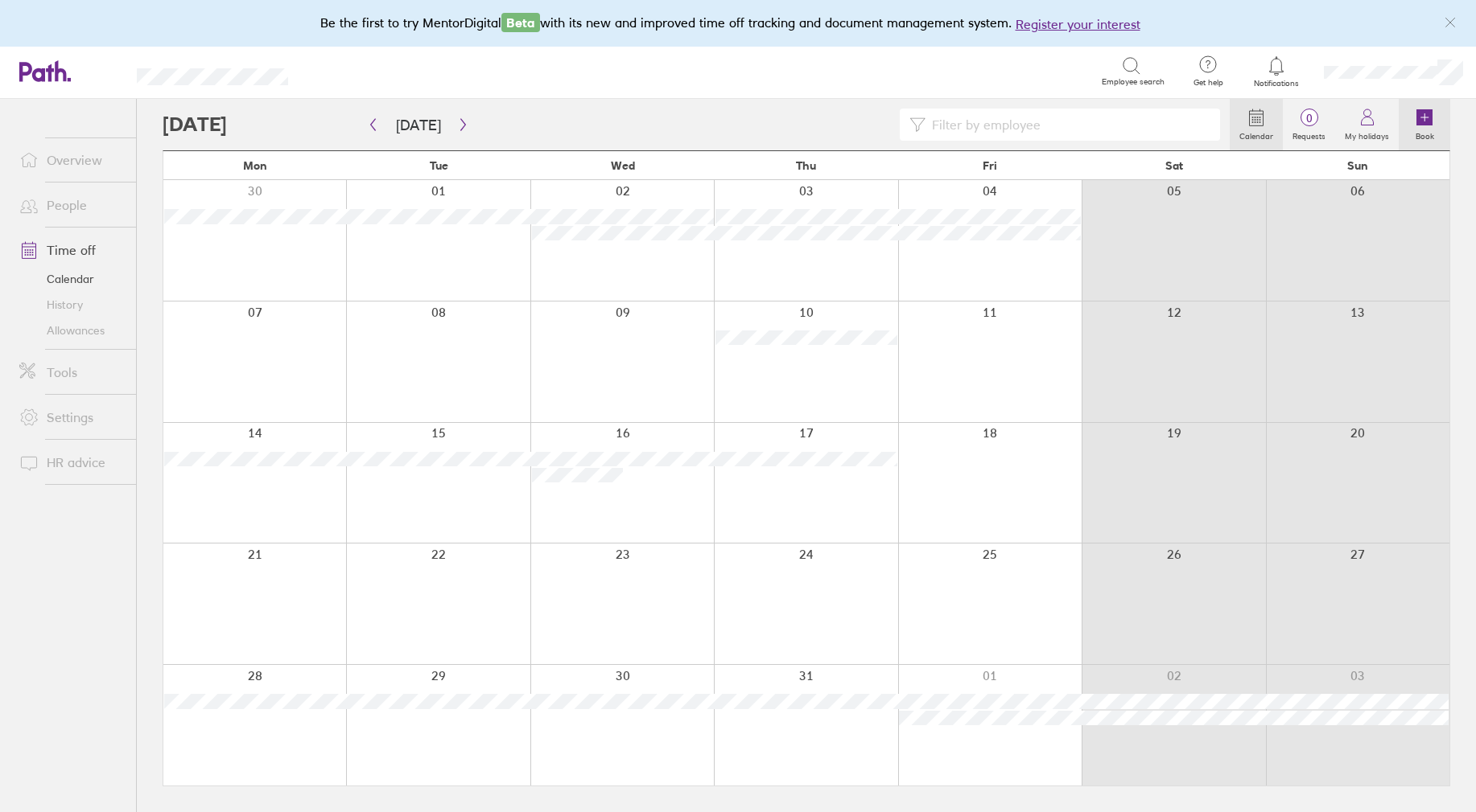
click at [1415, 116] on icon at bounding box center [1424, 117] width 20 height 20
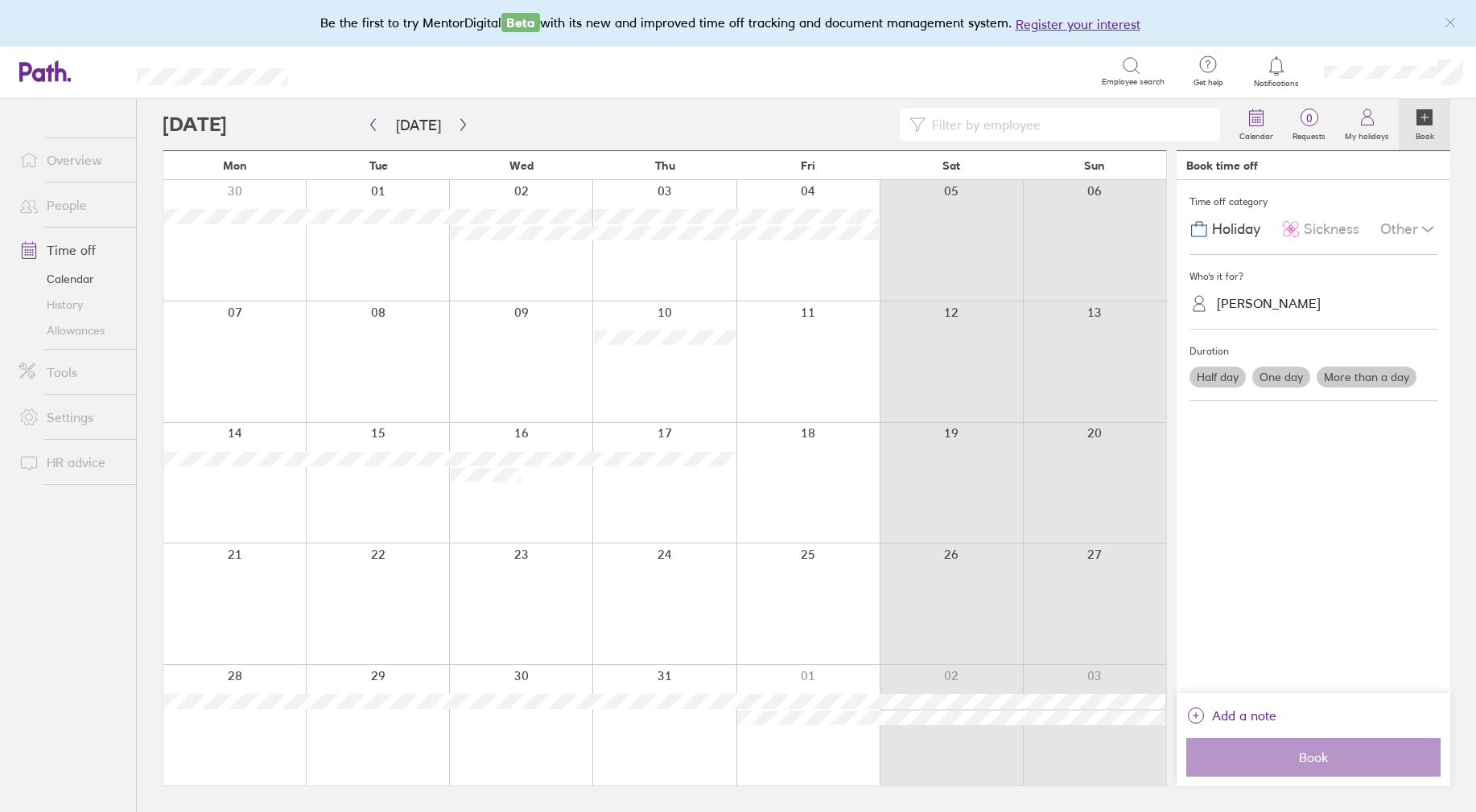
click at [1263, 297] on div "[PERSON_NAME]" at bounding box center [1268, 303] width 104 height 15
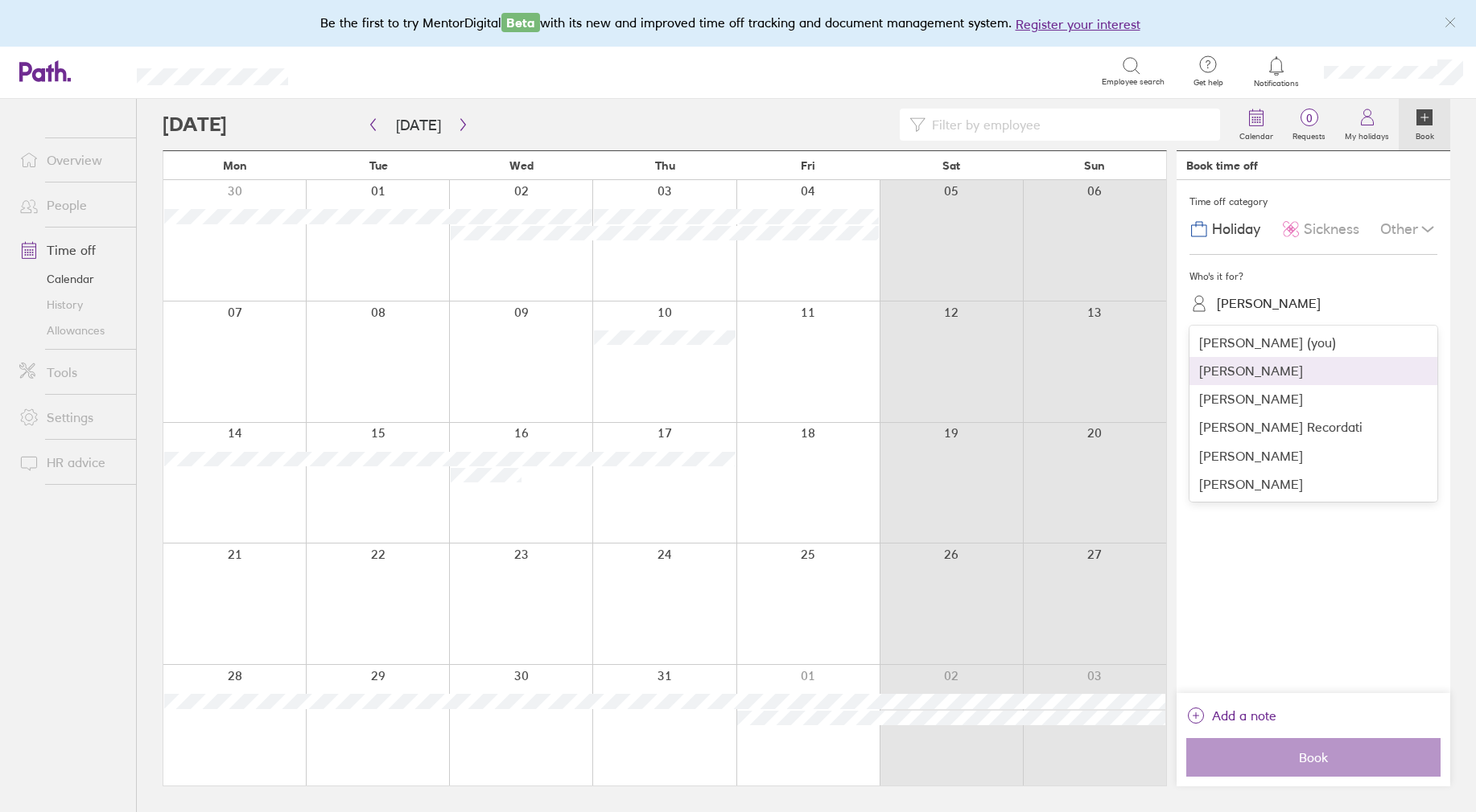
click at [1236, 368] on div "[PERSON_NAME]" at bounding box center [1313, 371] width 248 height 28
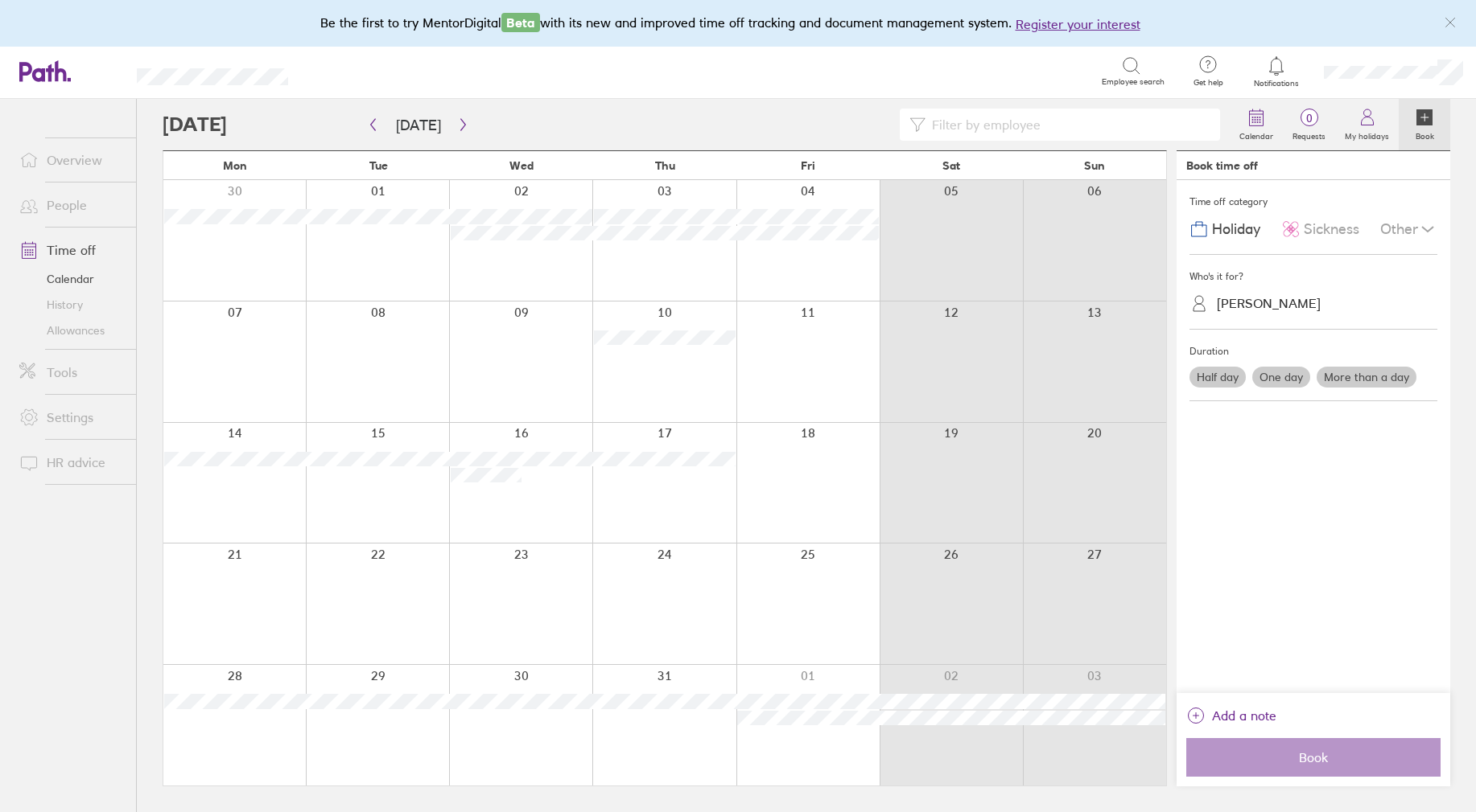
click at [1368, 374] on label "More than a day" at bounding box center [1366, 377] width 100 height 20
click at [0, 0] on input "More than a day" at bounding box center [0, 0] width 0 height 0
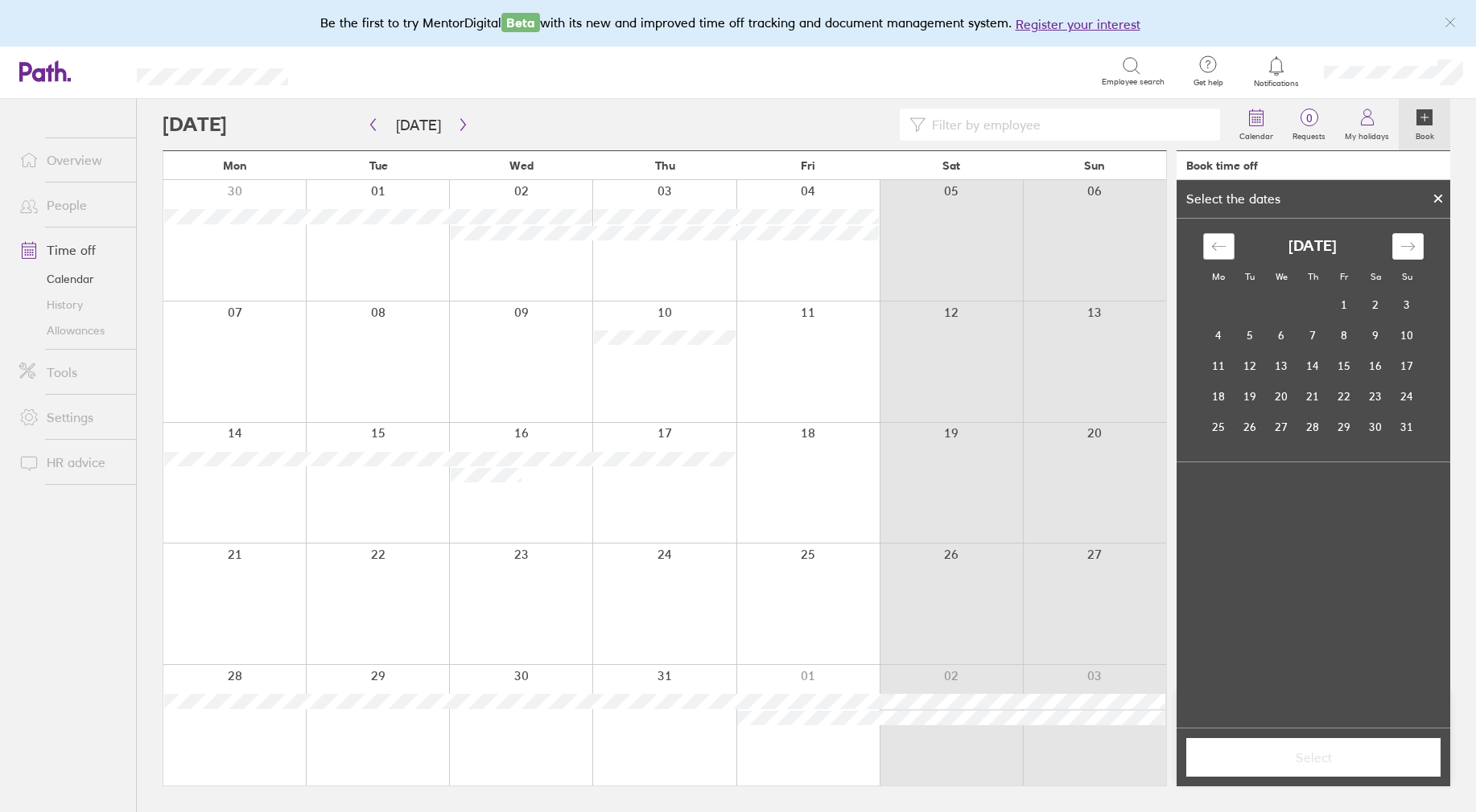
click at [1222, 240] on icon "Move backward to switch to the previous month." at bounding box center [1218, 246] width 15 height 15
click at [1280, 403] on td "23" at bounding box center [1281, 396] width 32 height 31
click at [1222, 429] on td "28" at bounding box center [1219, 427] width 32 height 31
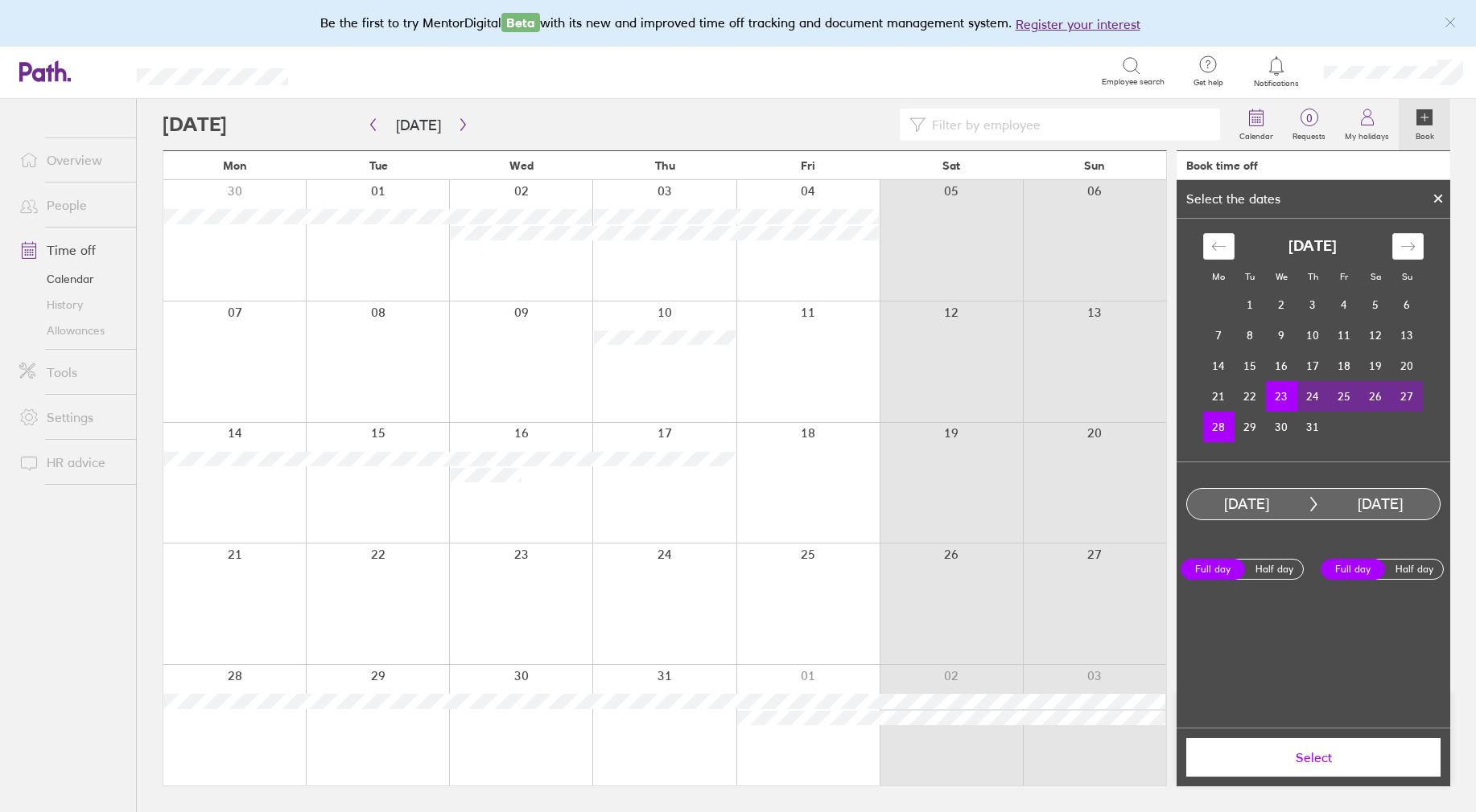
click at [1433, 195] on icon at bounding box center [1438, 198] width 11 height 9
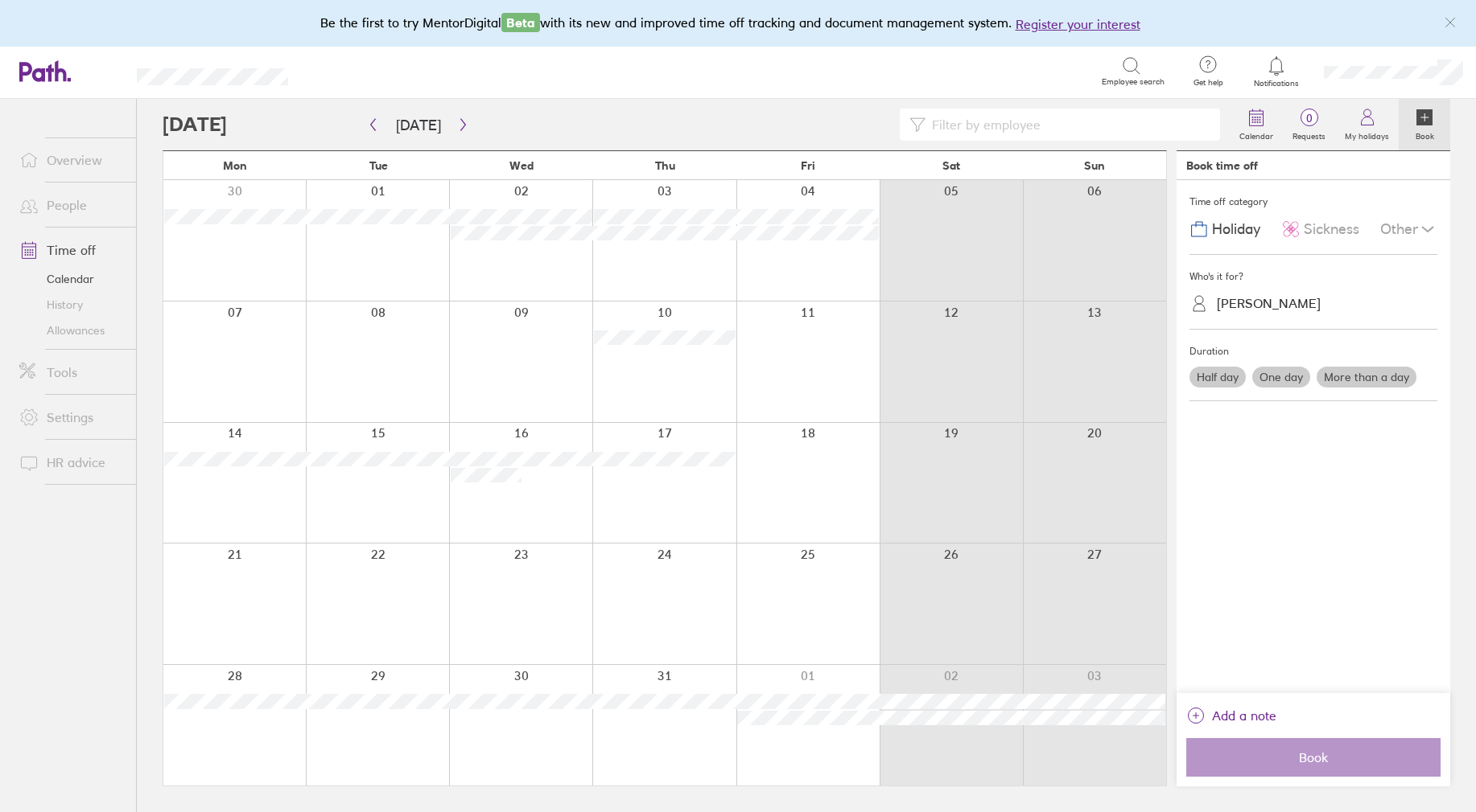
click at [1307, 231] on span "Sickness" at bounding box center [1332, 230] width 56 height 17
click at [1342, 374] on label "More than a day" at bounding box center [1366, 377] width 100 height 20
click at [0, 0] on input "More than a day" at bounding box center [0, 0] width 0 height 0
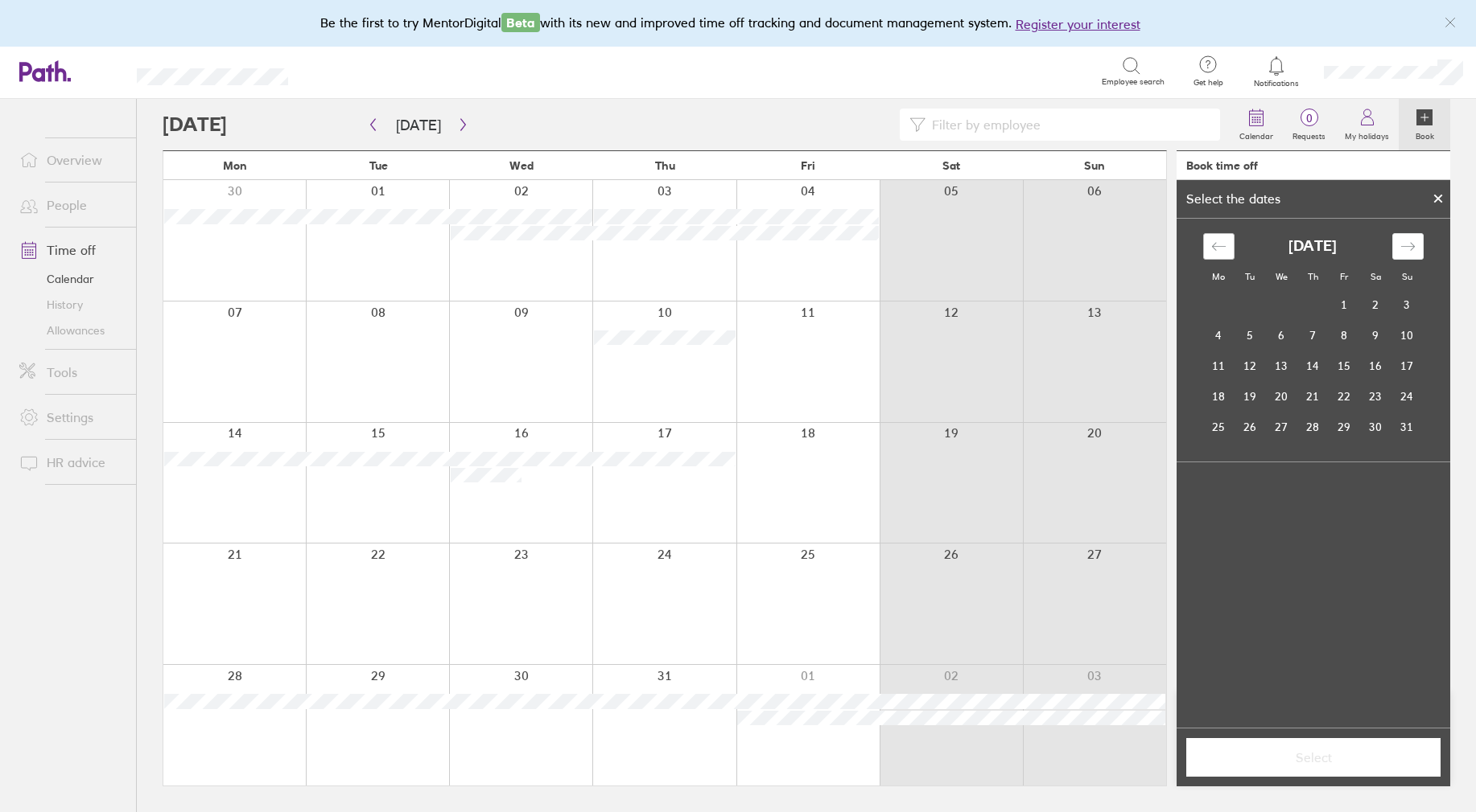
click at [1224, 248] on icon "Move backward to switch to the previous month." at bounding box center [1218, 246] width 15 height 15
click at [1279, 399] on td "23" at bounding box center [1281, 396] width 32 height 31
click at [1219, 429] on td "28" at bounding box center [1219, 427] width 32 height 31
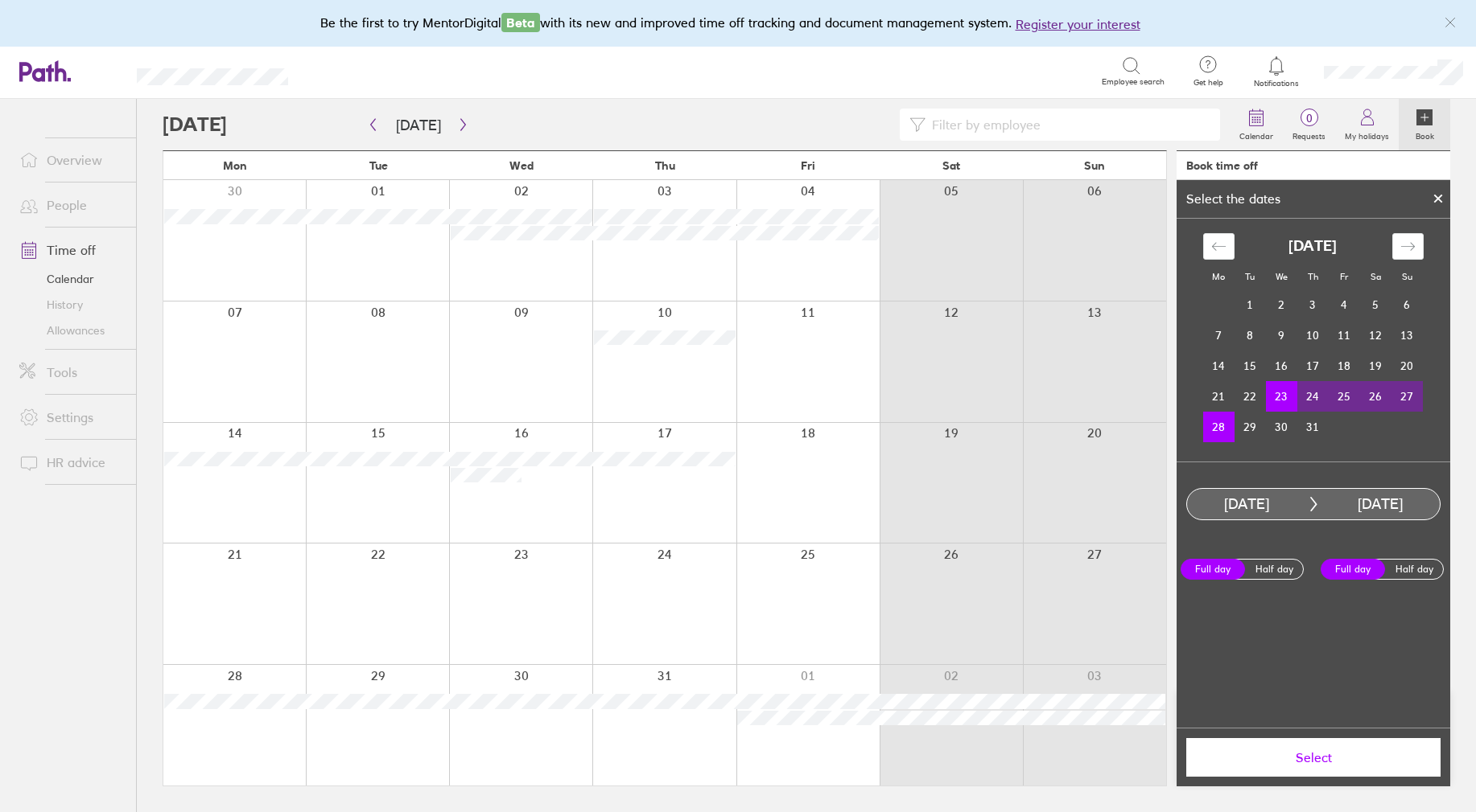
click at [1328, 761] on span "Select" at bounding box center [1313, 758] width 232 height 15
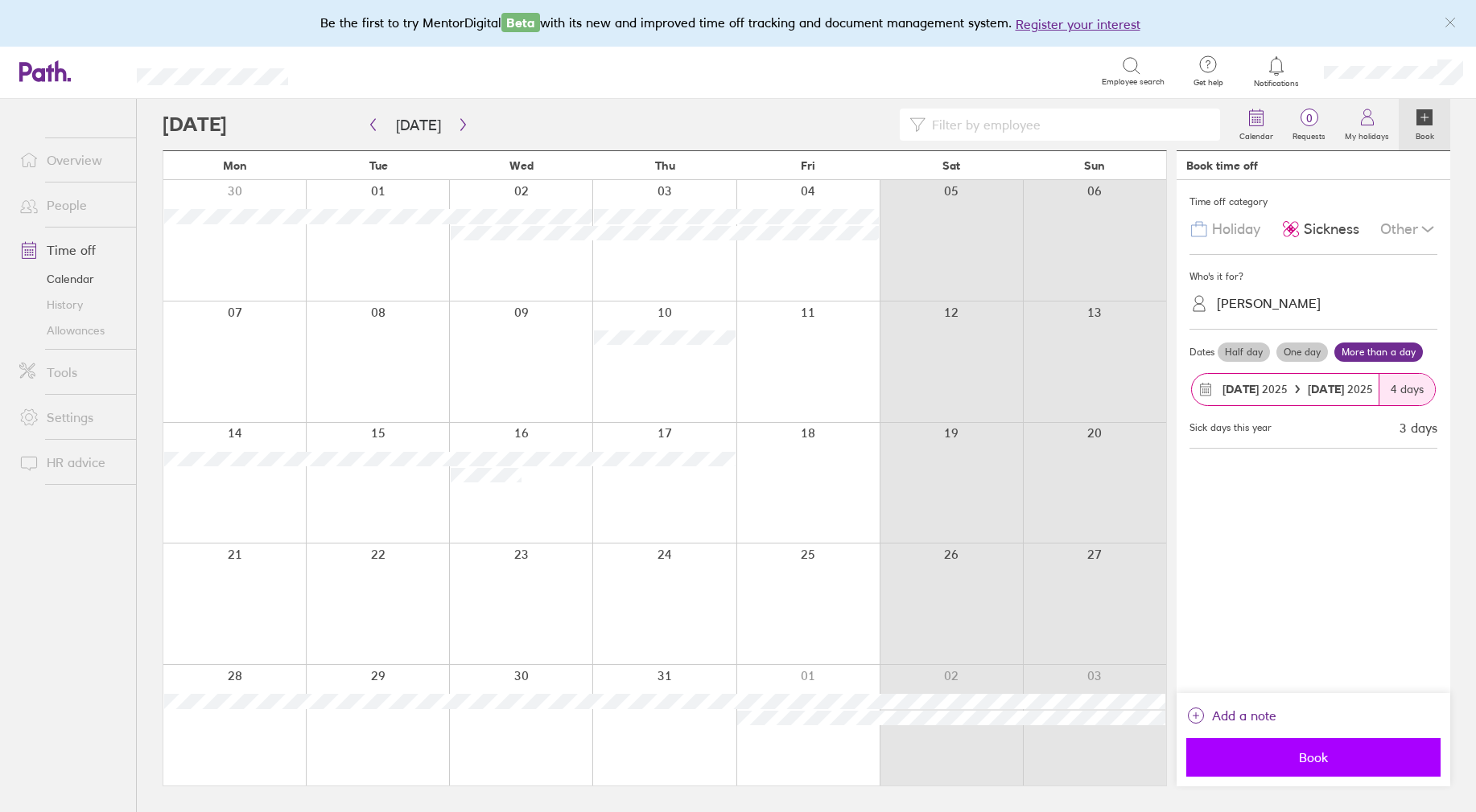
click at [1322, 767] on button "Book" at bounding box center [1313, 758] width 254 height 39
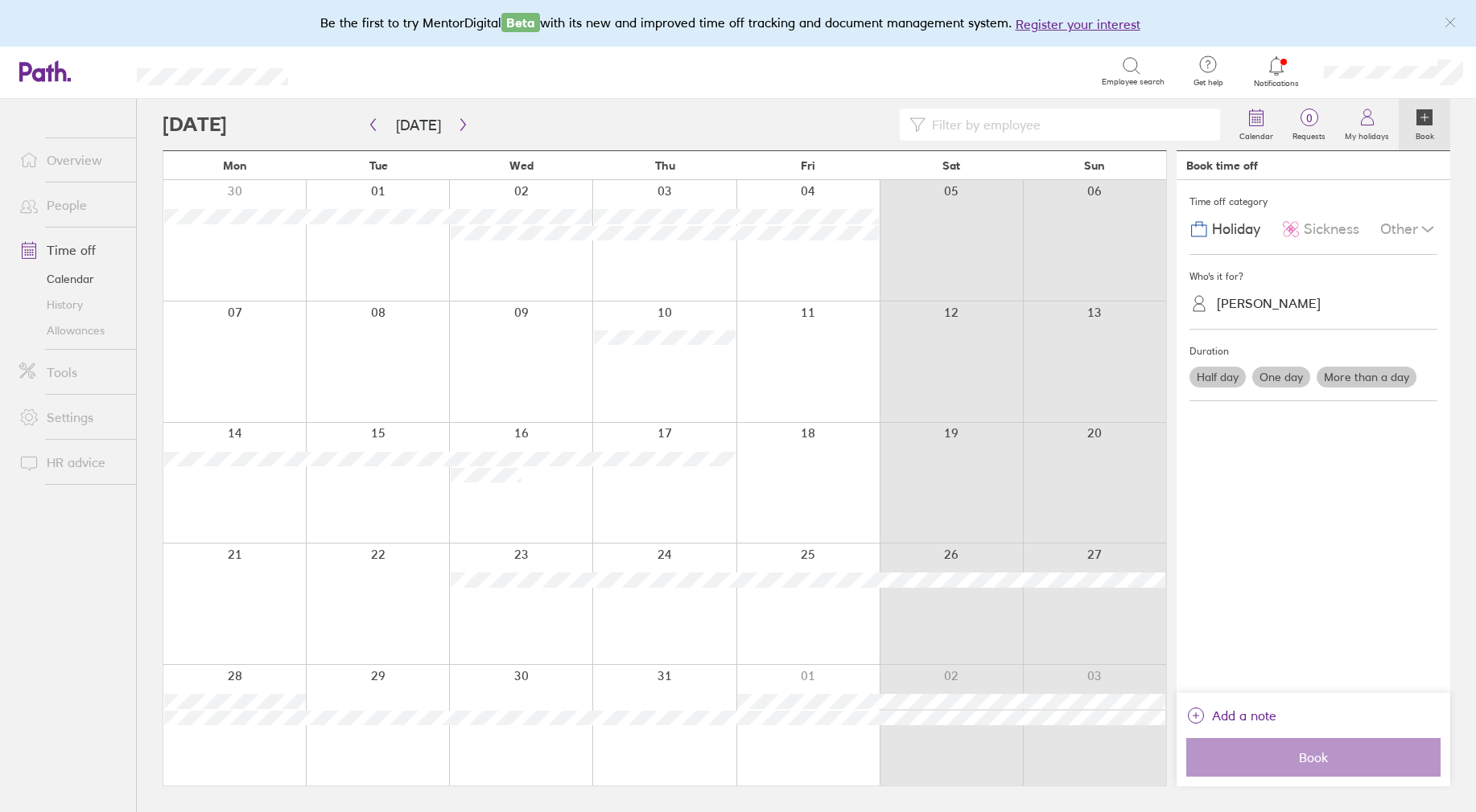
click at [1276, 64] on icon at bounding box center [1276, 66] width 20 height 20
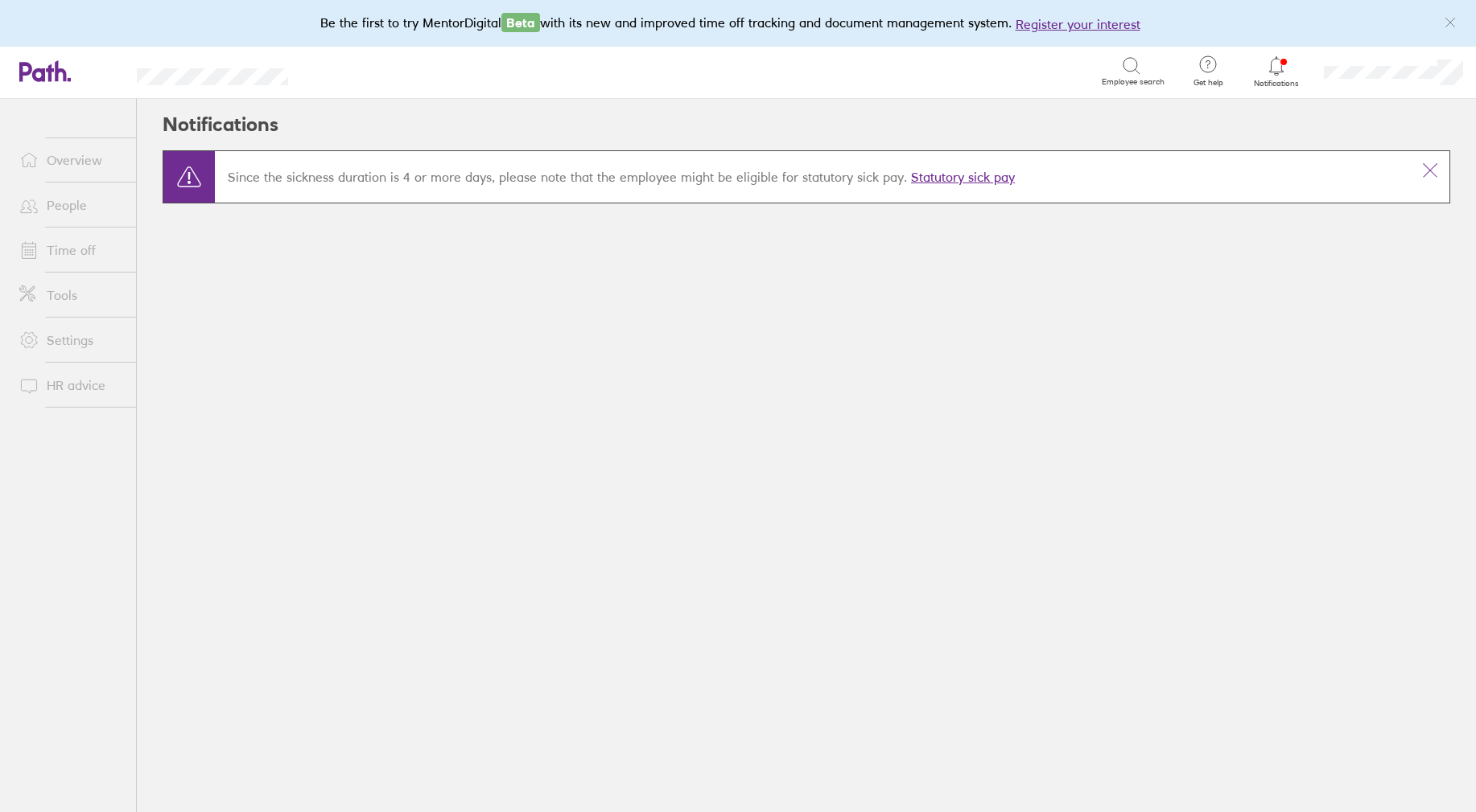
click at [68, 348] on link "Settings" at bounding box center [71, 339] width 129 height 33
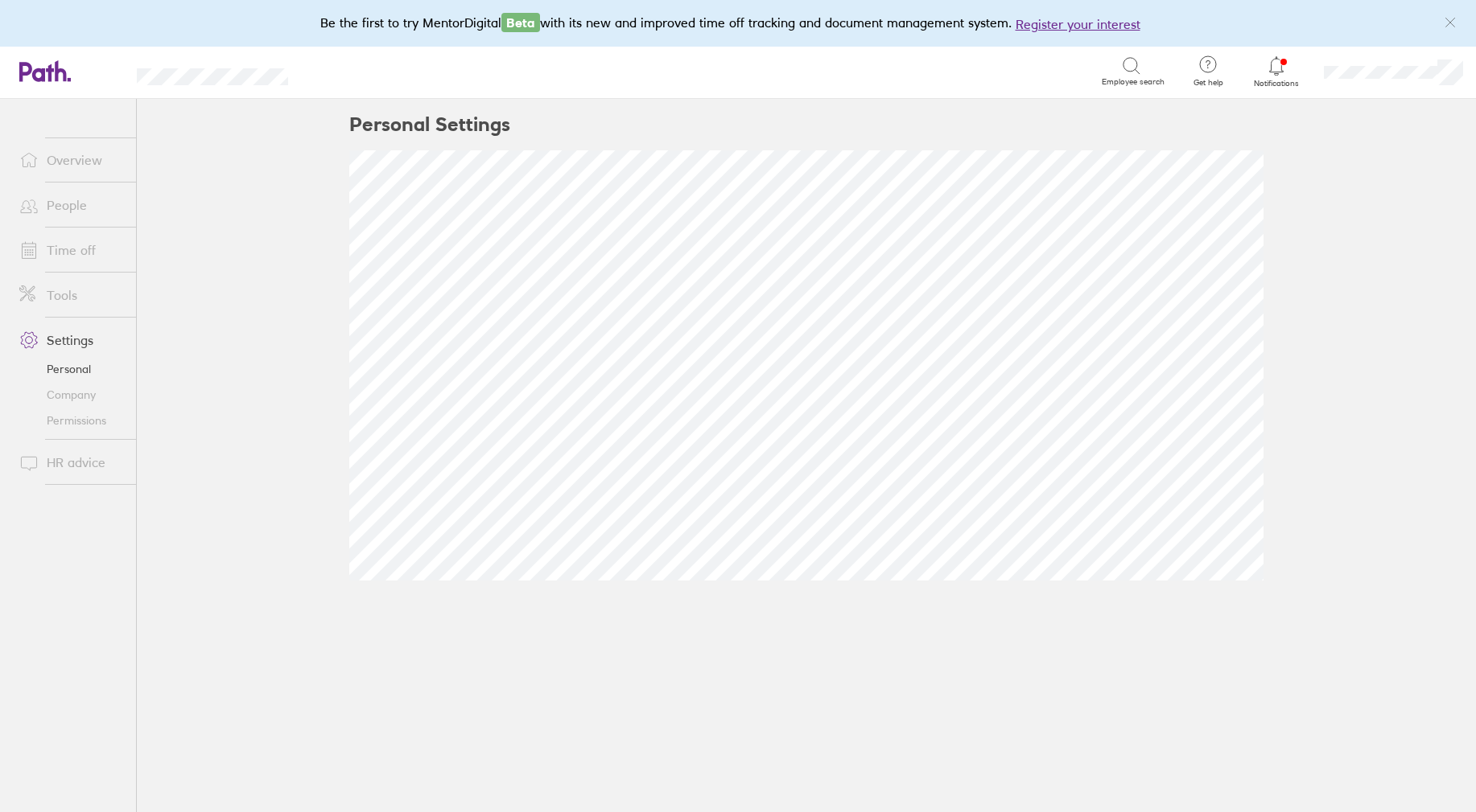
click at [72, 419] on link "Permissions" at bounding box center [71, 420] width 129 height 26
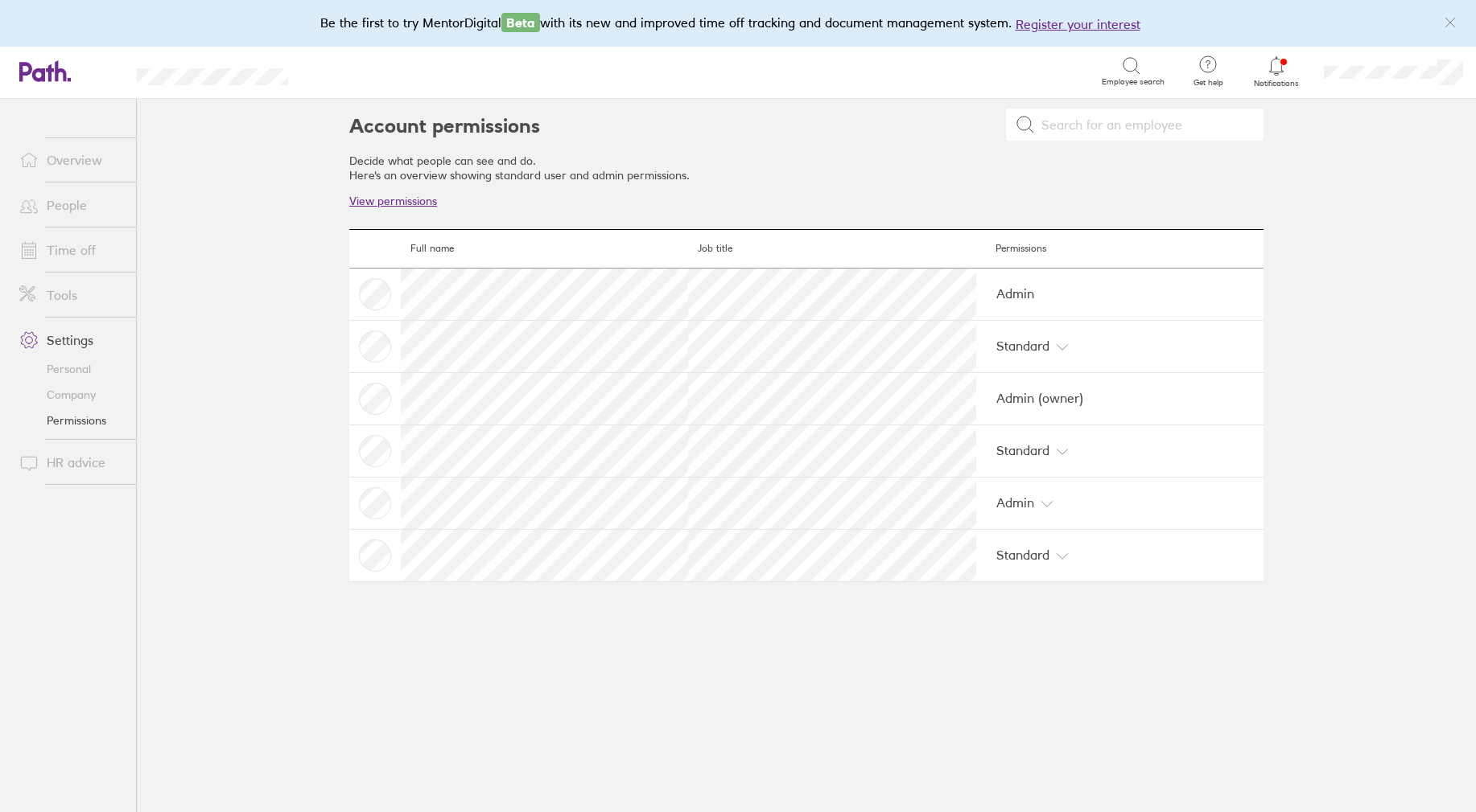
click at [74, 394] on link "Company" at bounding box center [71, 395] width 129 height 26
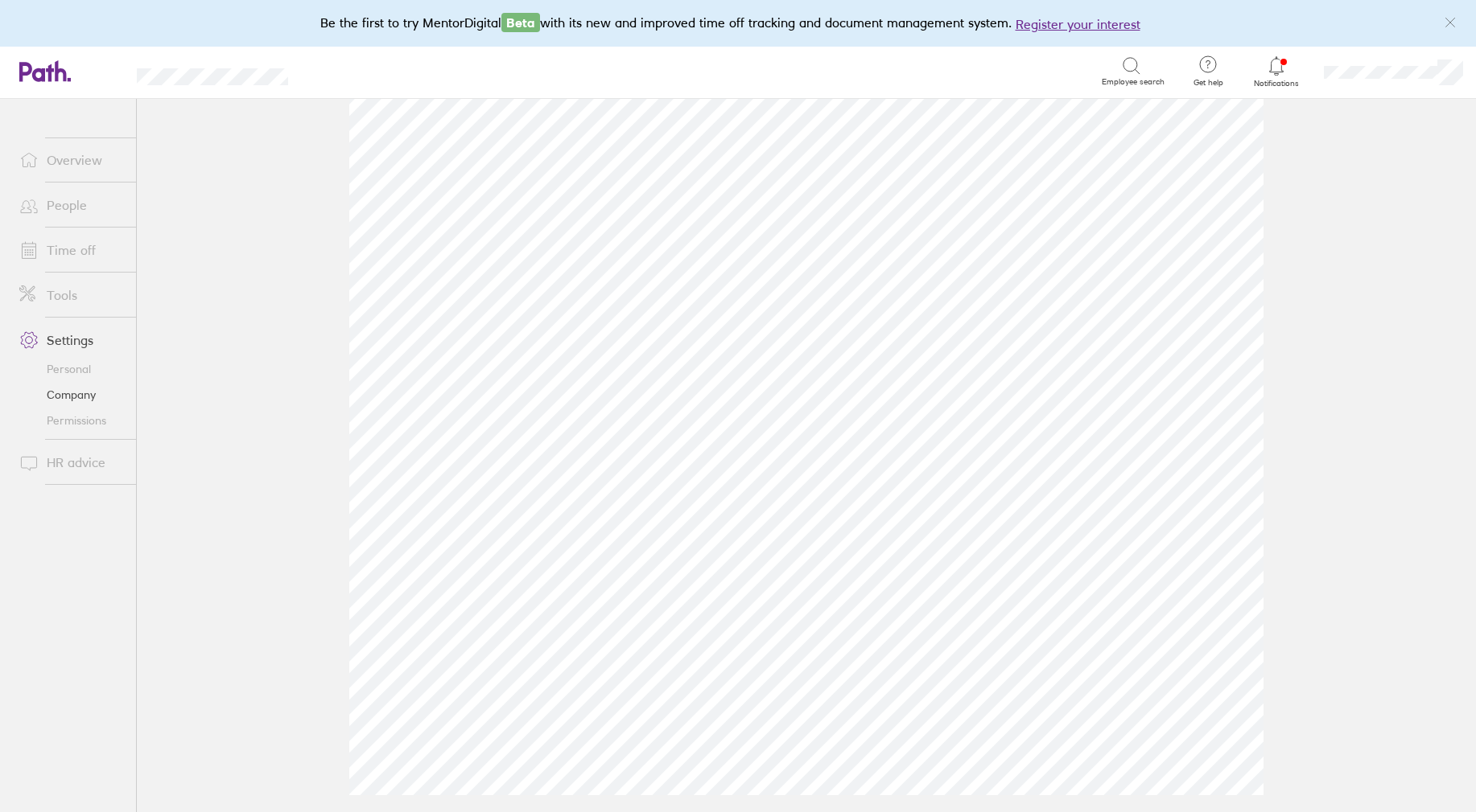
scroll to position [468, 0]
click at [69, 241] on link "Time off" at bounding box center [71, 250] width 129 height 33
